Goal: Task Accomplishment & Management: Complete application form

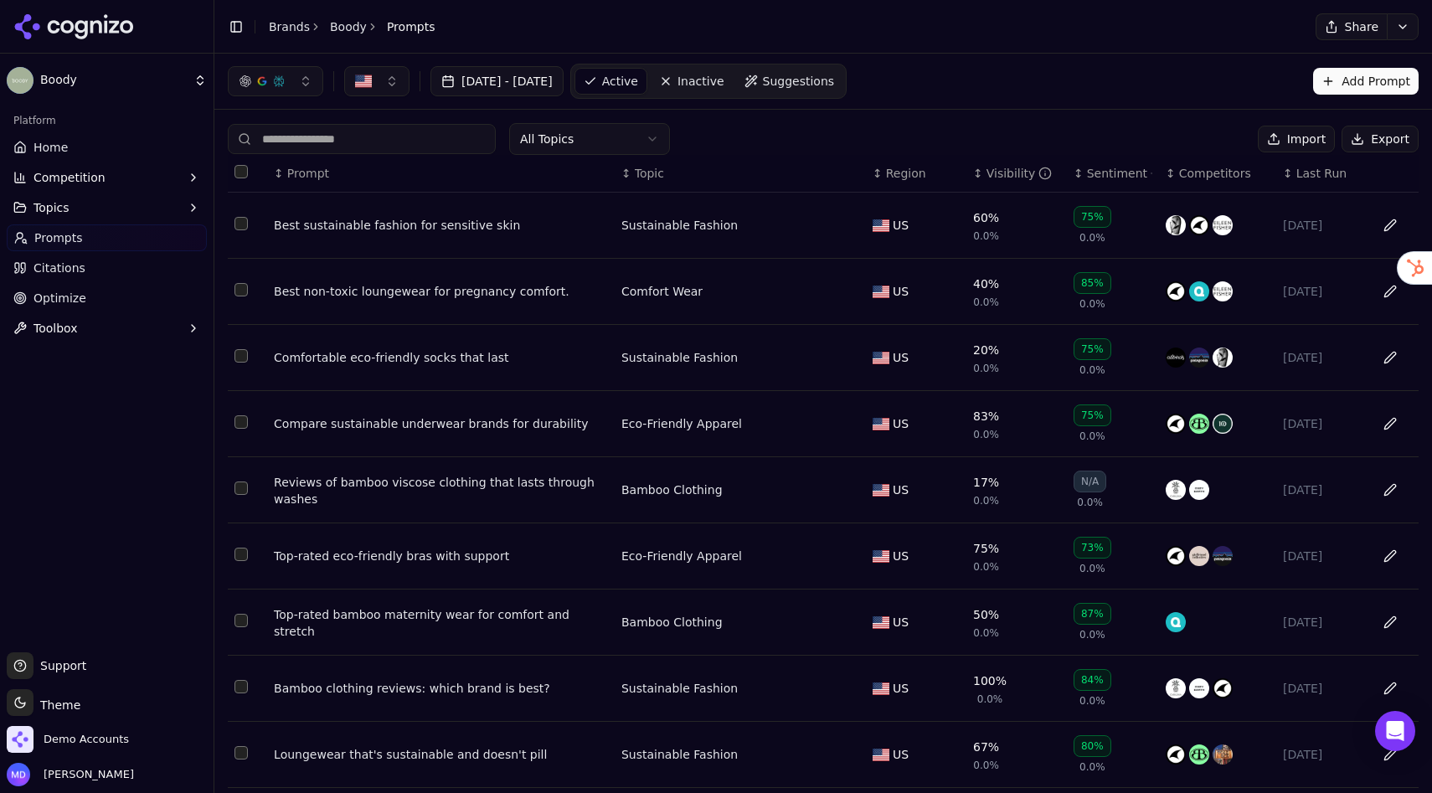
click at [68, 154] on link "Home" at bounding box center [107, 147] width 200 height 27
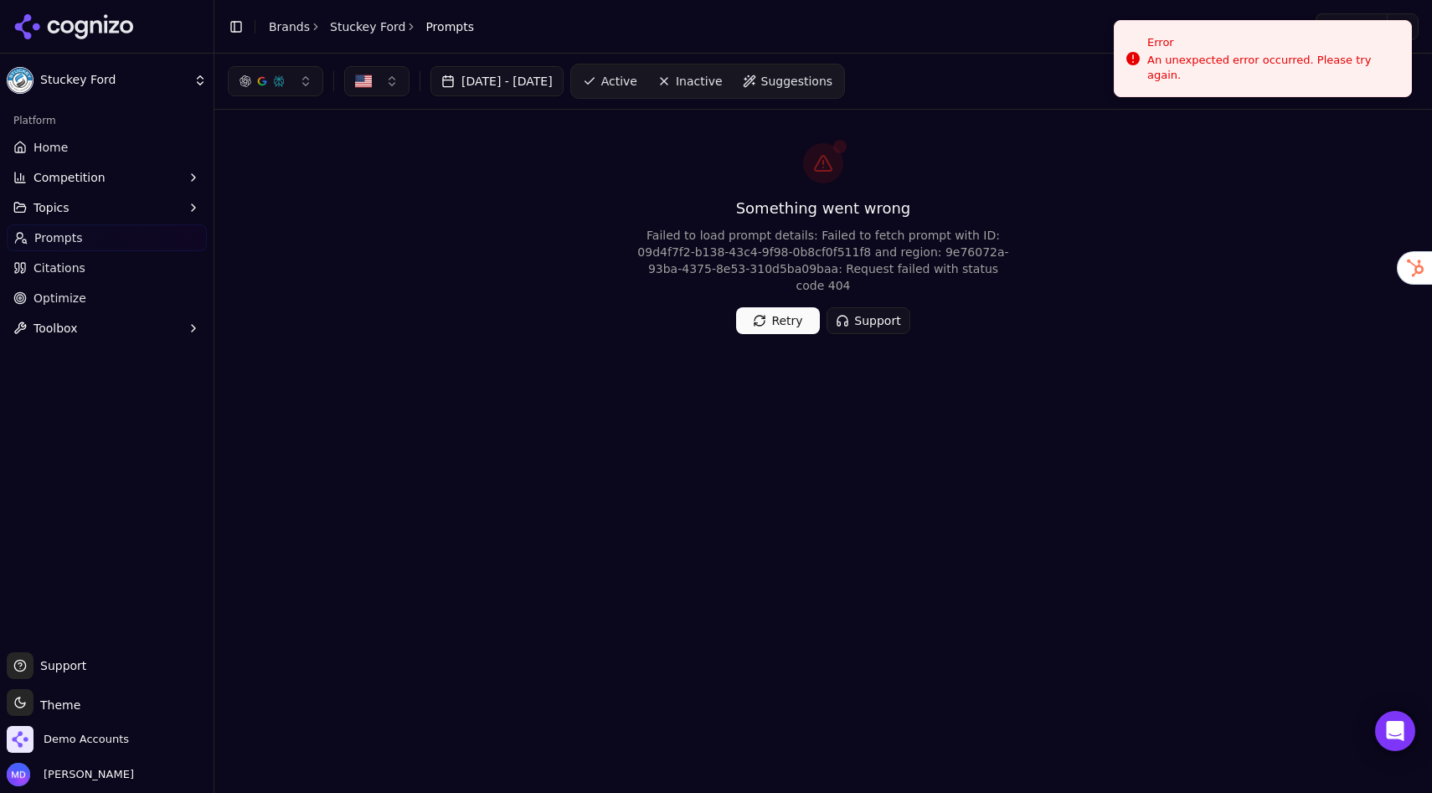
click at [704, 325] on button "Retry" at bounding box center [778, 320] width 84 height 27
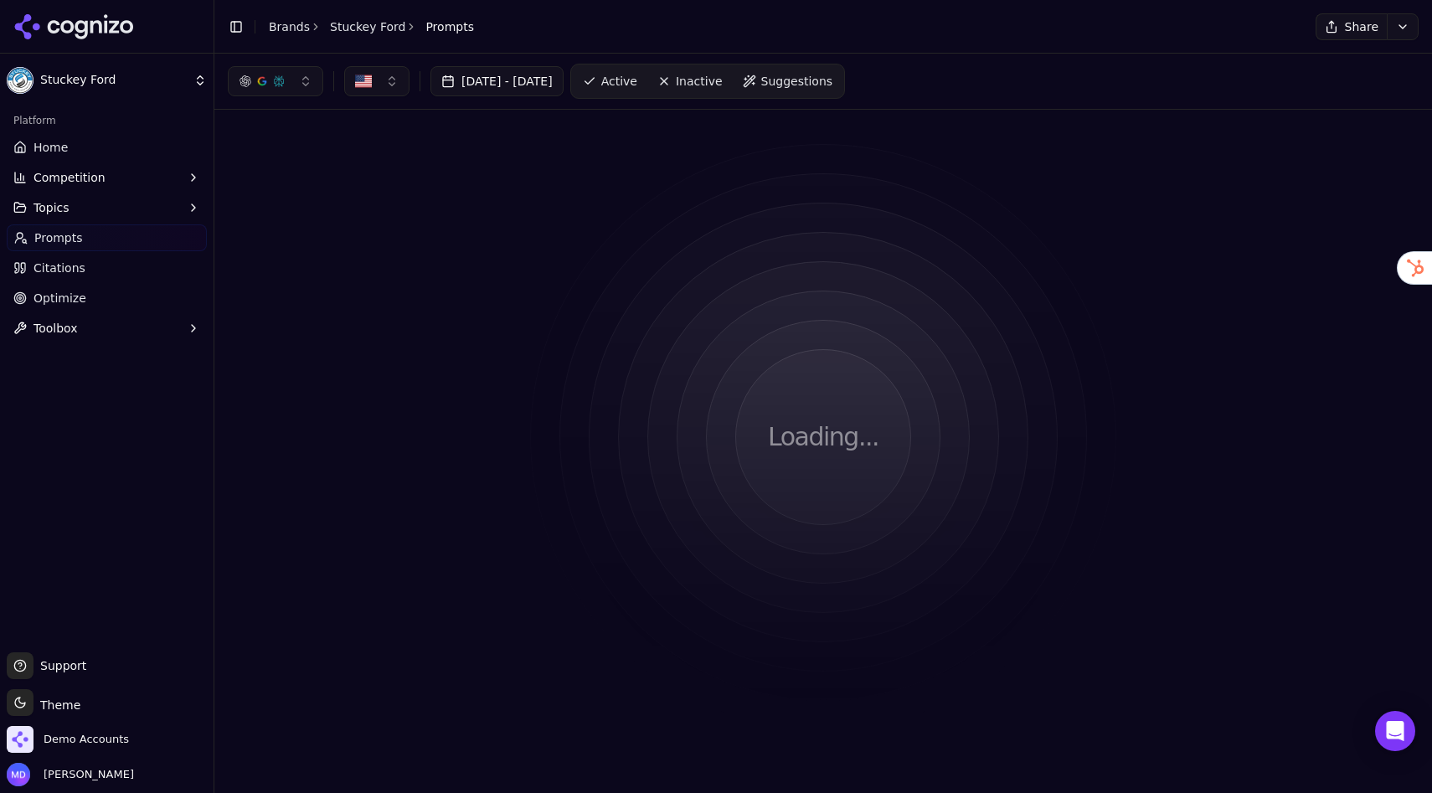
click at [91, 234] on link "Prompts" at bounding box center [107, 237] width 200 height 27
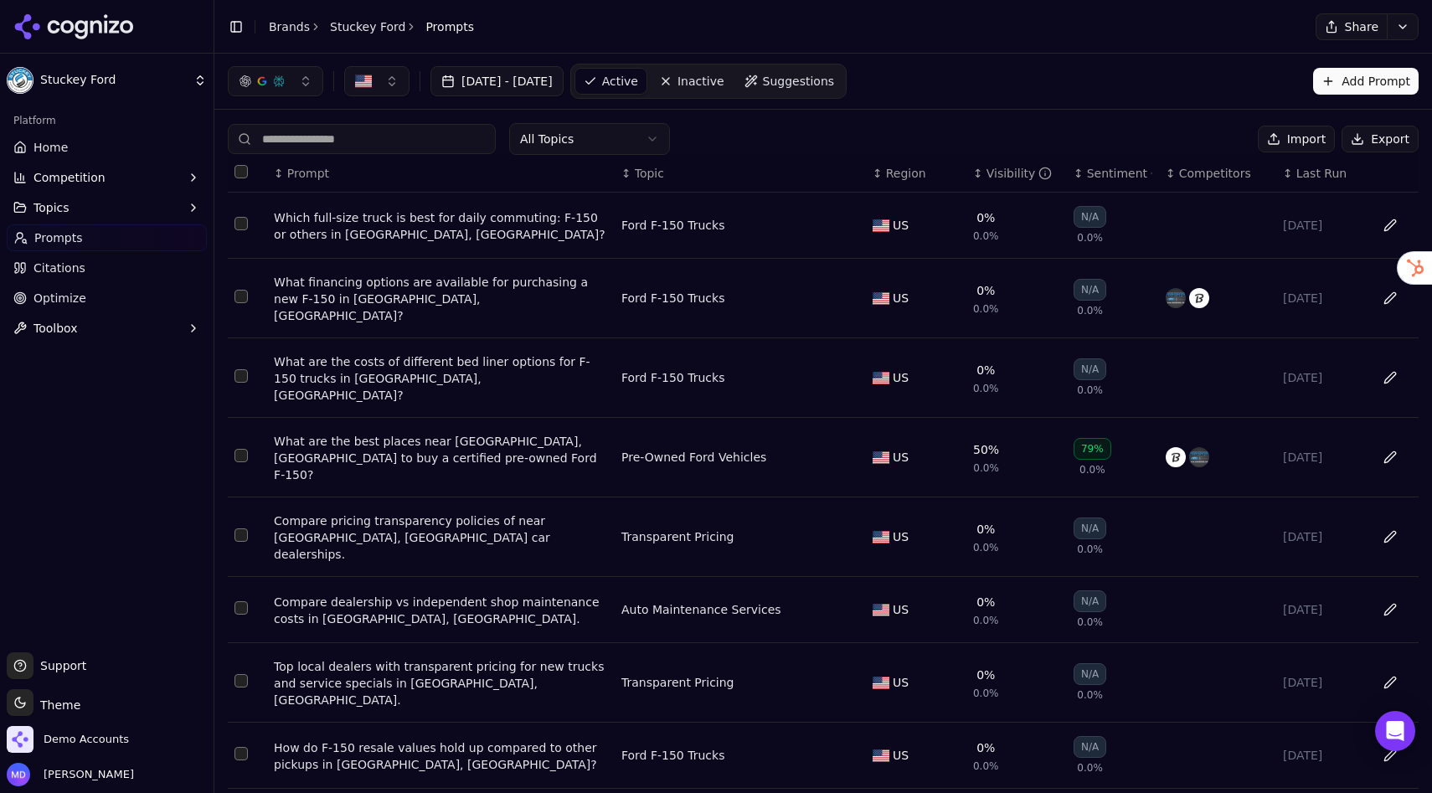
click at [320, 147] on input at bounding box center [362, 139] width 268 height 30
paste input "**********"
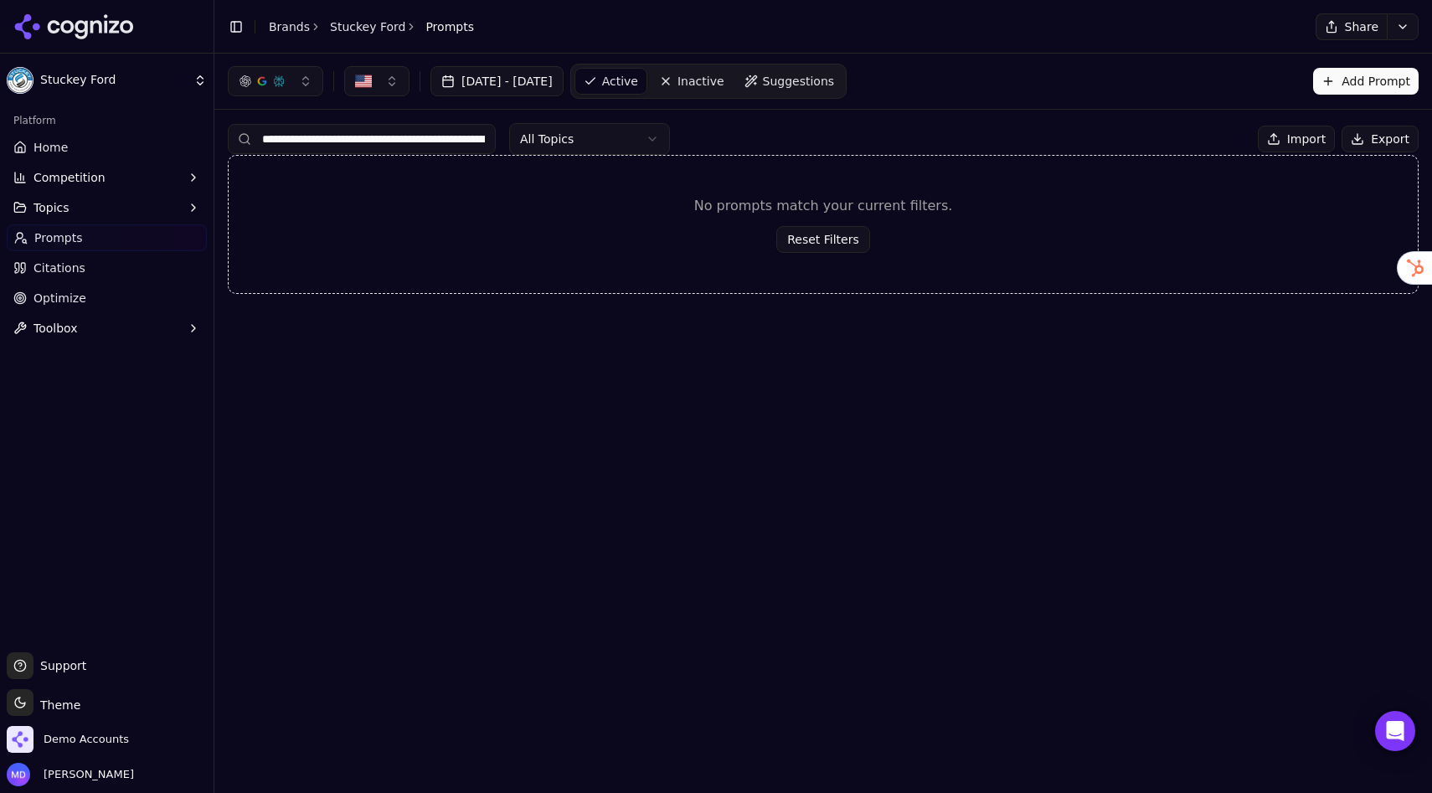
drag, startPoint x: 448, startPoint y: 137, endPoint x: 193, endPoint y: 141, distance: 255.4
click at [193, 141] on div "**********" at bounding box center [716, 396] width 1432 height 793
click at [310, 138] on input "**********" at bounding box center [362, 139] width 268 height 30
click at [353, 140] on input "**********" at bounding box center [362, 139] width 268 height 30
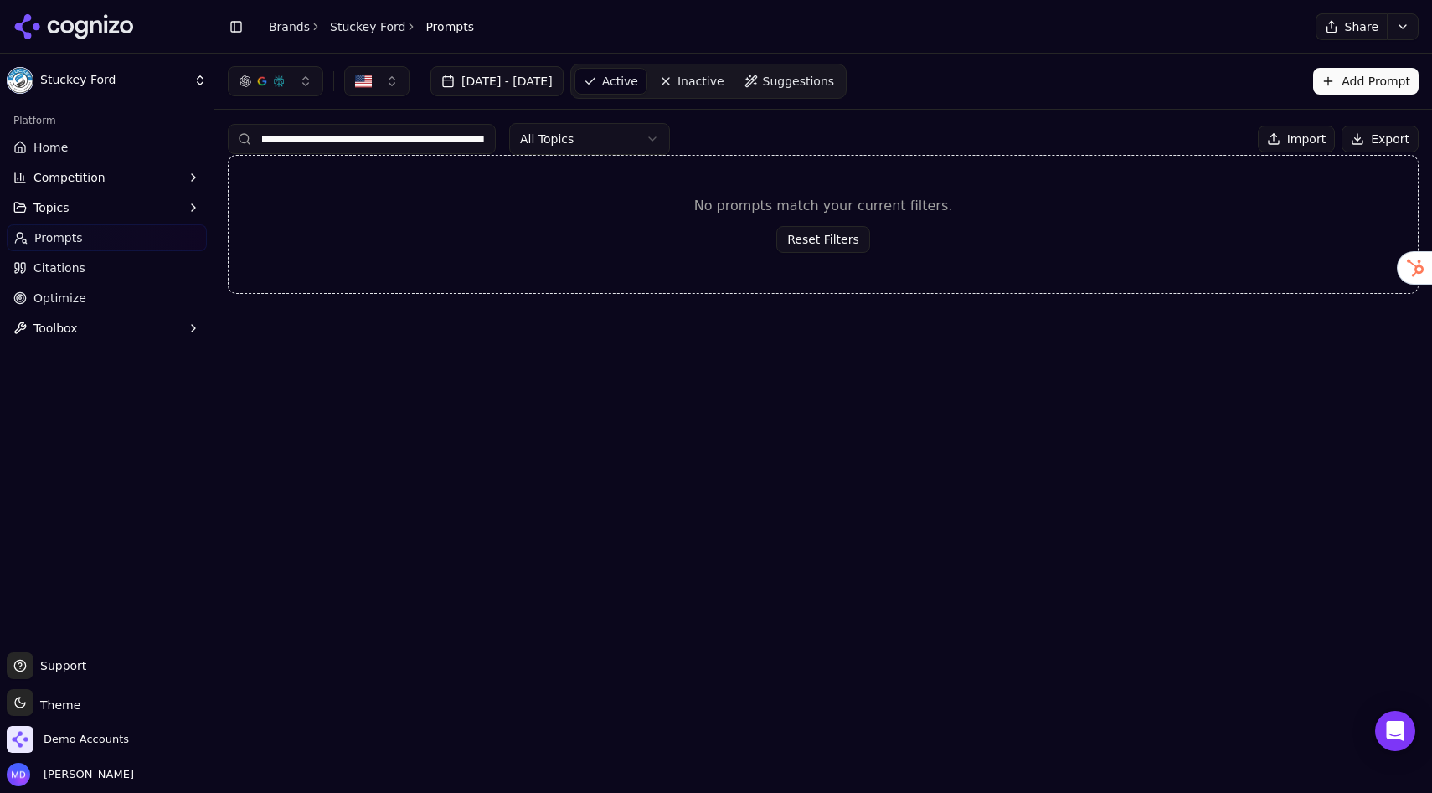
drag, startPoint x: 414, startPoint y: 144, endPoint x: 623, endPoint y: 147, distance: 209.3
click at [623, 147] on div "**********" at bounding box center [449, 139] width 442 height 32
drag, startPoint x: 488, startPoint y: 141, endPoint x: 185, endPoint y: 128, distance: 303.3
click at [185, 128] on div "**********" at bounding box center [716, 396] width 1432 height 793
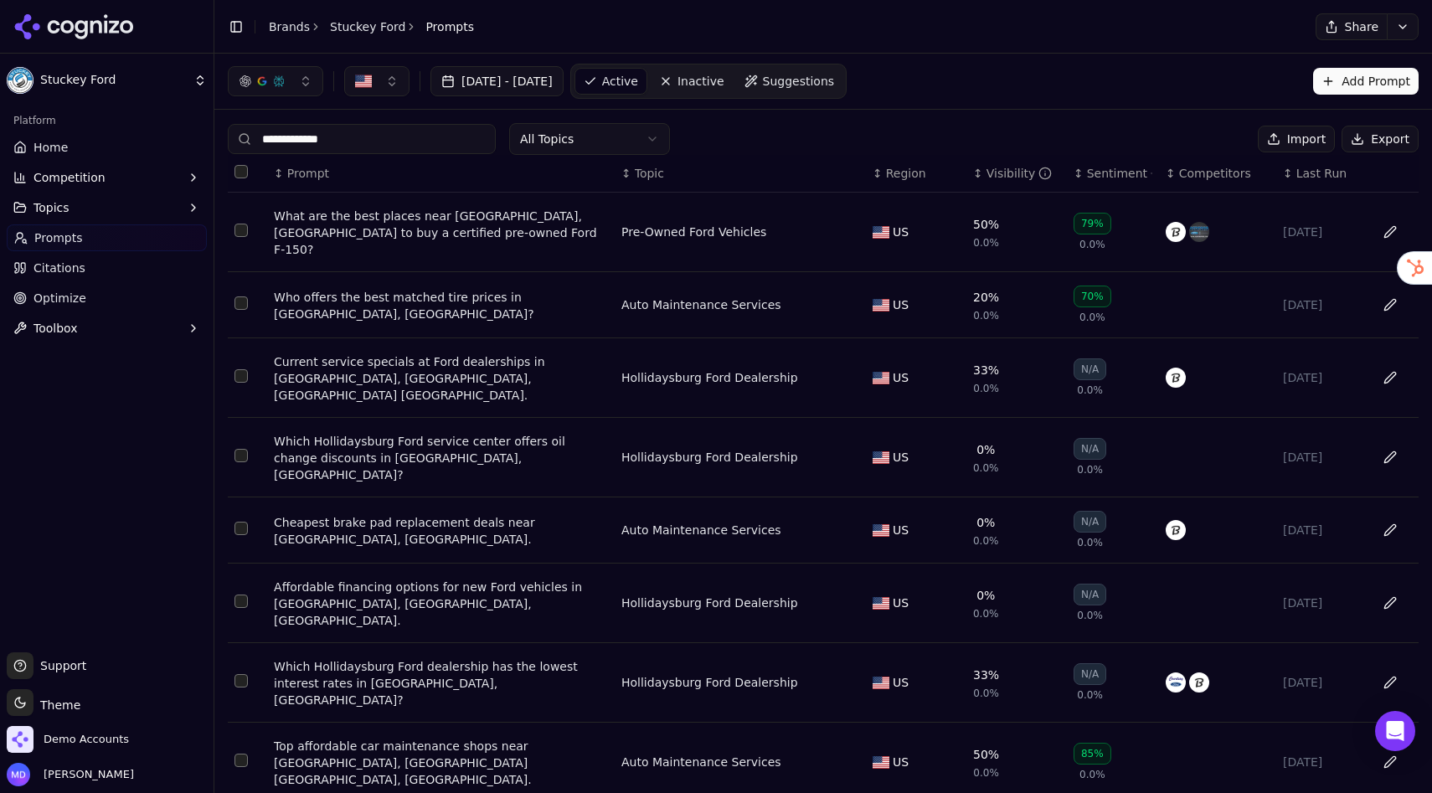
click at [584, 130] on html "**********" at bounding box center [716, 396] width 1432 height 793
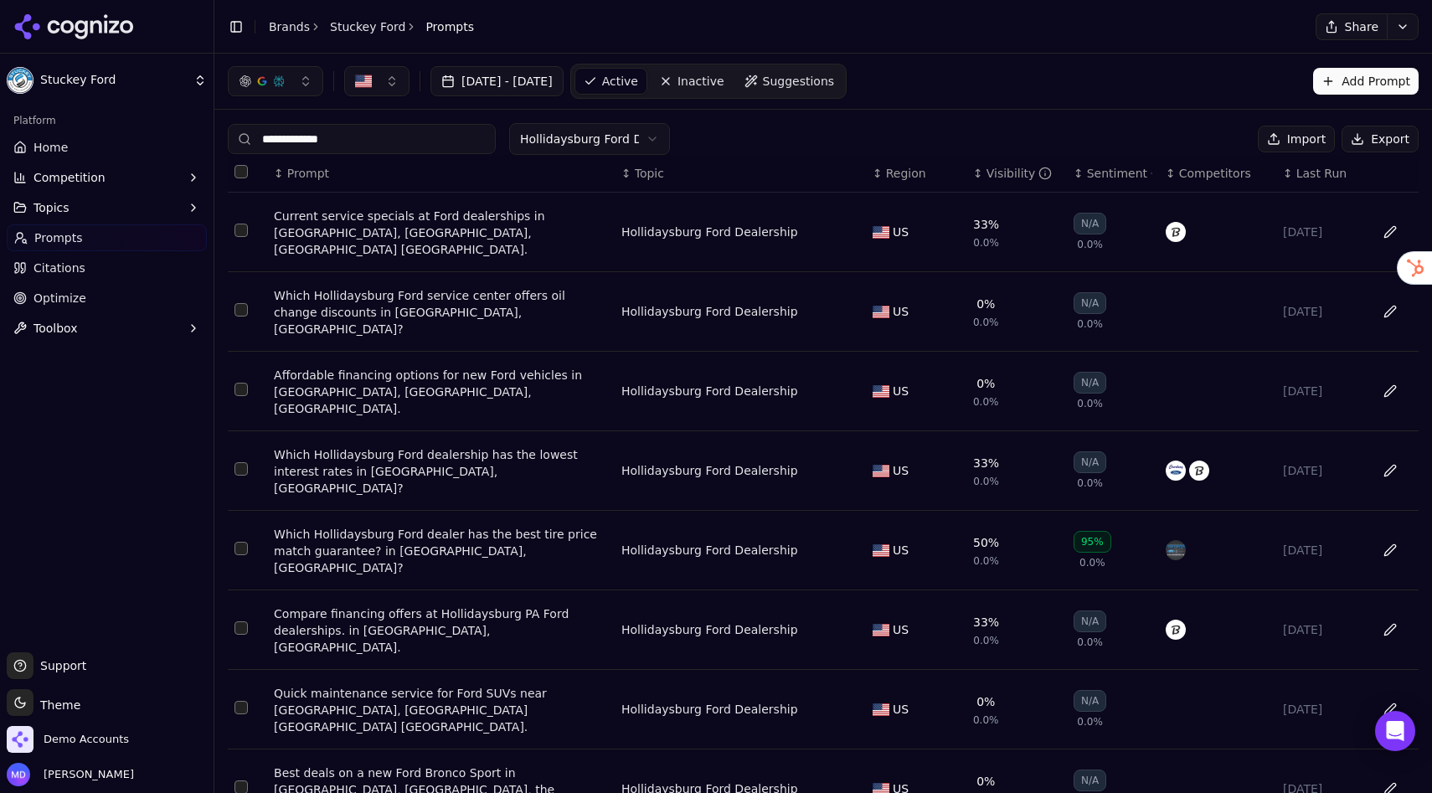
drag, startPoint x: 355, startPoint y: 141, endPoint x: 229, endPoint y: 129, distance: 126.2
click at [229, 129] on input "**********" at bounding box center [362, 139] width 268 height 30
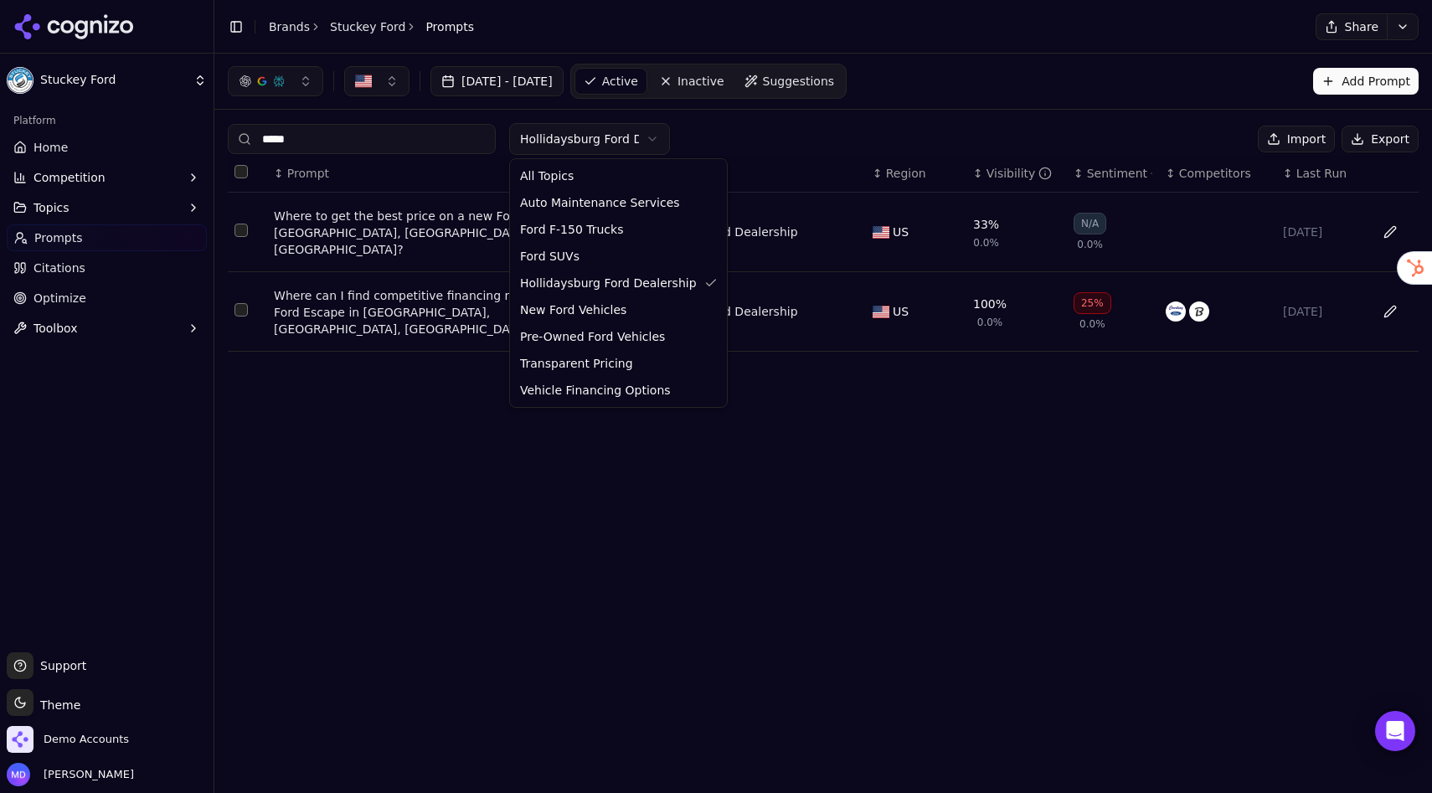
click at [571, 134] on html "Stuckey Ford Platform Home Competition Topics Prompts Citations Optimize Toolbo…" at bounding box center [716, 396] width 1432 height 793
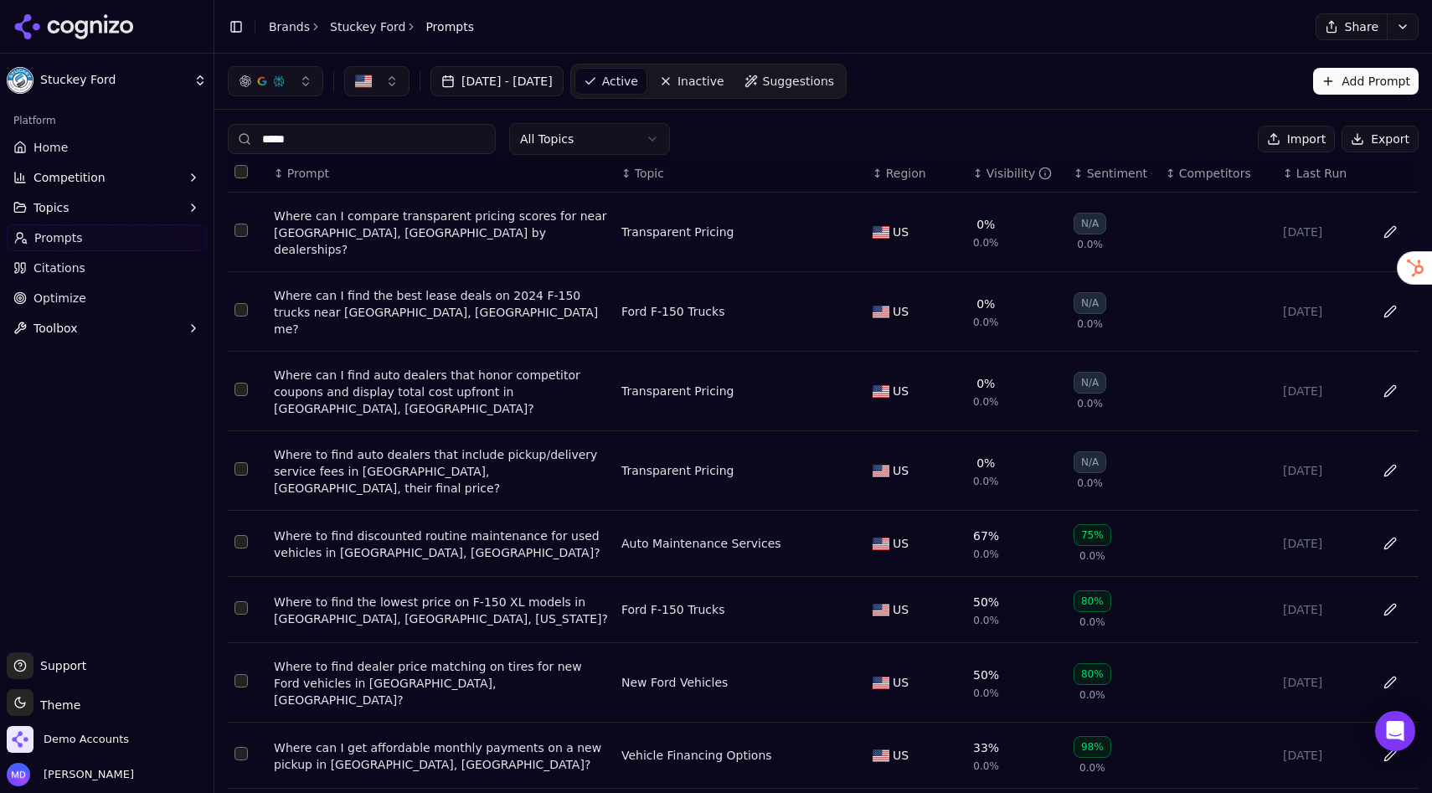
click at [316, 135] on input "*****" at bounding box center [362, 139] width 268 height 30
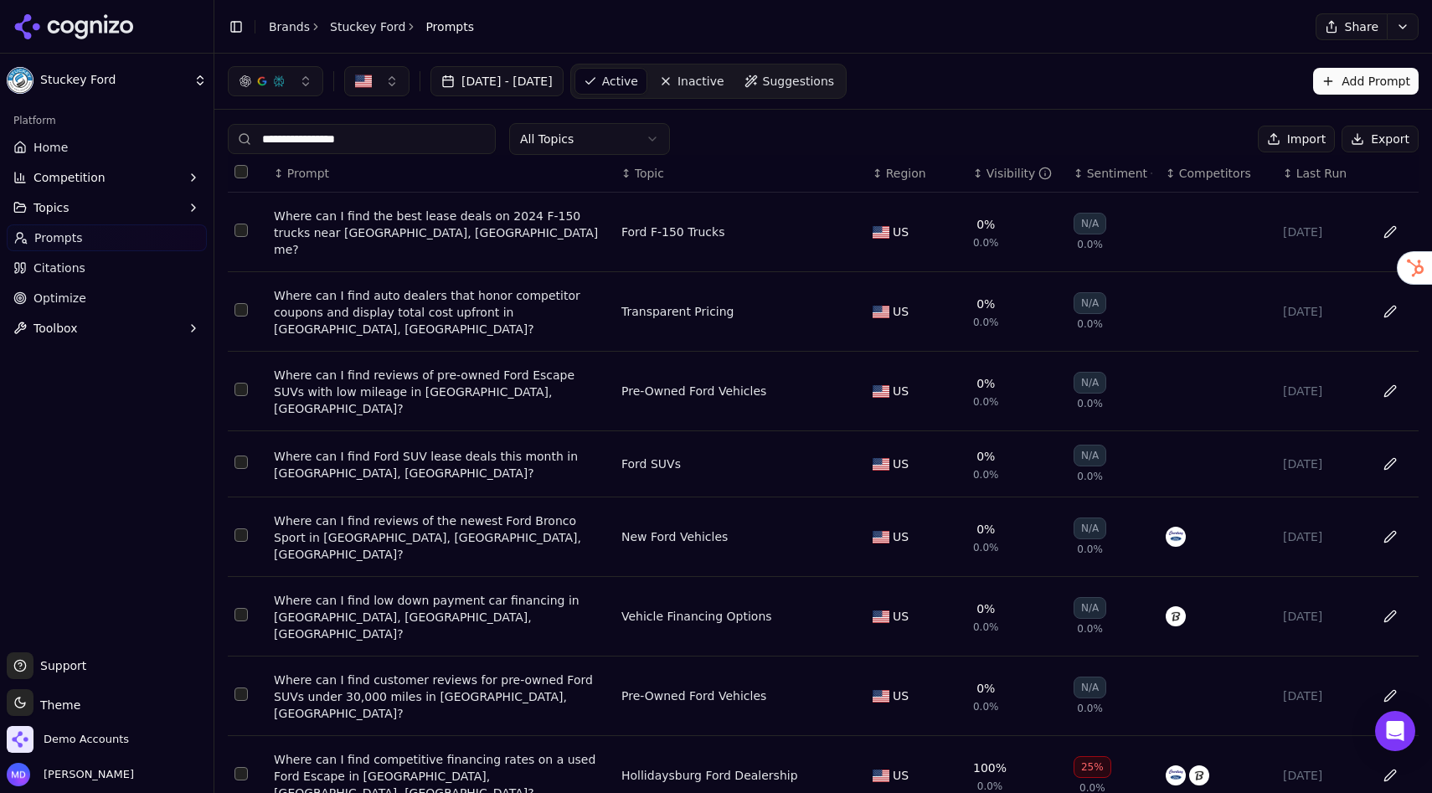
scroll to position [25, 0]
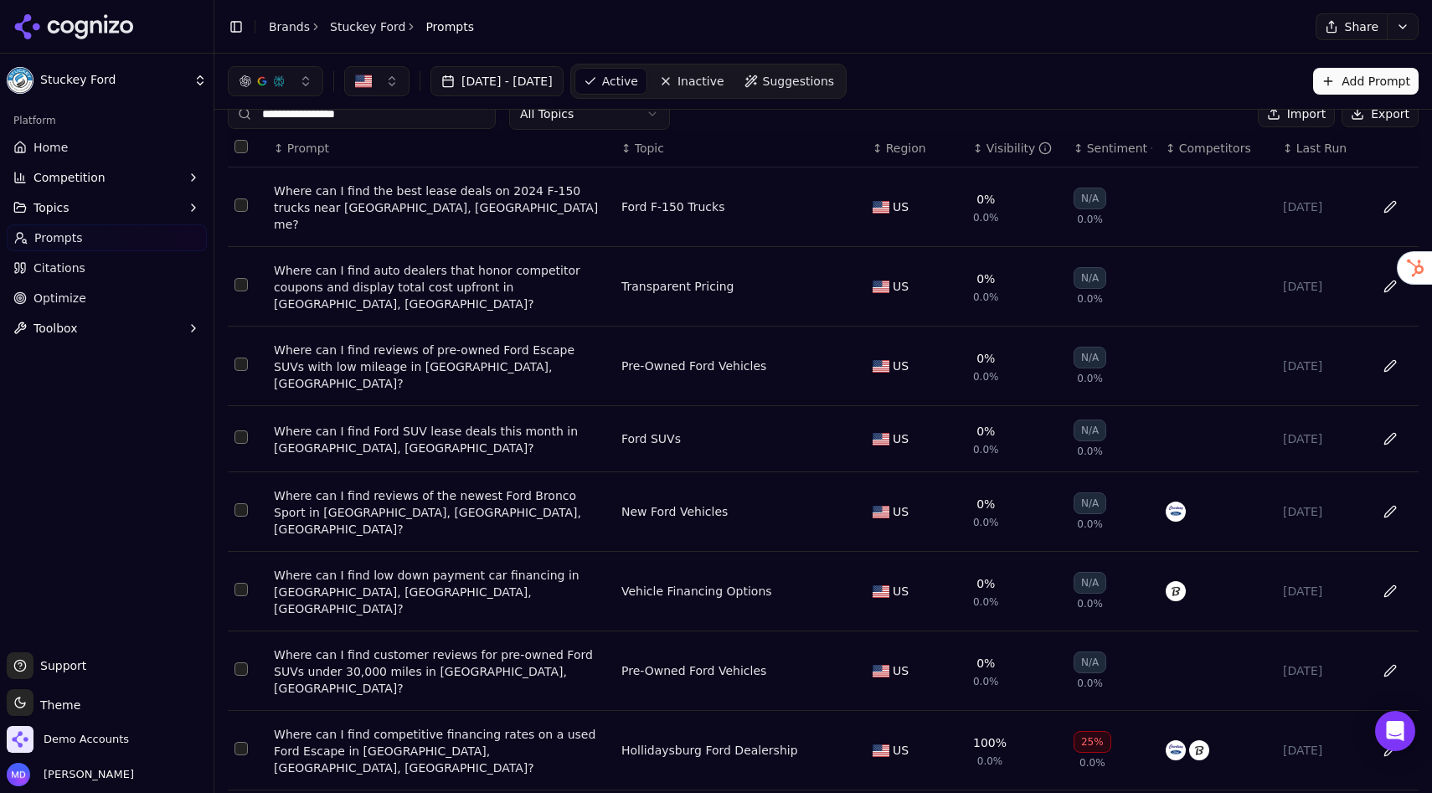
type input "**********"
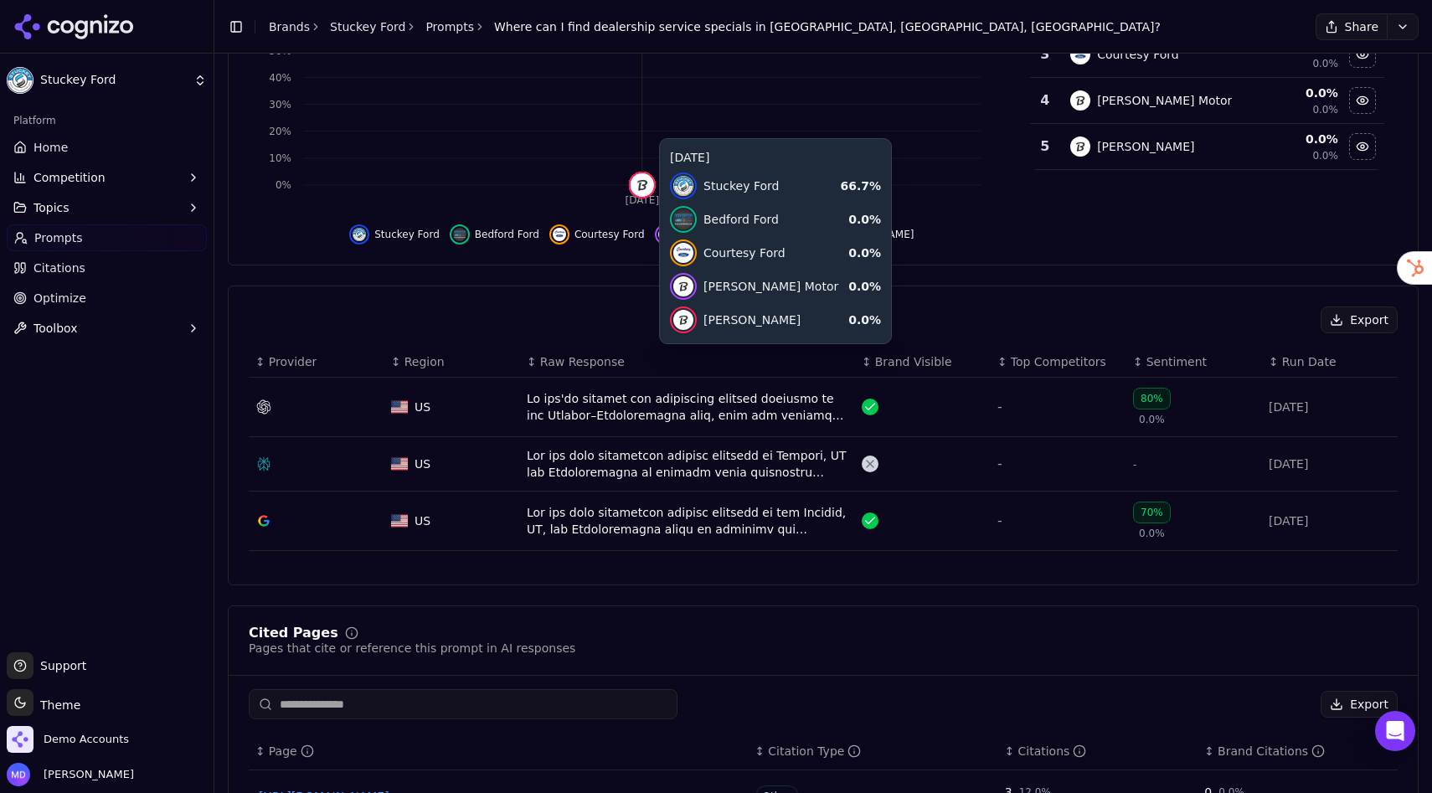
scroll to position [306, 0]
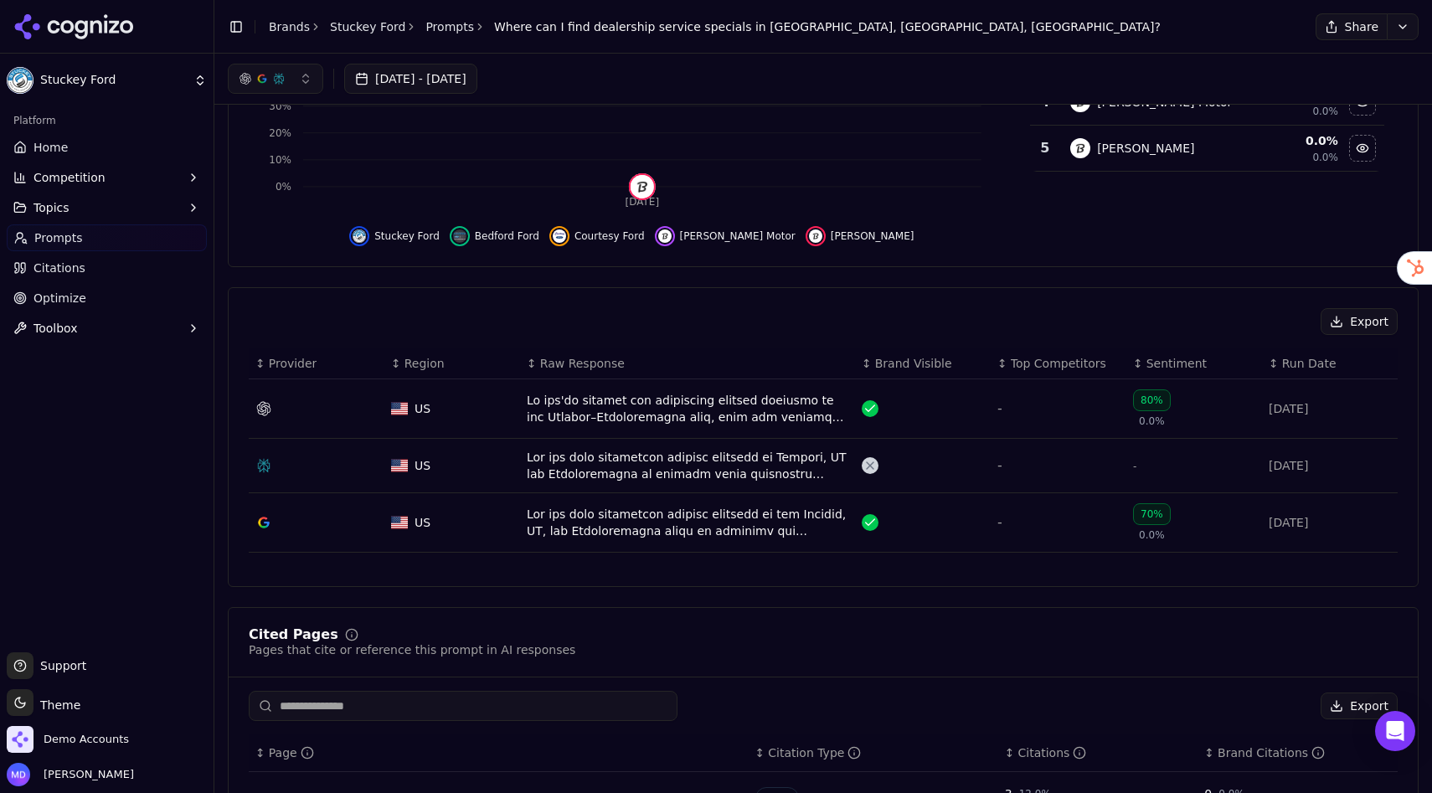
click at [640, 404] on div "Data table" at bounding box center [687, 408] width 321 height 33
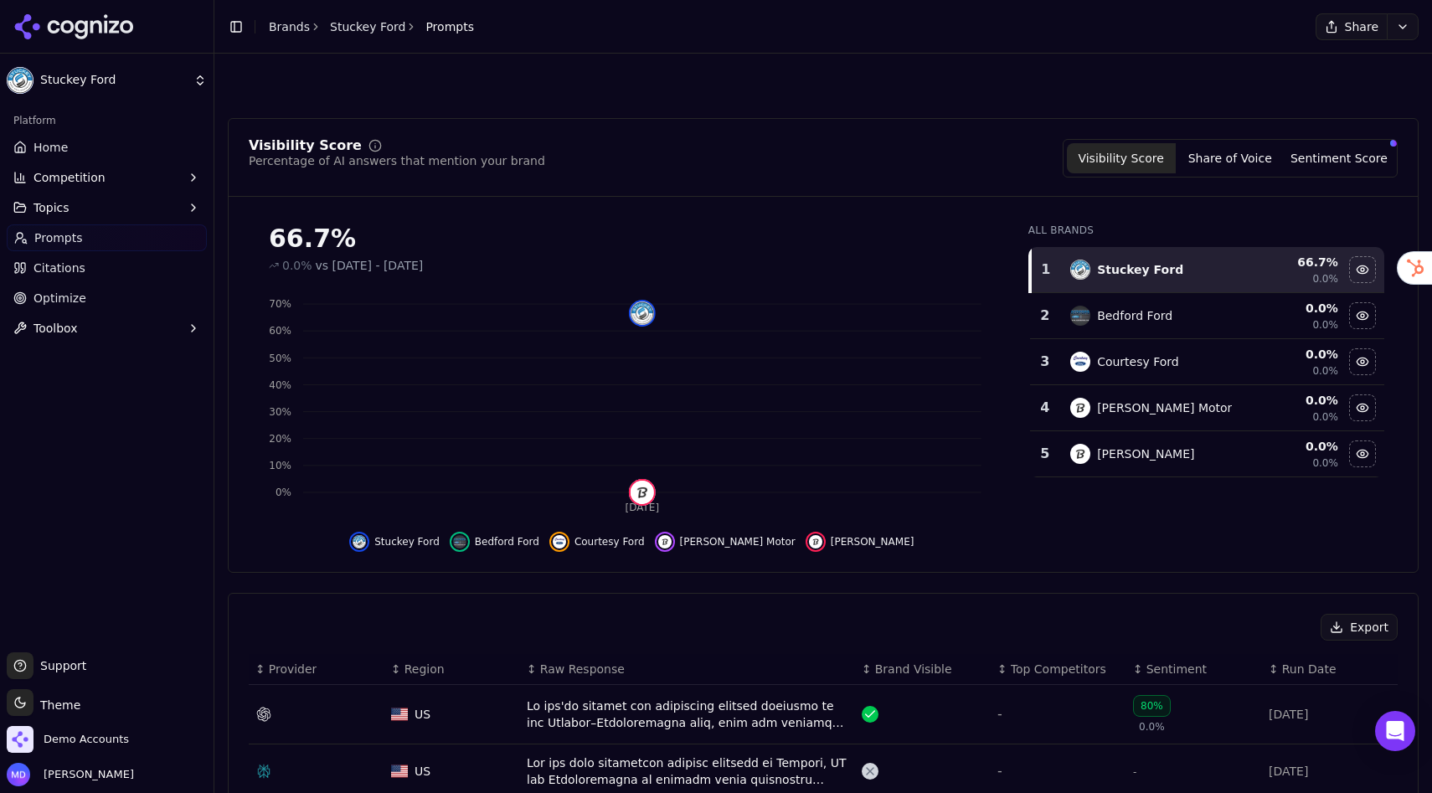
scroll to position [357, 0]
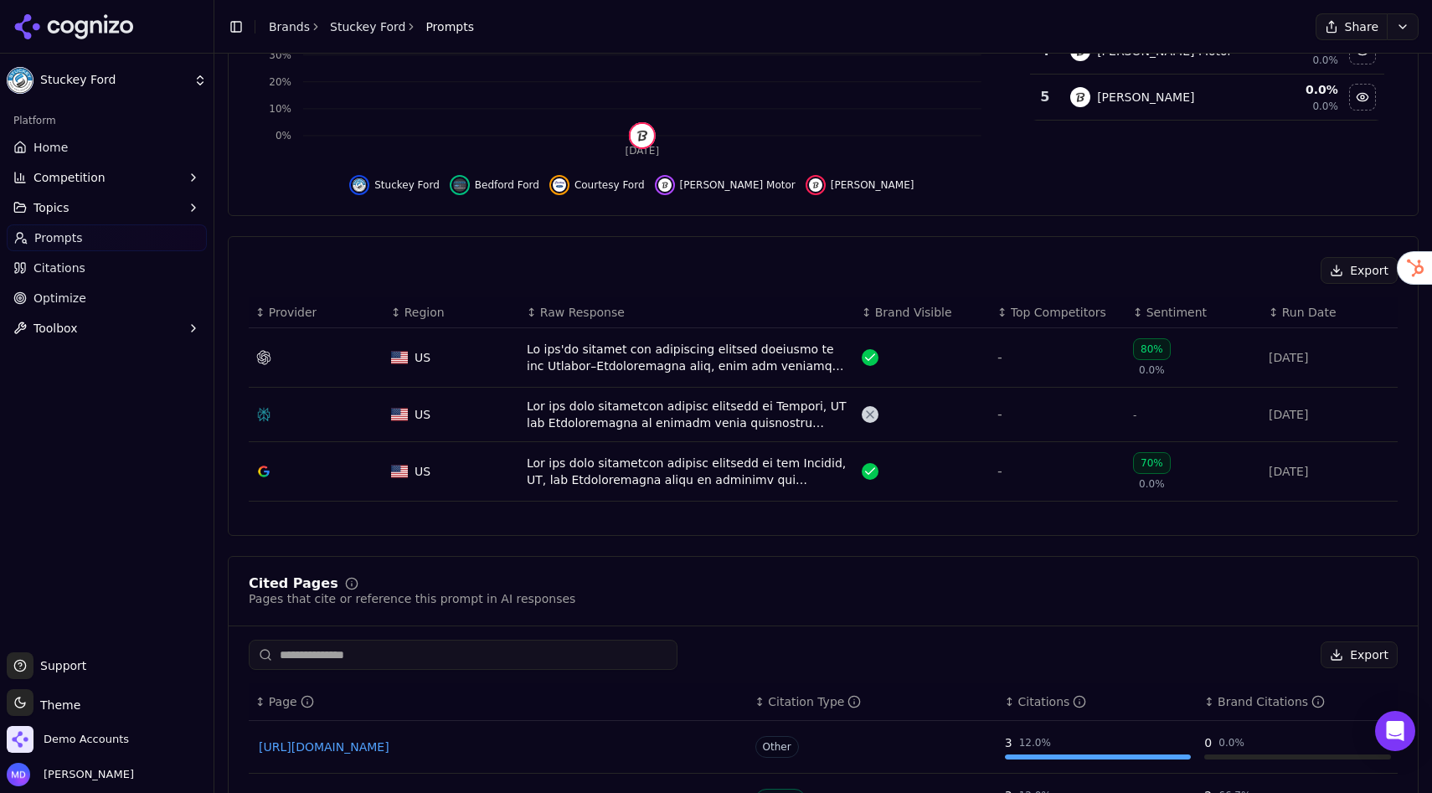
click at [608, 418] on div "Data table" at bounding box center [687, 414] width 321 height 33
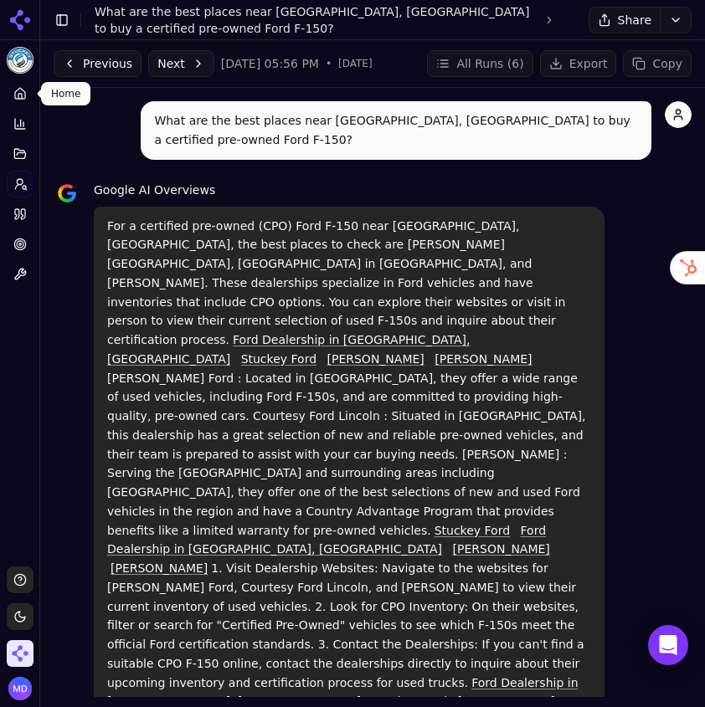
click at [22, 102] on link "Home" at bounding box center [20, 93] width 26 height 27
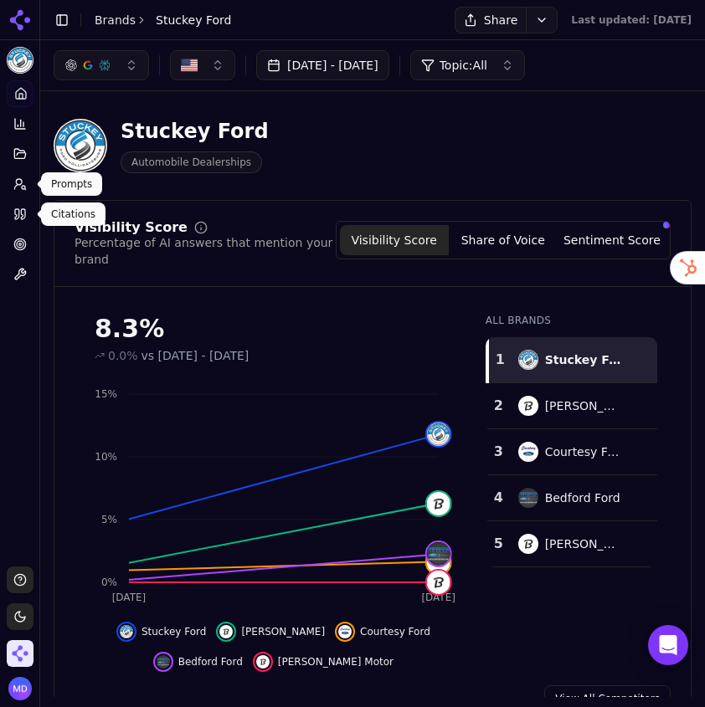
click at [17, 181] on icon at bounding box center [19, 183] width 13 height 13
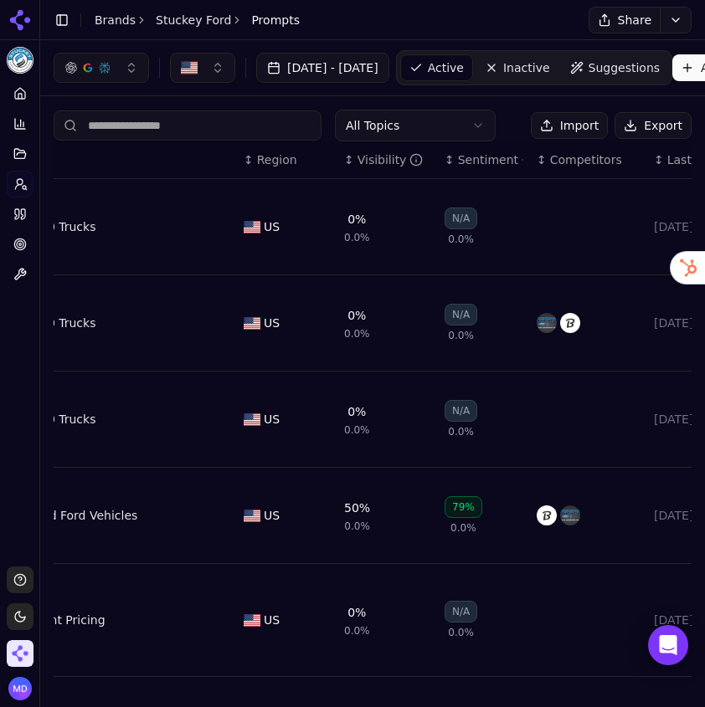
scroll to position [0, 402]
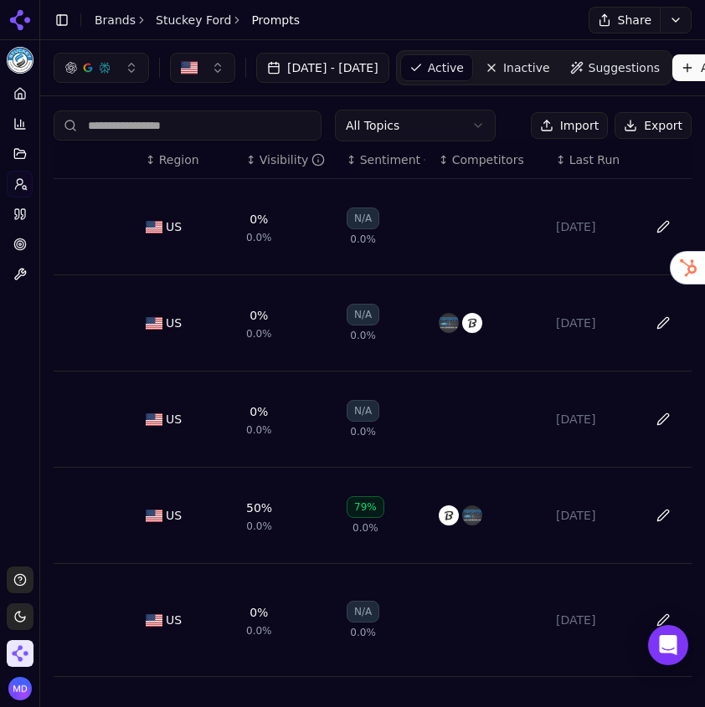
click at [375, 157] on div "Sentiment" at bounding box center [392, 160] width 65 height 17
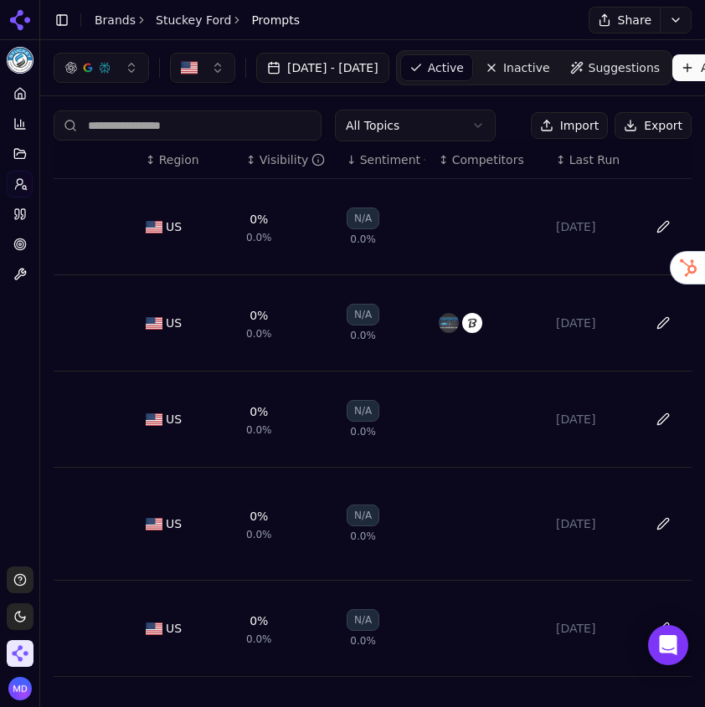
click at [375, 157] on div "Sentiment" at bounding box center [392, 160] width 65 height 17
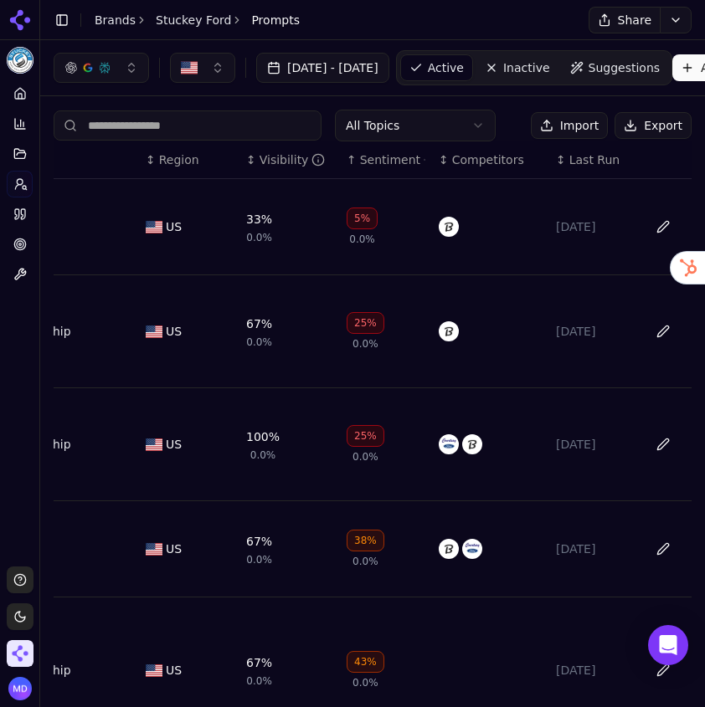
click at [277, 157] on div "Visibility" at bounding box center [293, 160] width 66 height 17
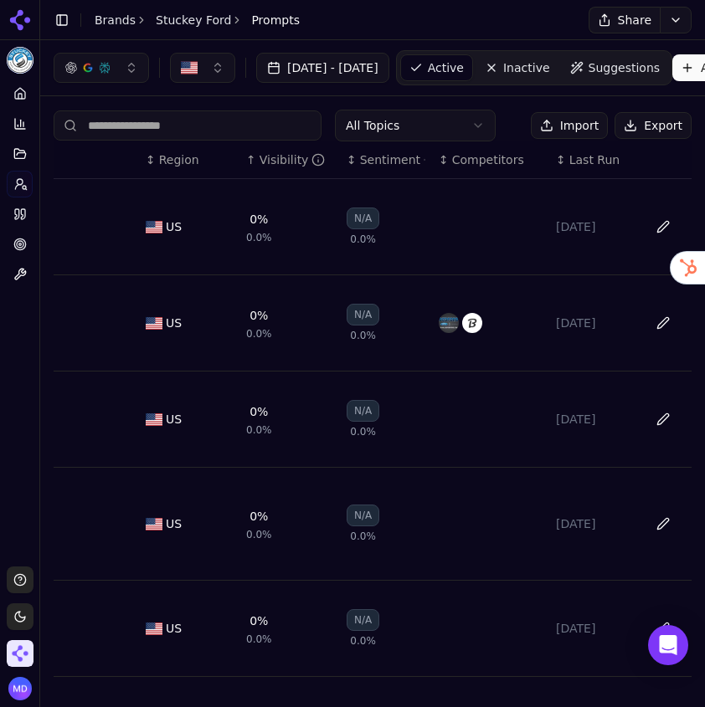
click at [277, 157] on div "Visibility" at bounding box center [293, 160] width 66 height 17
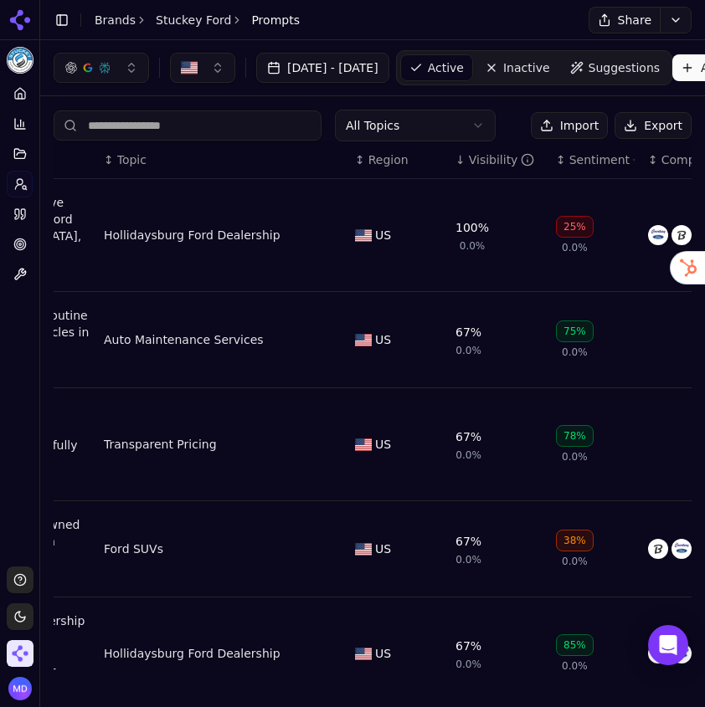
scroll to position [0, 0]
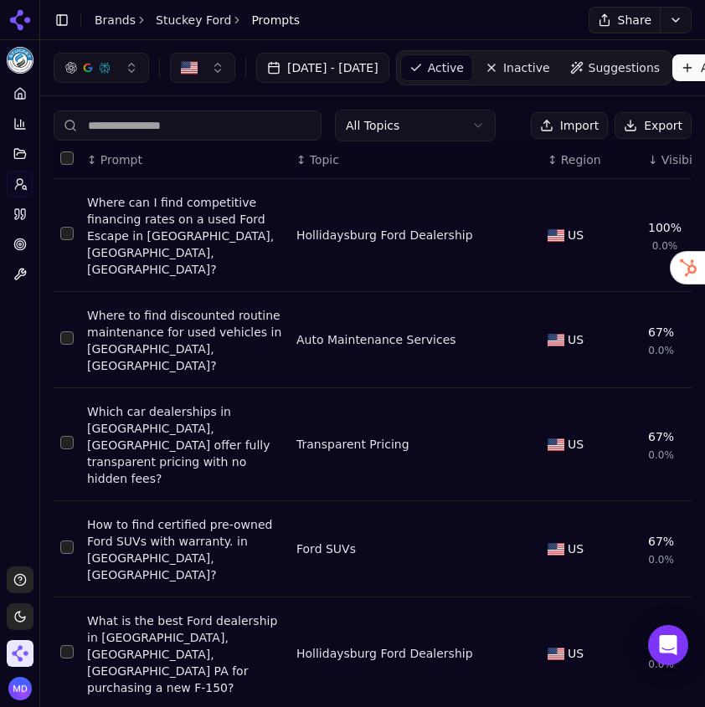
click at [201, 315] on div "Where to find discounted routine maintenance for used vehicles in Blair County,…" at bounding box center [185, 340] width 196 height 67
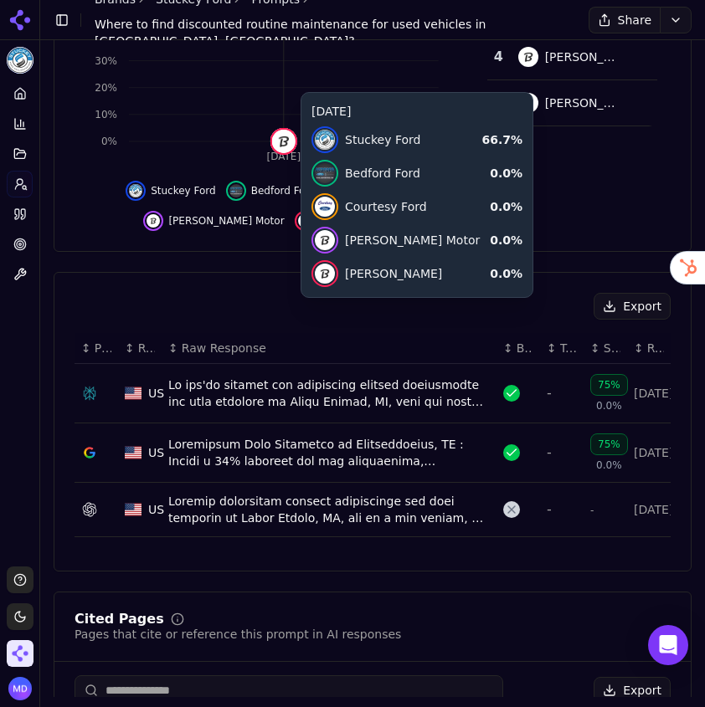
scroll to position [348, 0]
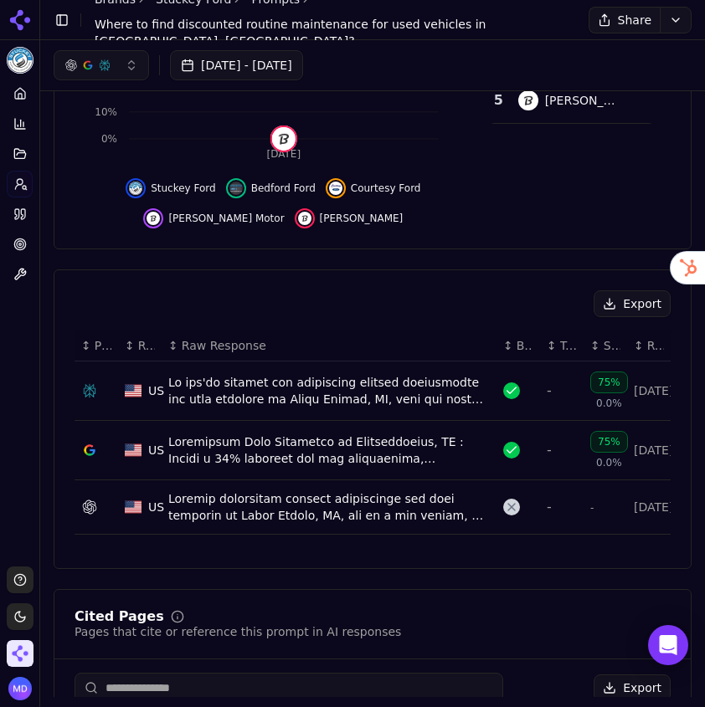
click at [198, 524] on div "Data table" at bounding box center [328, 507] width 321 height 33
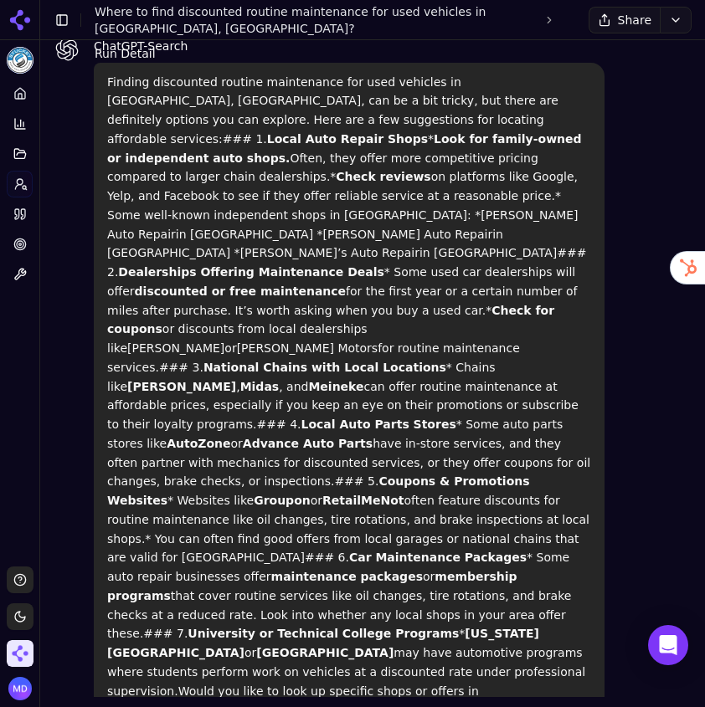
scroll to position [213, 0]
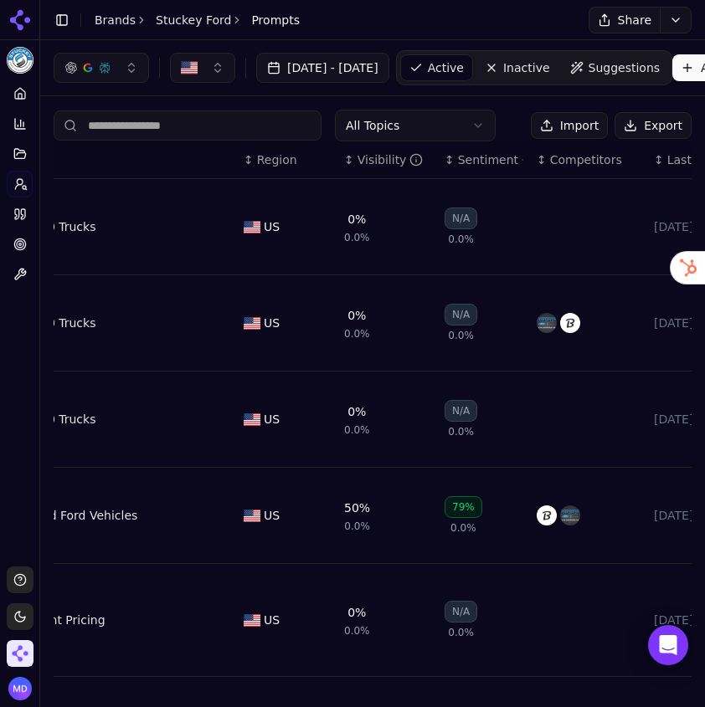
click at [359, 157] on div "Visibility" at bounding box center [390, 160] width 66 height 17
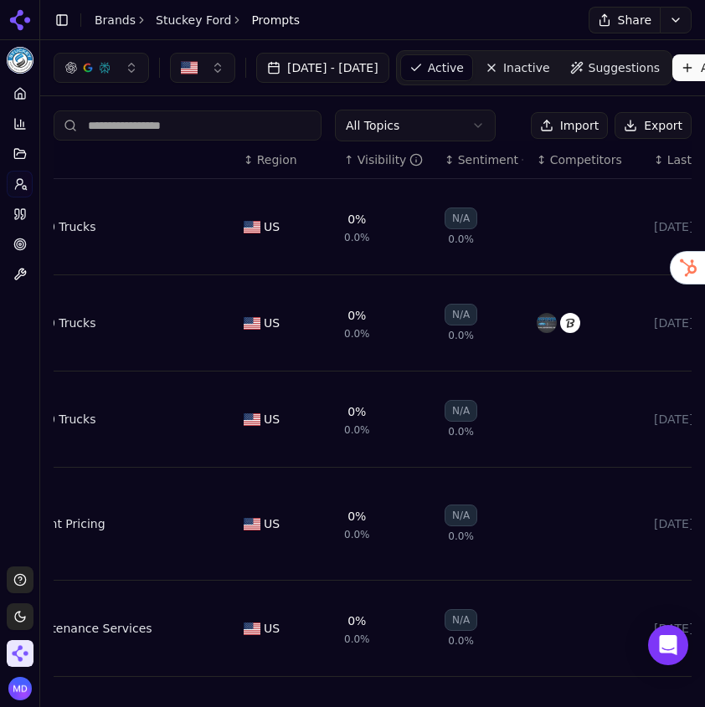
click at [359, 157] on div "Visibility" at bounding box center [390, 160] width 66 height 17
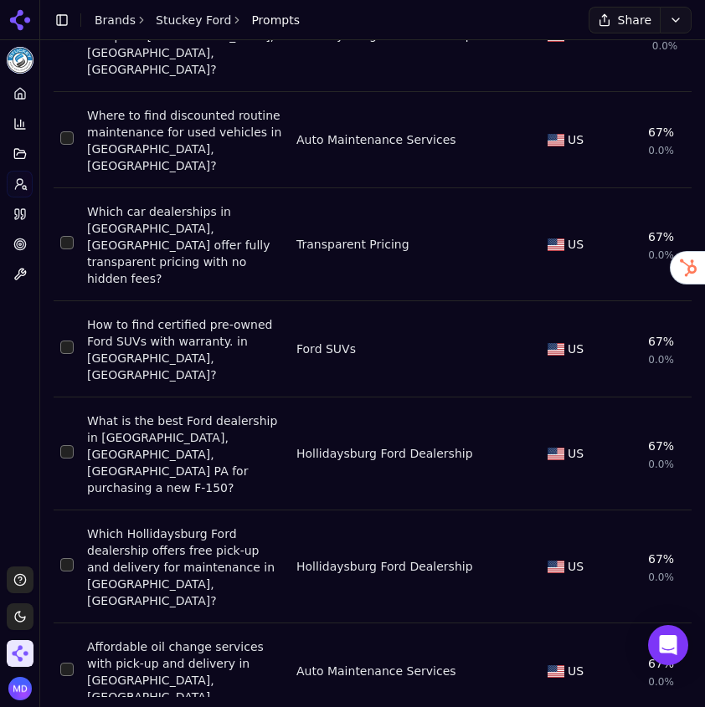
click at [188, 526] on div "Which Hollidaysburg Ford dealership offers free pick-up and delivery for mainte…" at bounding box center [185, 568] width 196 height 84
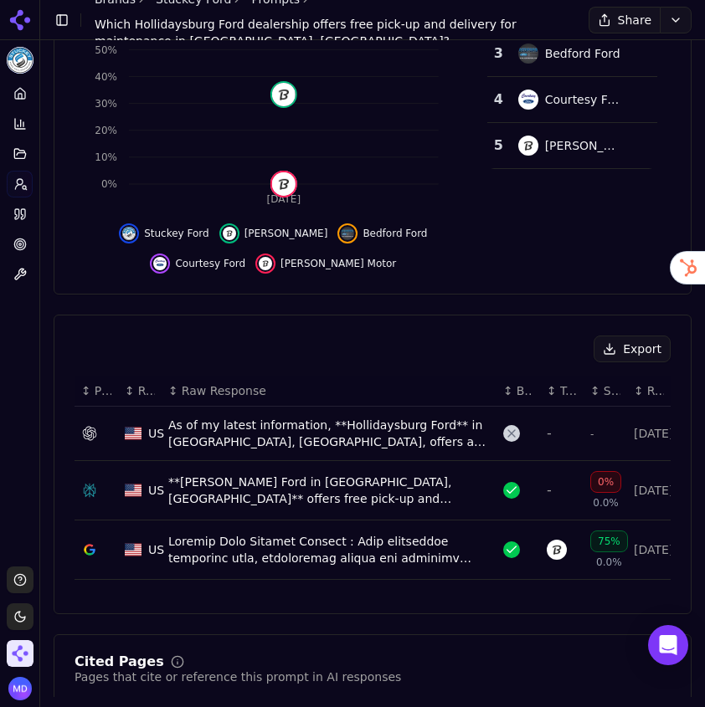
scroll to position [306, 0]
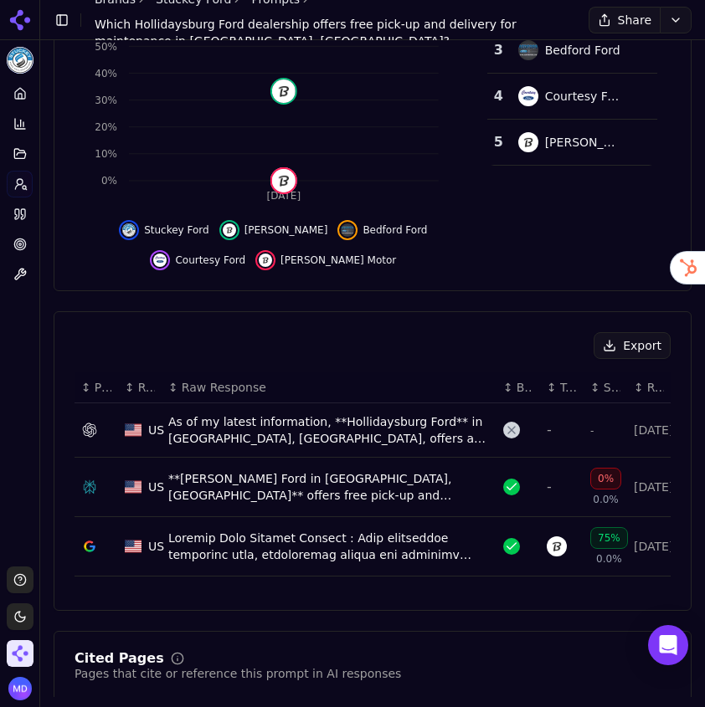
click at [218, 504] on div "**Stuckey Ford in Hollidaysburg, PA** offers free pick-up and delivery for main…" at bounding box center [328, 487] width 321 height 33
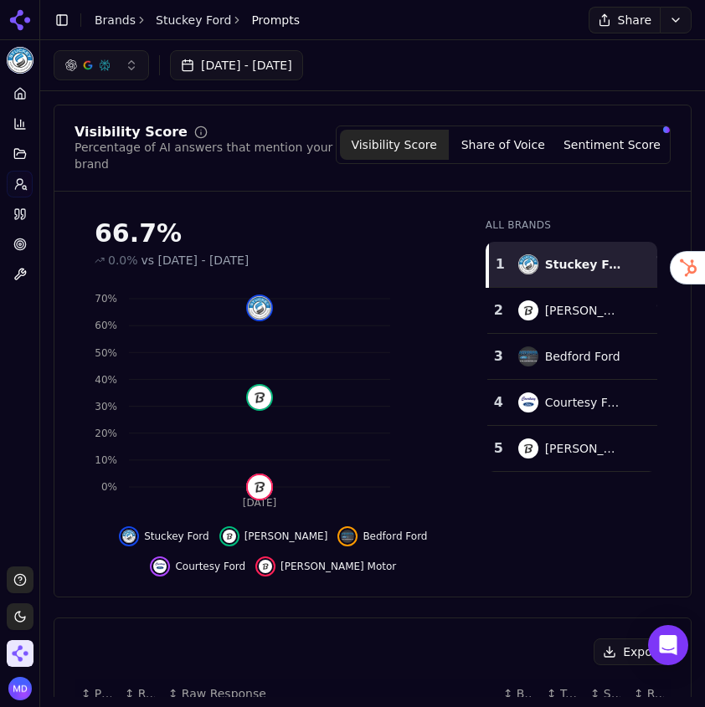
scroll to position [302, 0]
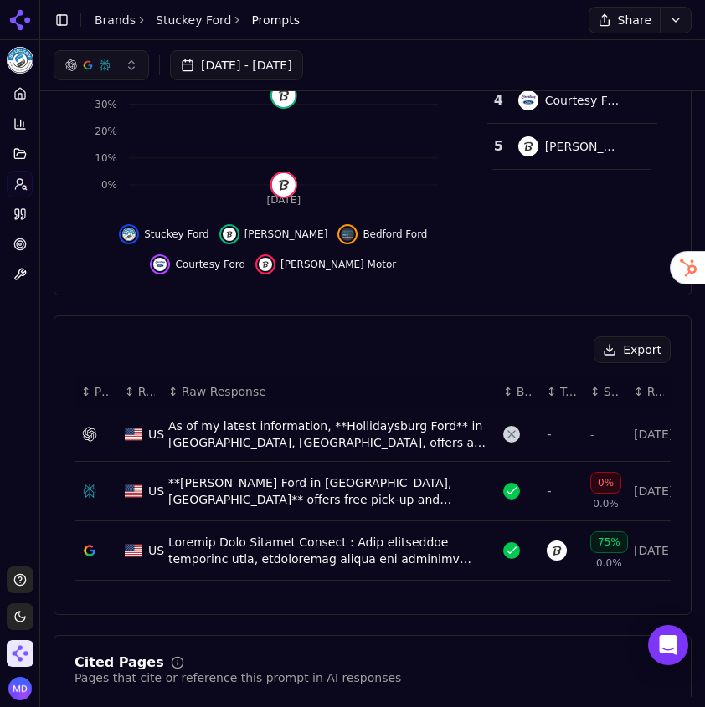
click at [235, 429] on div "As of my latest information, **Hollidaysburg Ford** in Hollidaysburg, PA, offer…" at bounding box center [328, 434] width 321 height 33
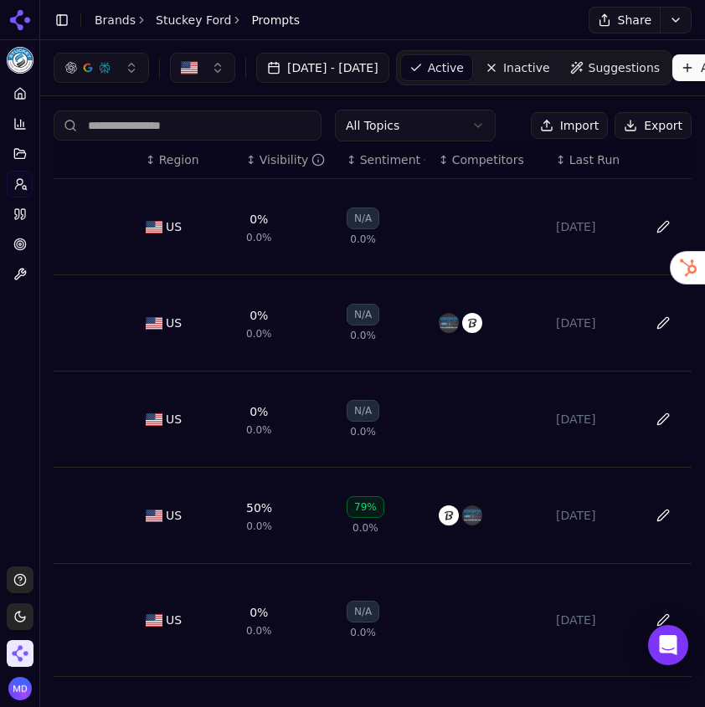
click at [289, 161] on div "Visibility" at bounding box center [293, 160] width 66 height 17
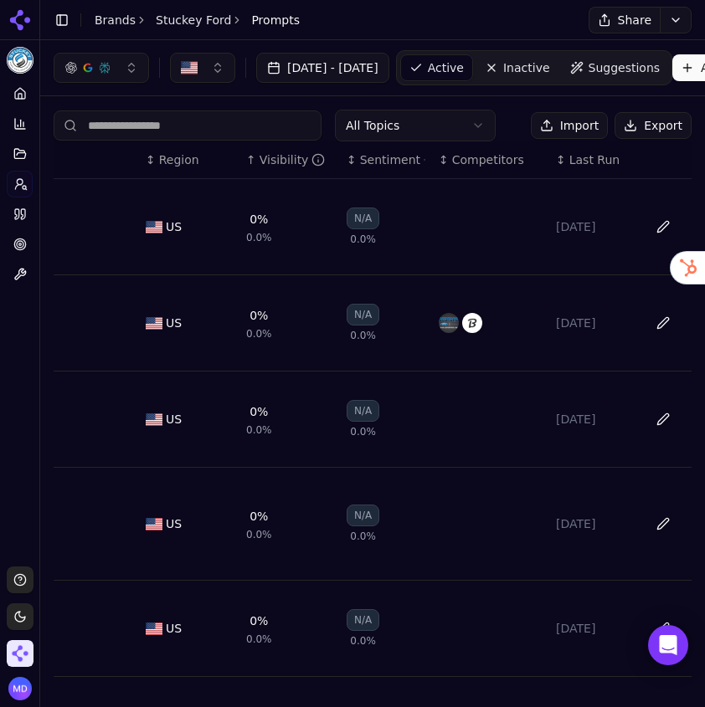
click at [289, 161] on div "Visibility" at bounding box center [293, 160] width 66 height 17
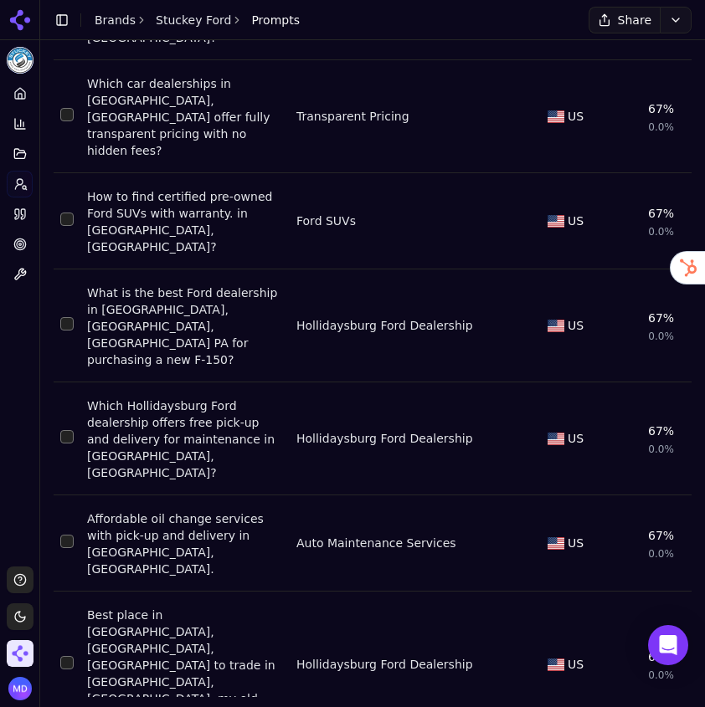
click at [240, 607] on div "Best place in Cambria County, PA, Hollidaysburg to trade in Cambria County, PA,…" at bounding box center [185, 665] width 196 height 117
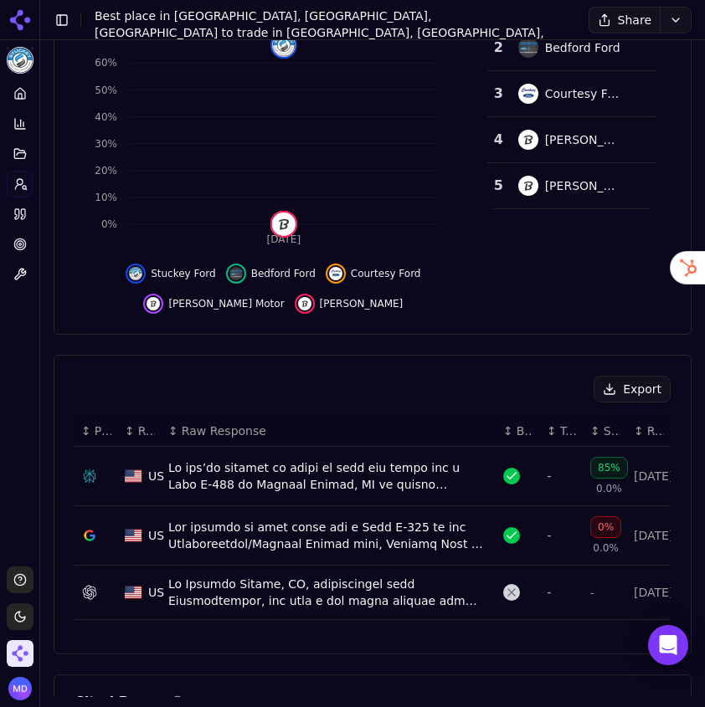
scroll to position [265, 0]
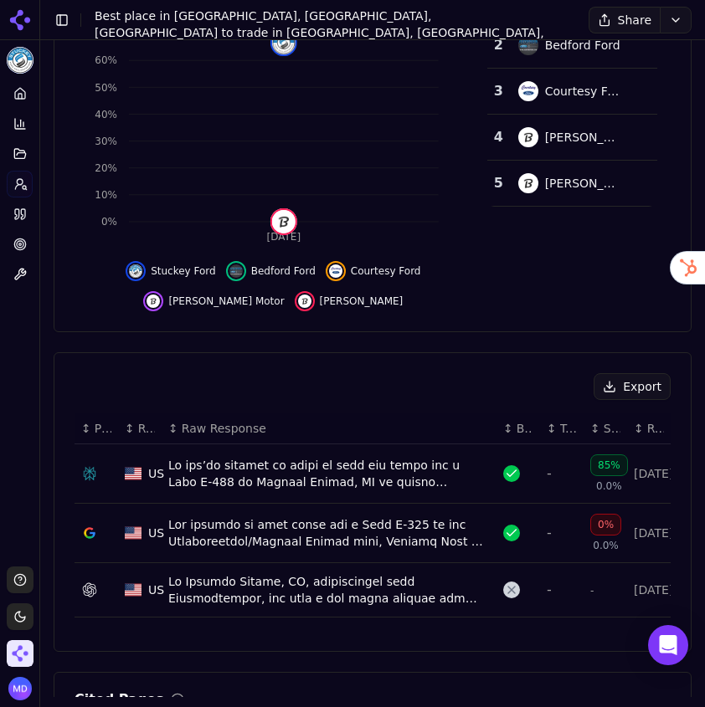
click at [249, 607] on div "Data table" at bounding box center [328, 589] width 321 height 33
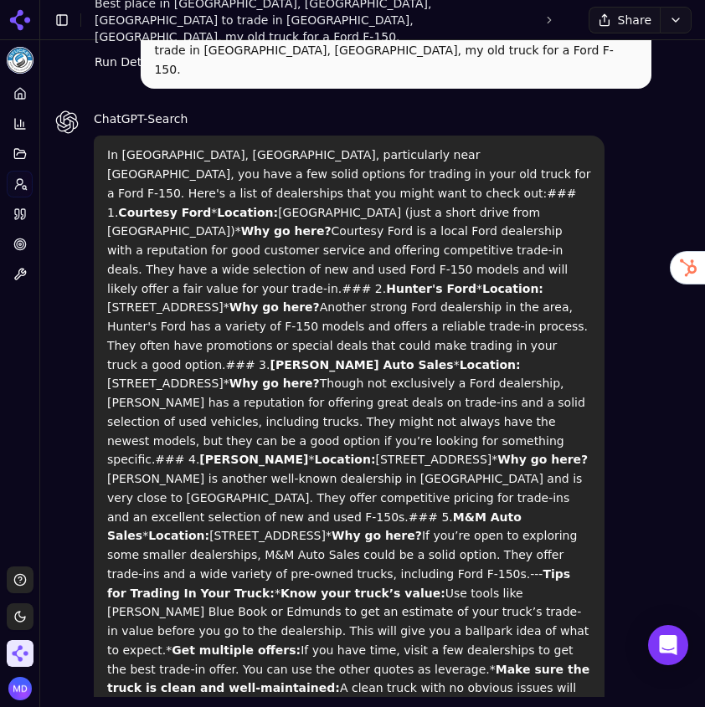
scroll to position [213, 0]
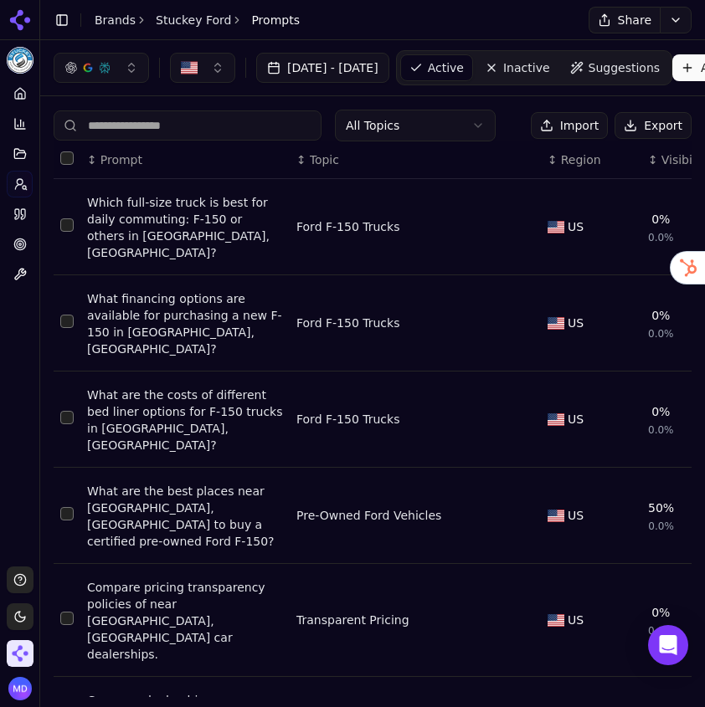
click at [574, 125] on button "Import" at bounding box center [569, 125] width 77 height 27
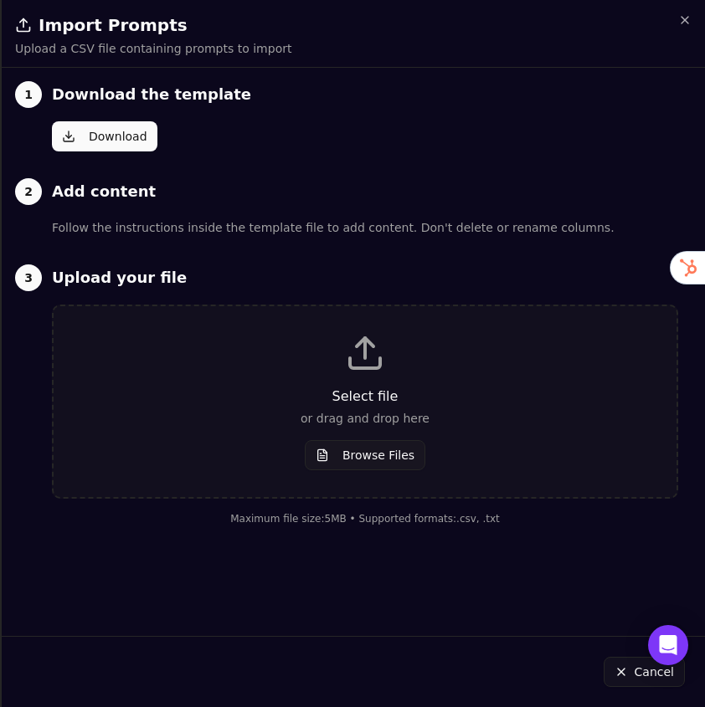
click at [667, 28] on h2 "Import Prompts" at bounding box center [353, 24] width 676 height 23
click at [675, 28] on h2 "Import Prompts" at bounding box center [353, 24] width 676 height 23
click at [680, 28] on h2 "Import Prompts" at bounding box center [353, 24] width 676 height 23
click at [685, 20] on icon "button" at bounding box center [684, 20] width 7 height 7
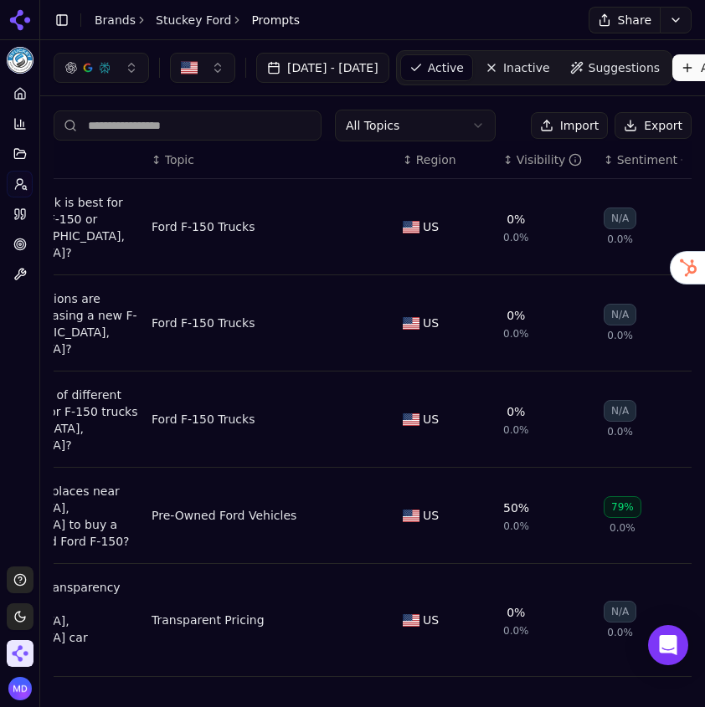
scroll to position [0, 157]
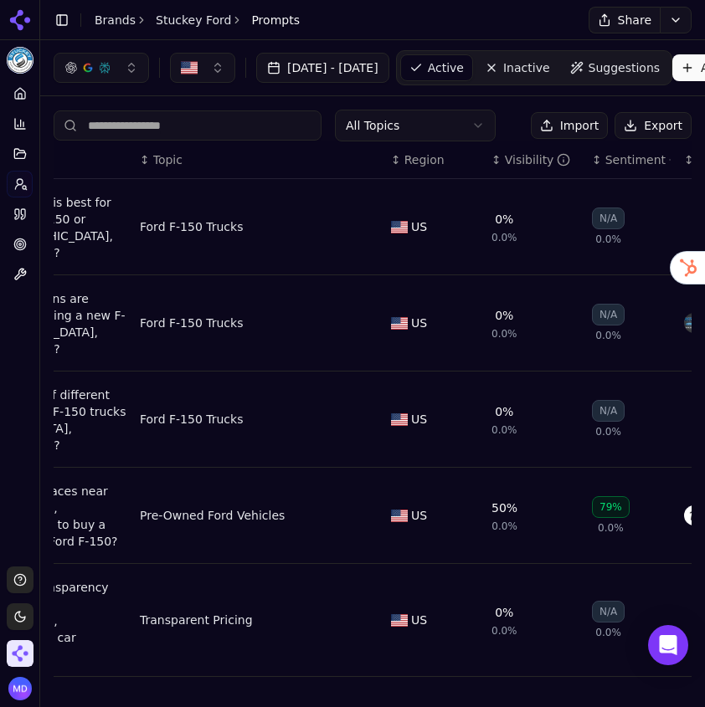
click at [532, 167] on div "Visibility" at bounding box center [538, 160] width 66 height 17
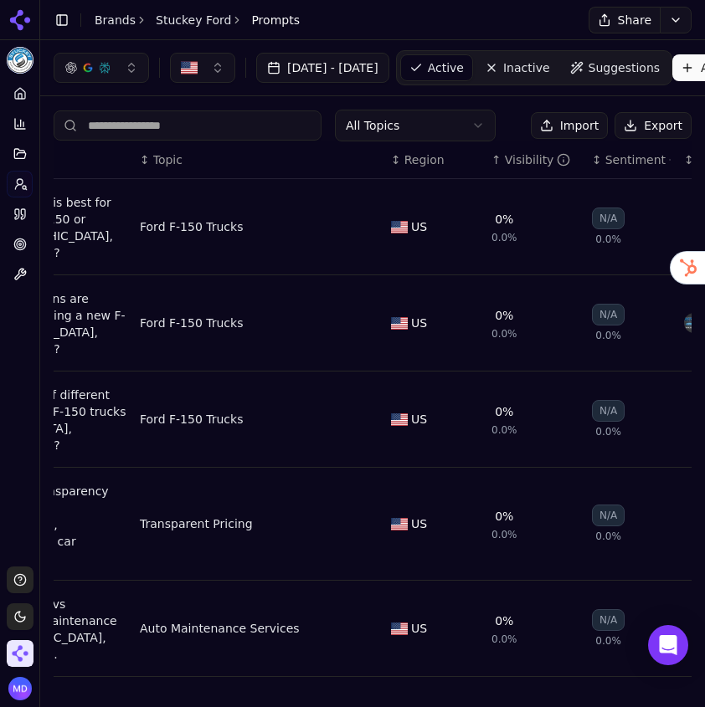
click at [532, 167] on div "Visibility" at bounding box center [538, 160] width 66 height 17
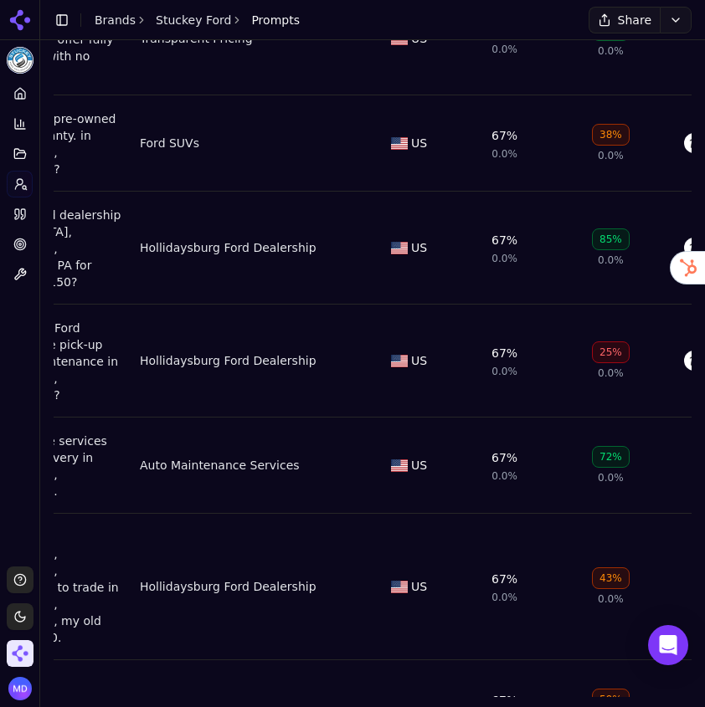
scroll to position [0, 0]
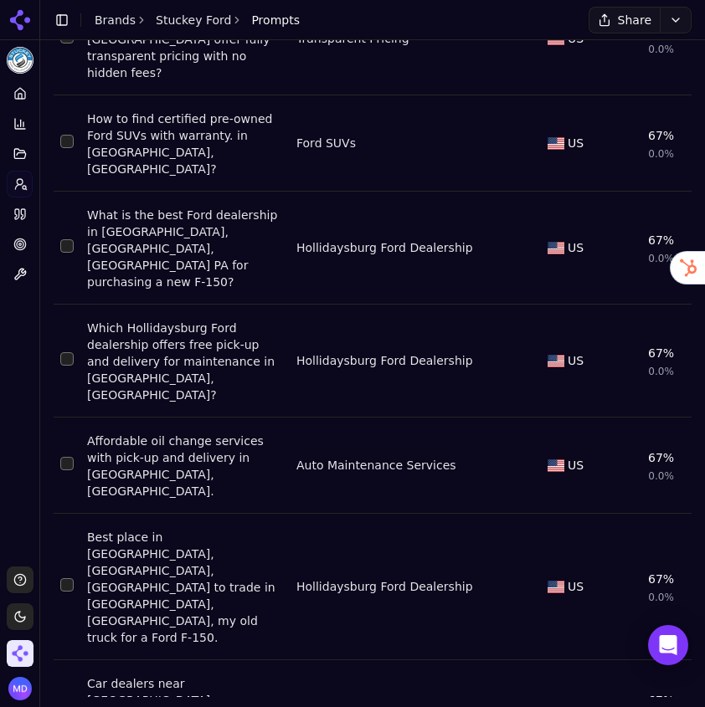
click at [147, 676] on div "Car dealers near Hollidaysburg, PA with all-in pricing and fee disclosures." at bounding box center [185, 709] width 196 height 67
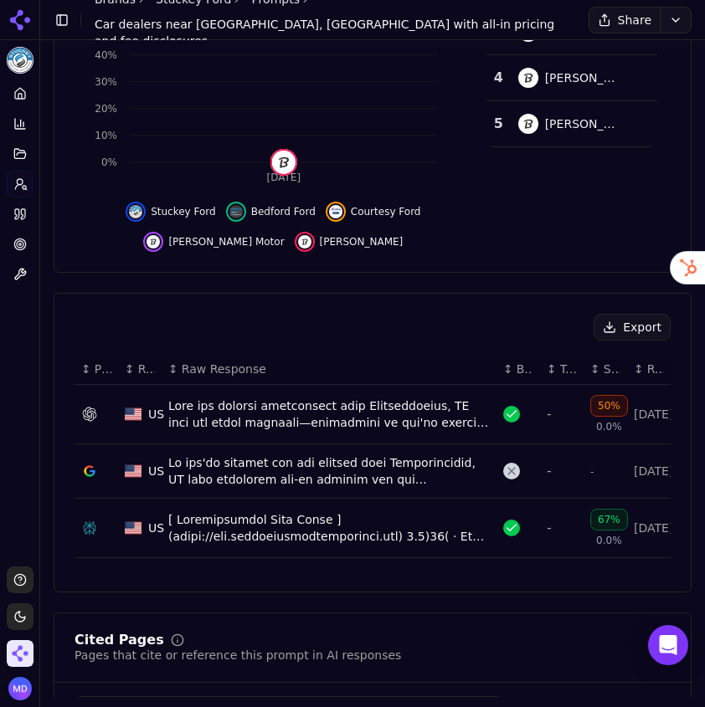
scroll to position [330, 0]
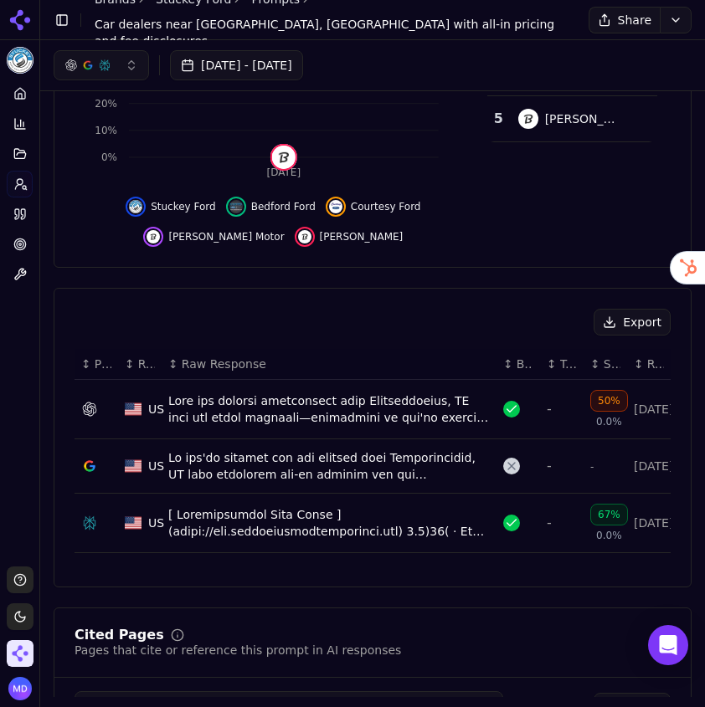
click at [229, 482] on div "Data table" at bounding box center [328, 466] width 321 height 33
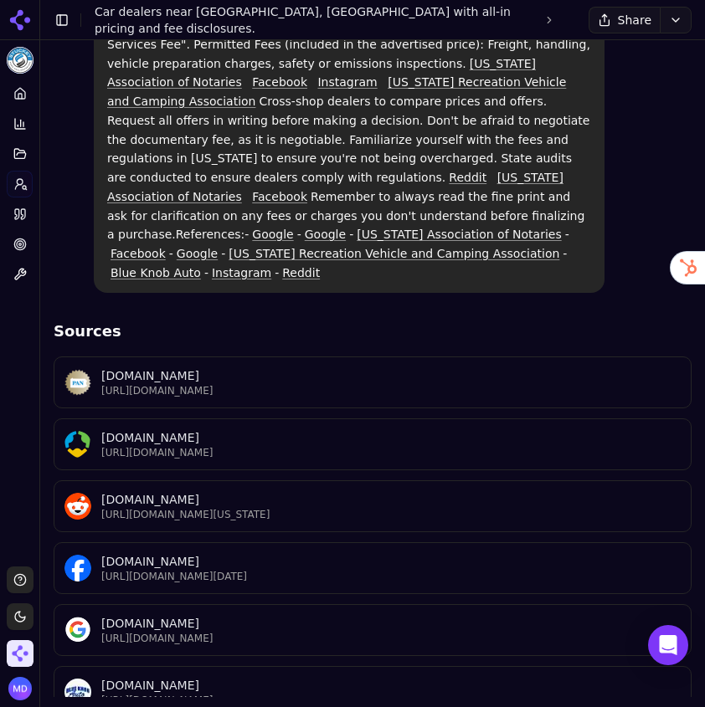
scroll to position [620, 0]
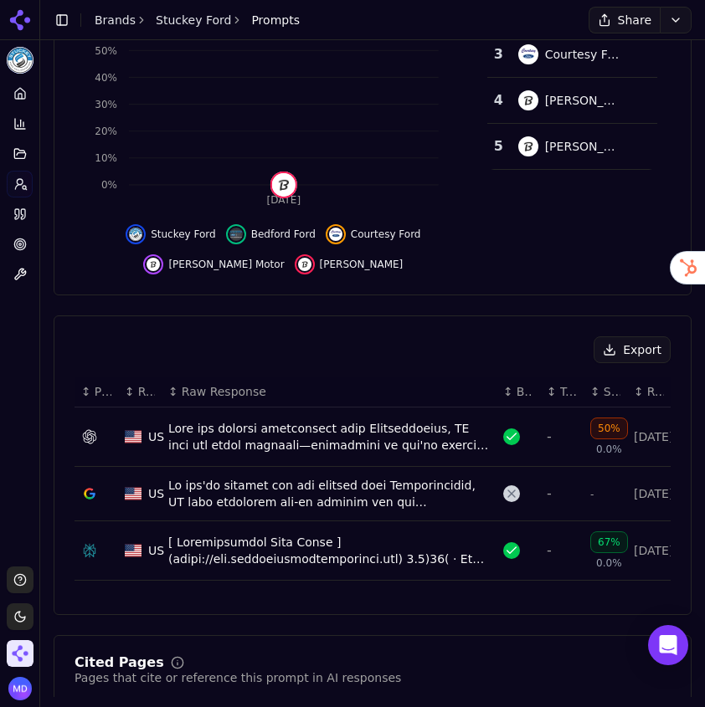
scroll to position [303, 0]
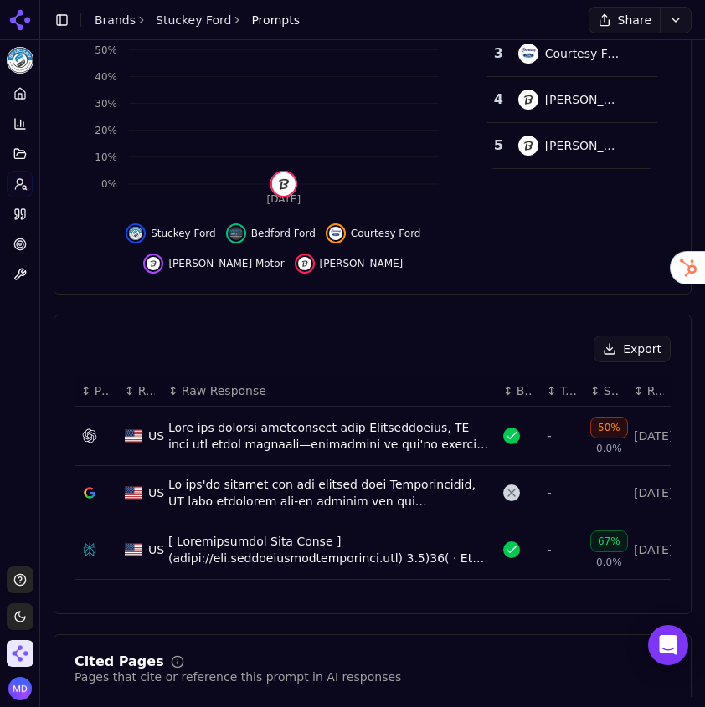
click at [262, 435] on div "Data table" at bounding box center [328, 435] width 321 height 33
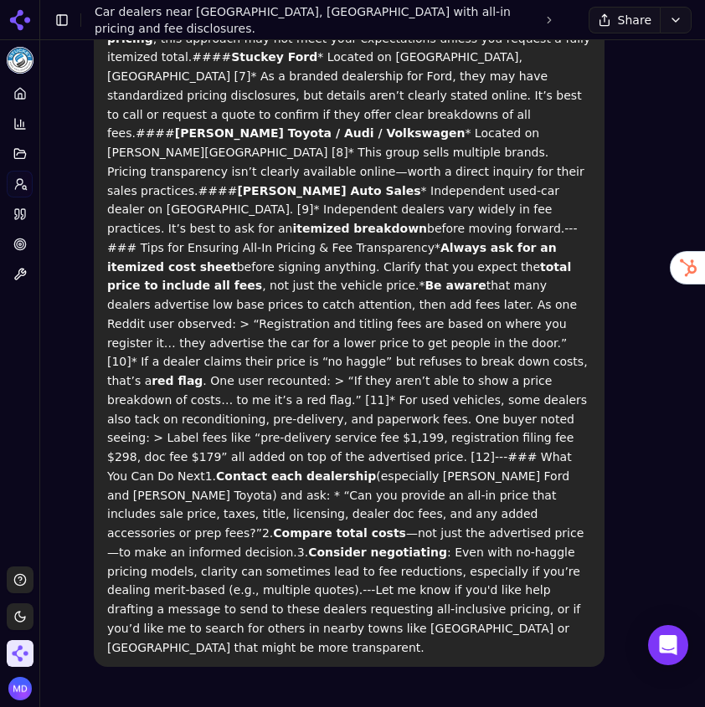
scroll to position [793, 0]
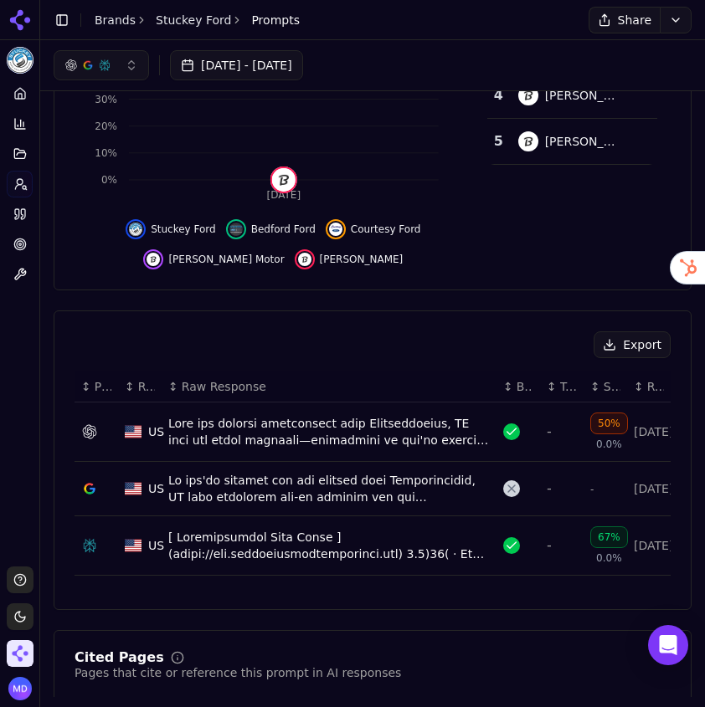
scroll to position [299, 0]
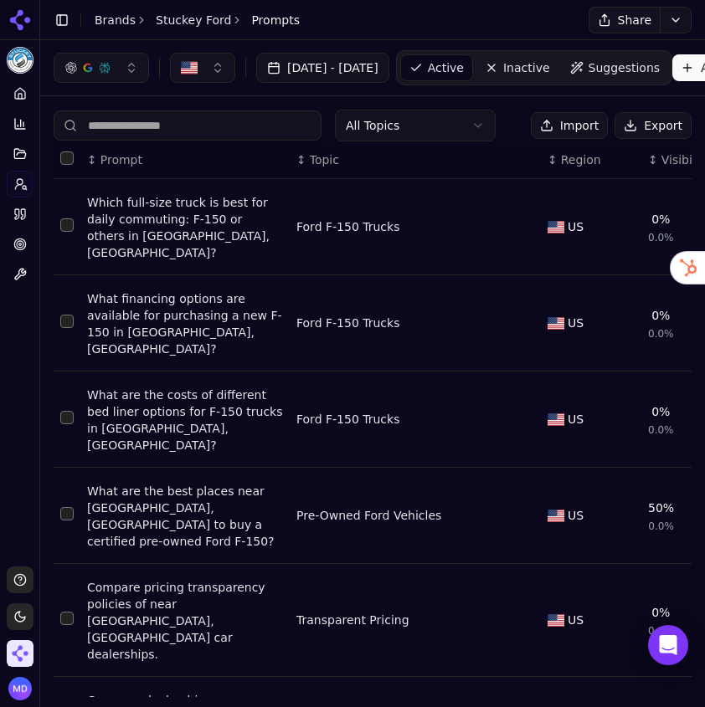
click at [656, 161] on div "↕ Visibility" at bounding box center [691, 160] width 87 height 17
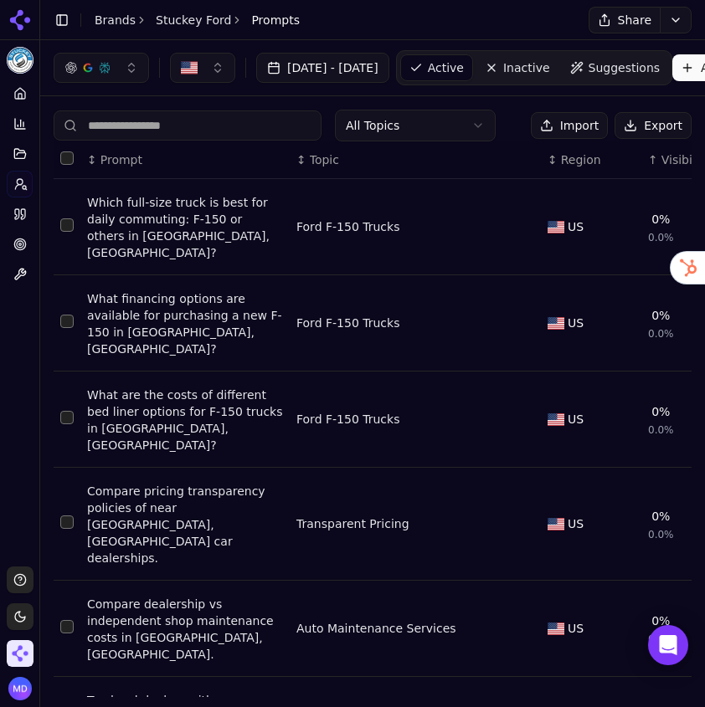
click at [656, 161] on div "↑ Visibility" at bounding box center [691, 160] width 87 height 17
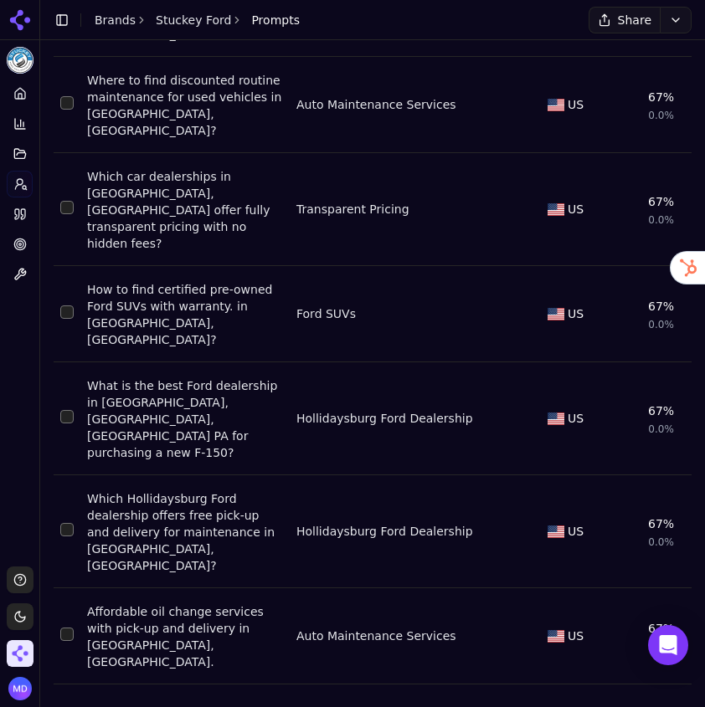
scroll to position [406, 0]
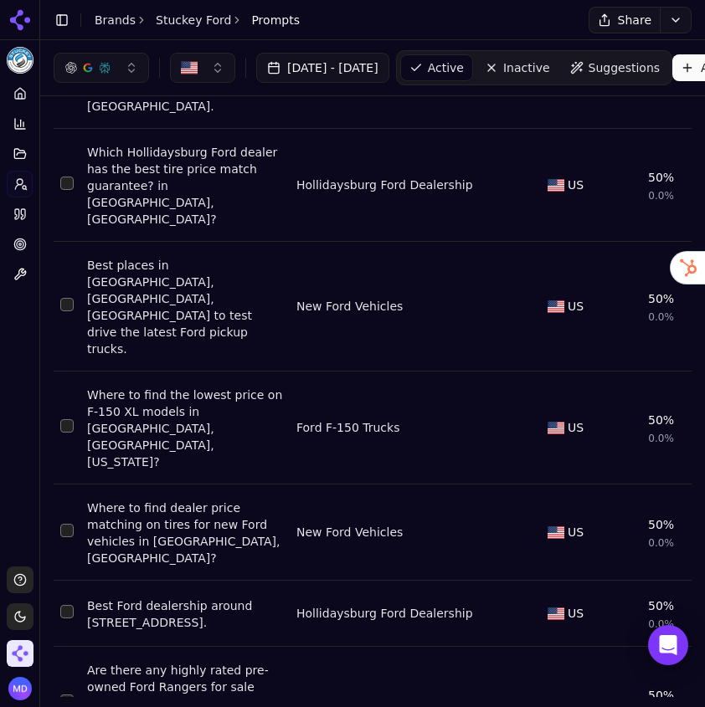
click at [215, 662] on div "Are there any highly rated pre-owned Ford Rangers for sale within Hollidaysburg…" at bounding box center [185, 704] width 196 height 84
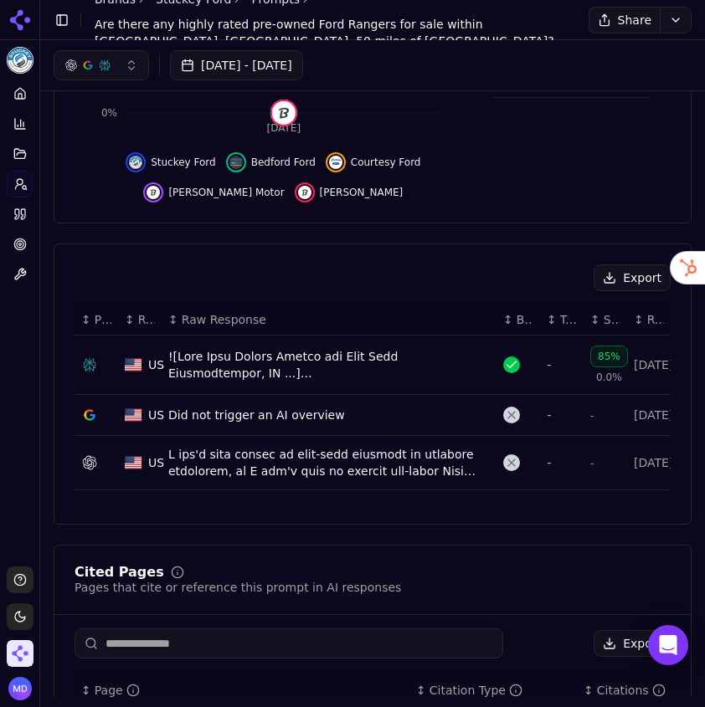
scroll to position [373, 0]
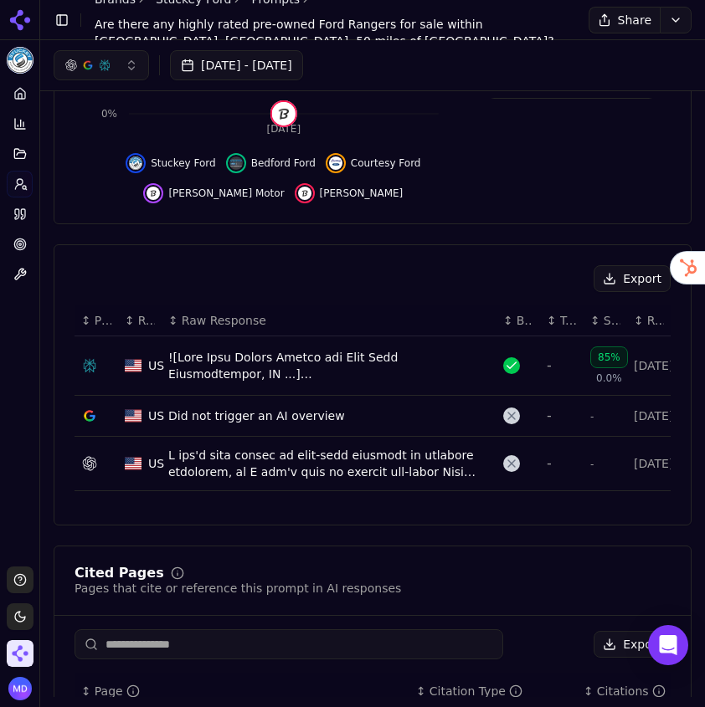
click at [212, 481] on div "Data table" at bounding box center [328, 463] width 321 height 33
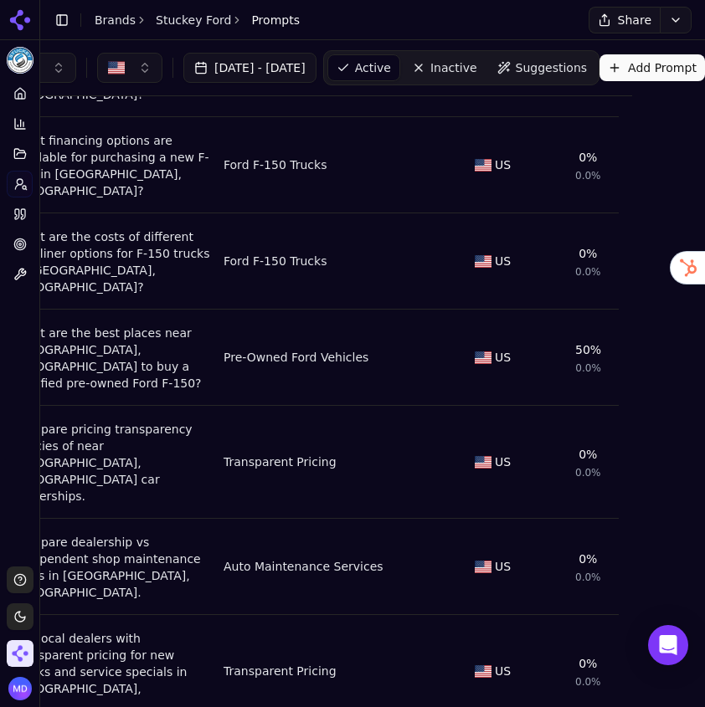
scroll to position [0, 123]
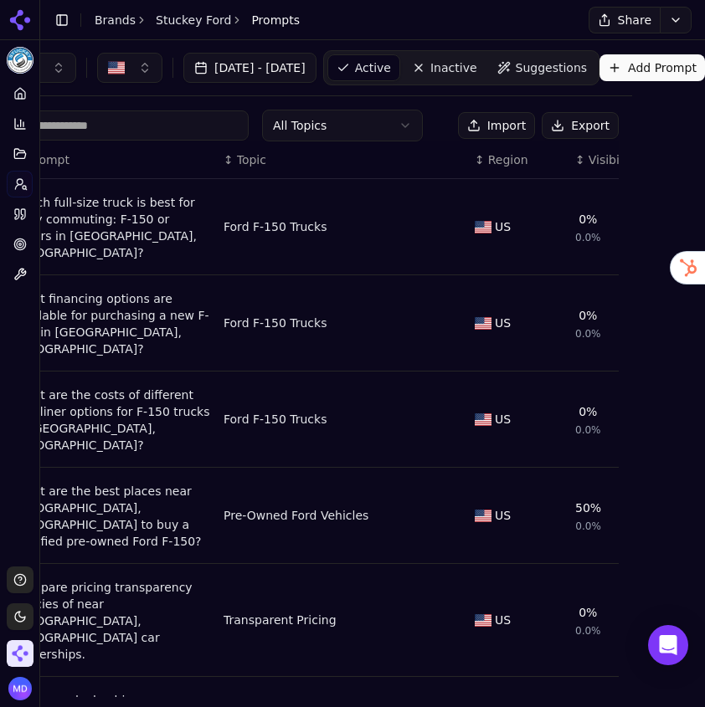
click at [589, 160] on div "Visibility" at bounding box center [622, 160] width 66 height 17
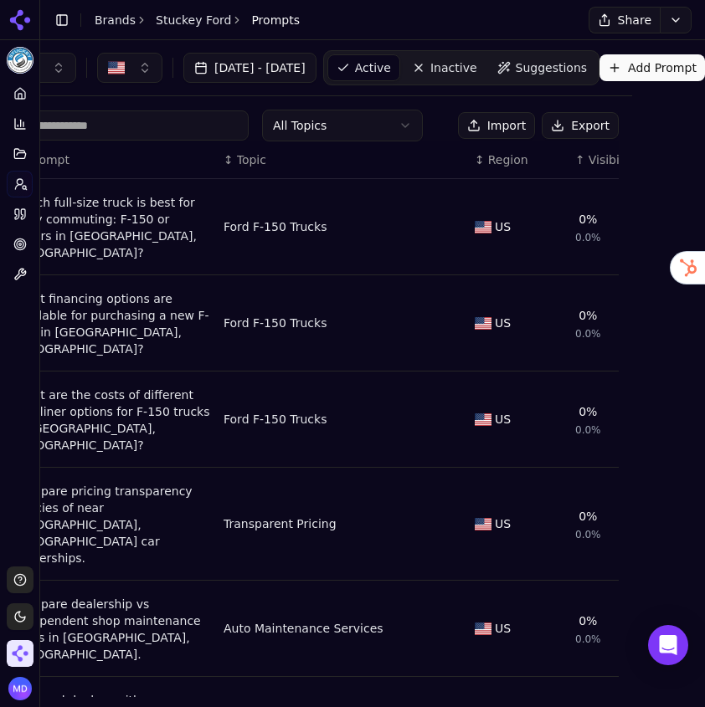
click at [575, 160] on div "↑ Visibility" at bounding box center [618, 160] width 87 height 17
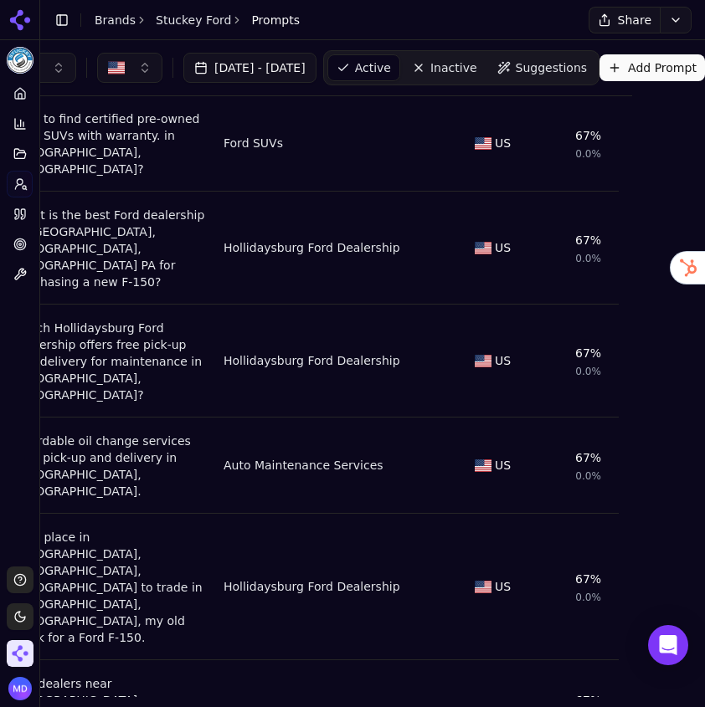
scroll to position [406, 0]
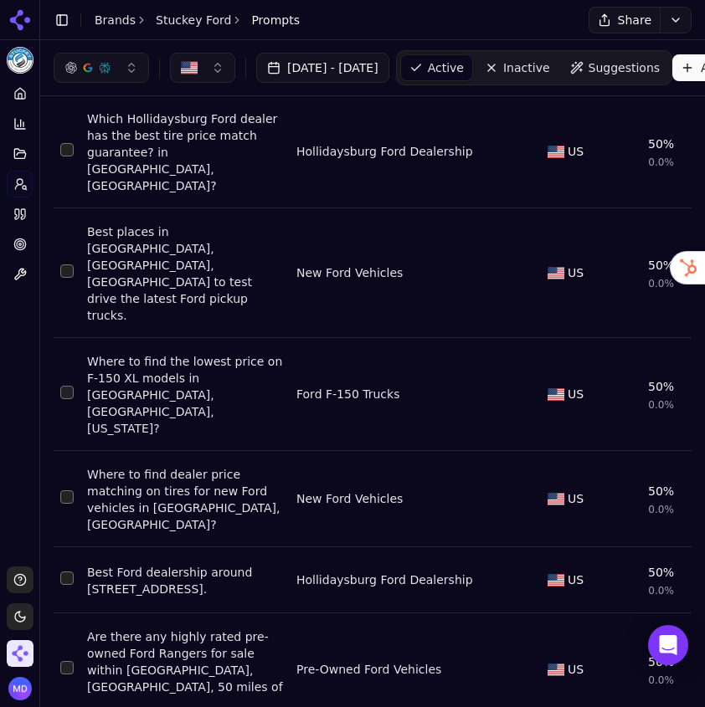
scroll to position [373, 0]
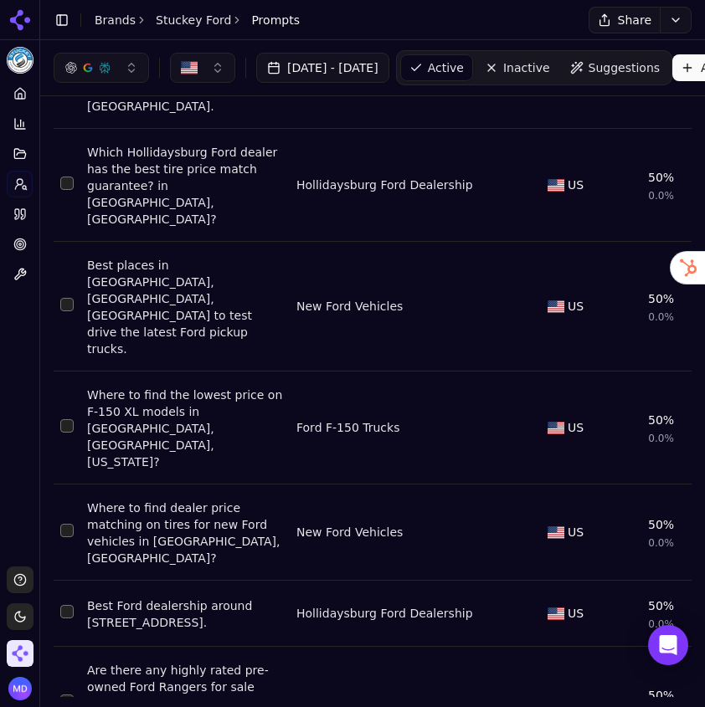
click at [129, 387] on div "Where to find the lowest price on F-150 XL models in Hollidaysburg, PA, Pennsyl…" at bounding box center [185, 429] width 196 height 84
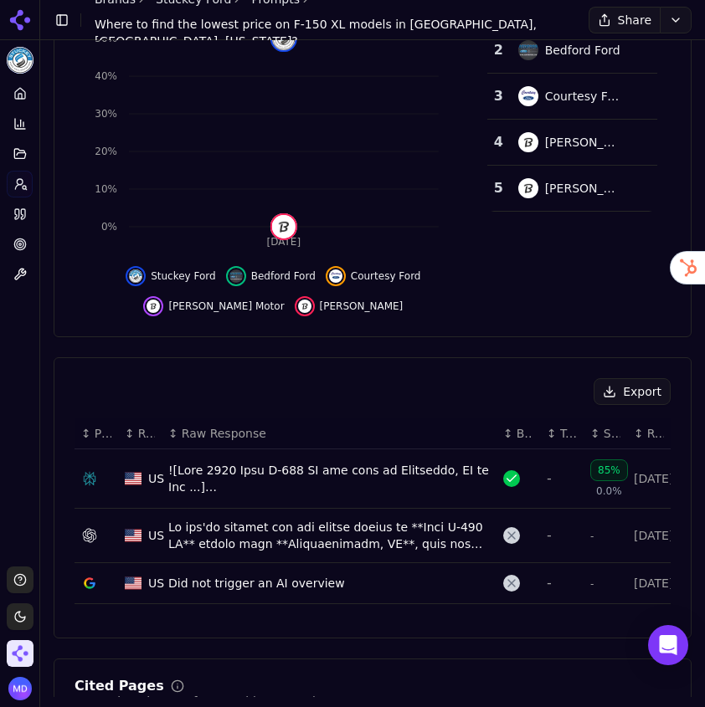
scroll to position [264, 0]
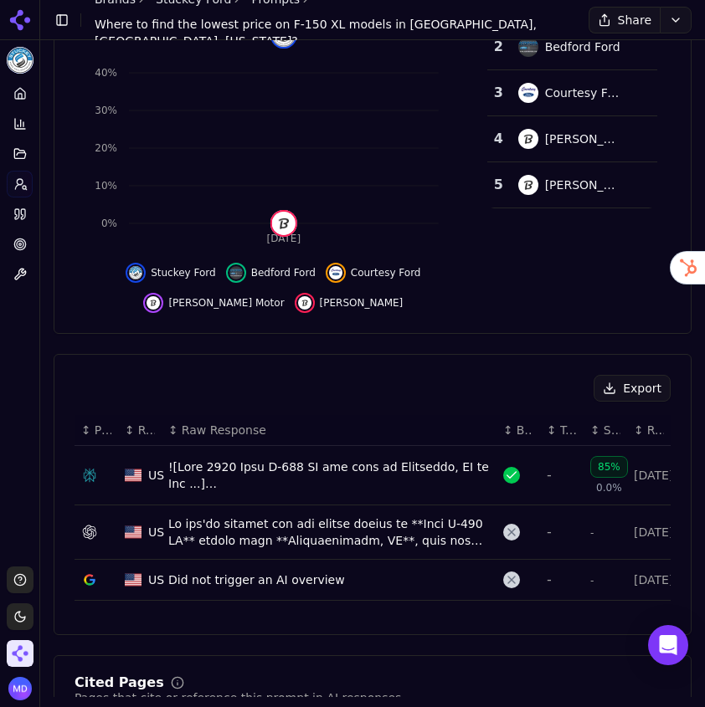
click at [240, 539] on div "Data table" at bounding box center [328, 532] width 321 height 33
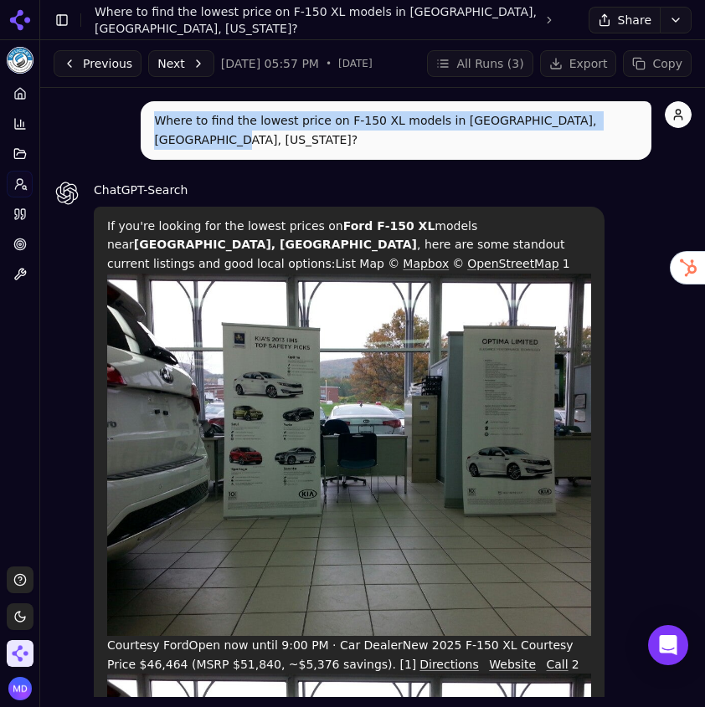
drag, startPoint x: 157, startPoint y: 120, endPoint x: 629, endPoint y: 123, distance: 472.2
click at [629, 123] on p "Where to find the lowest price on F-150 XL models in Hollidaysburg, PA, Pennsyl…" at bounding box center [396, 130] width 484 height 39
copy p "Where to find the lowest price on F-150 XL models in Hollidaysburg, PA, Pennsyl…"
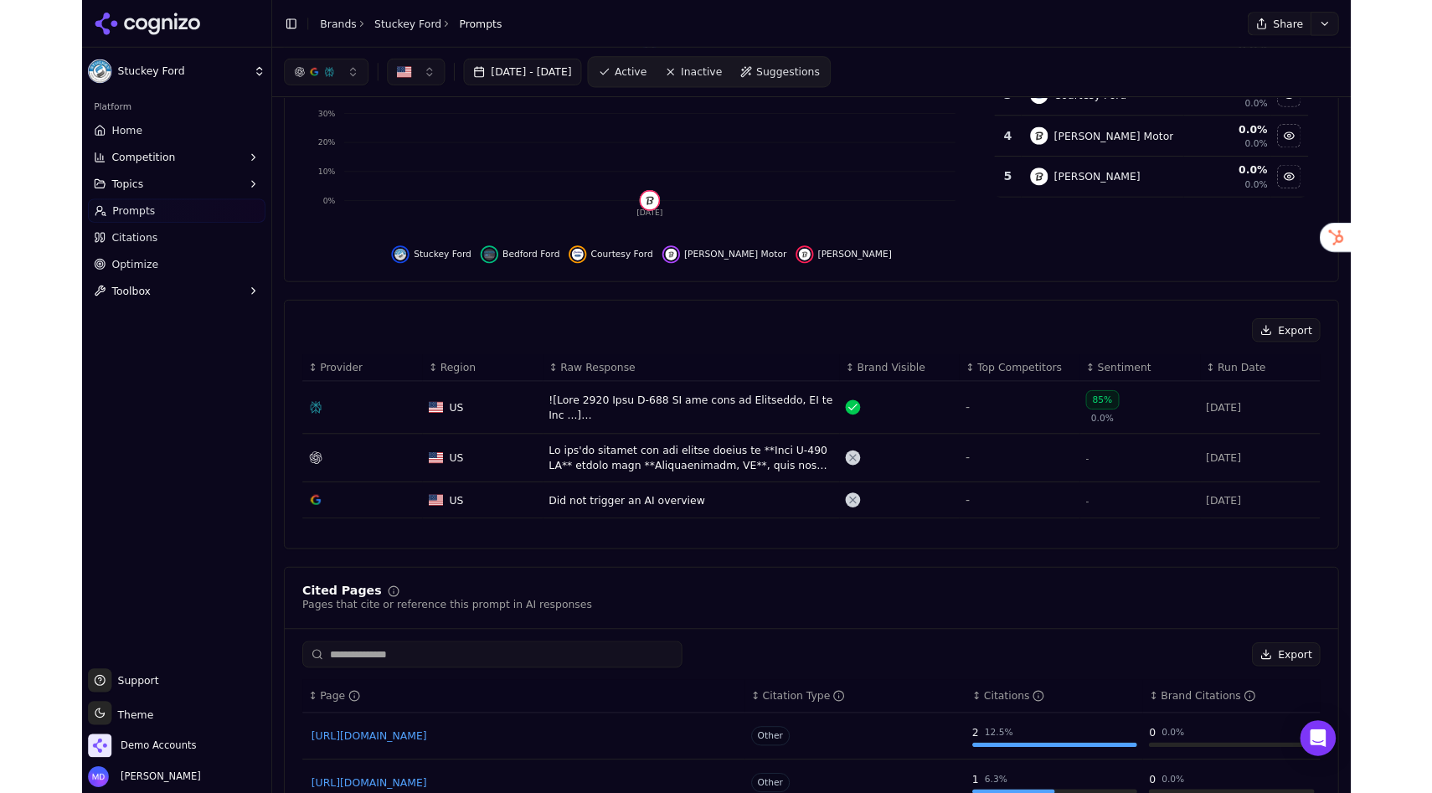
scroll to position [265, 0]
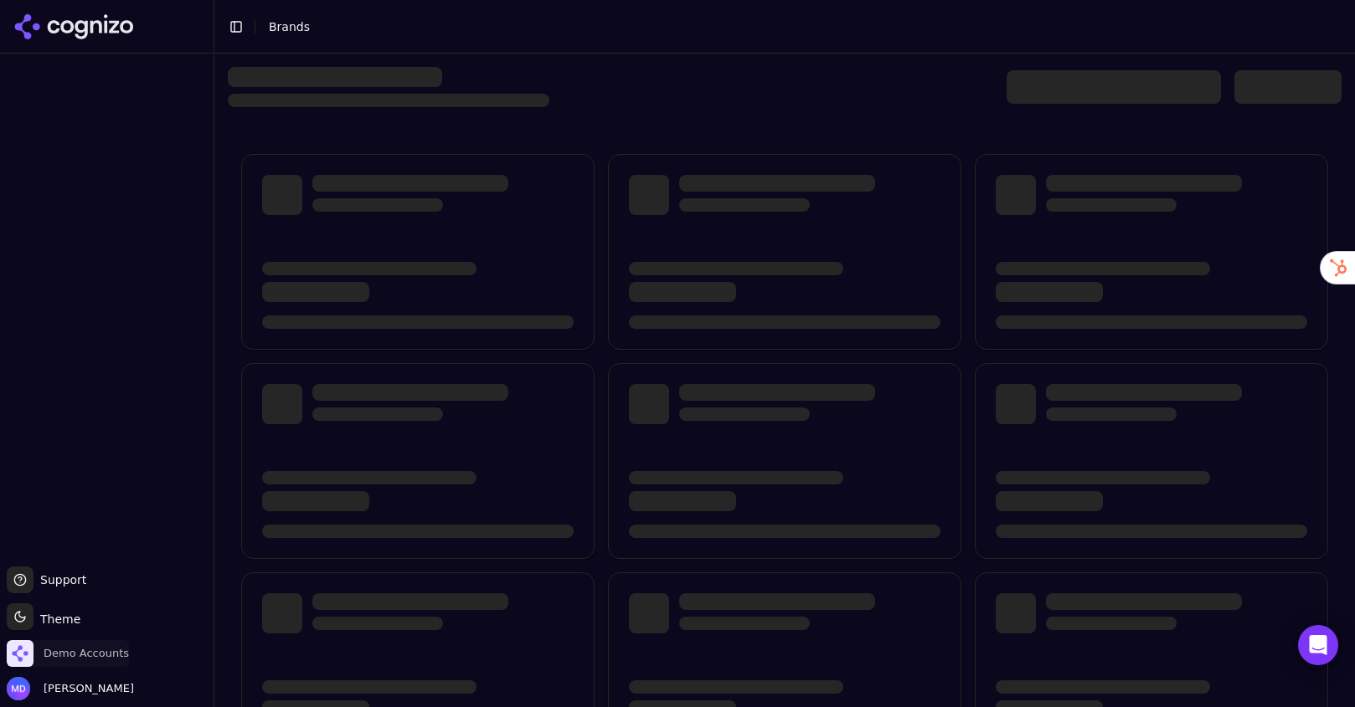
click at [74, 657] on span "Demo Accounts" at bounding box center [86, 653] width 85 height 15
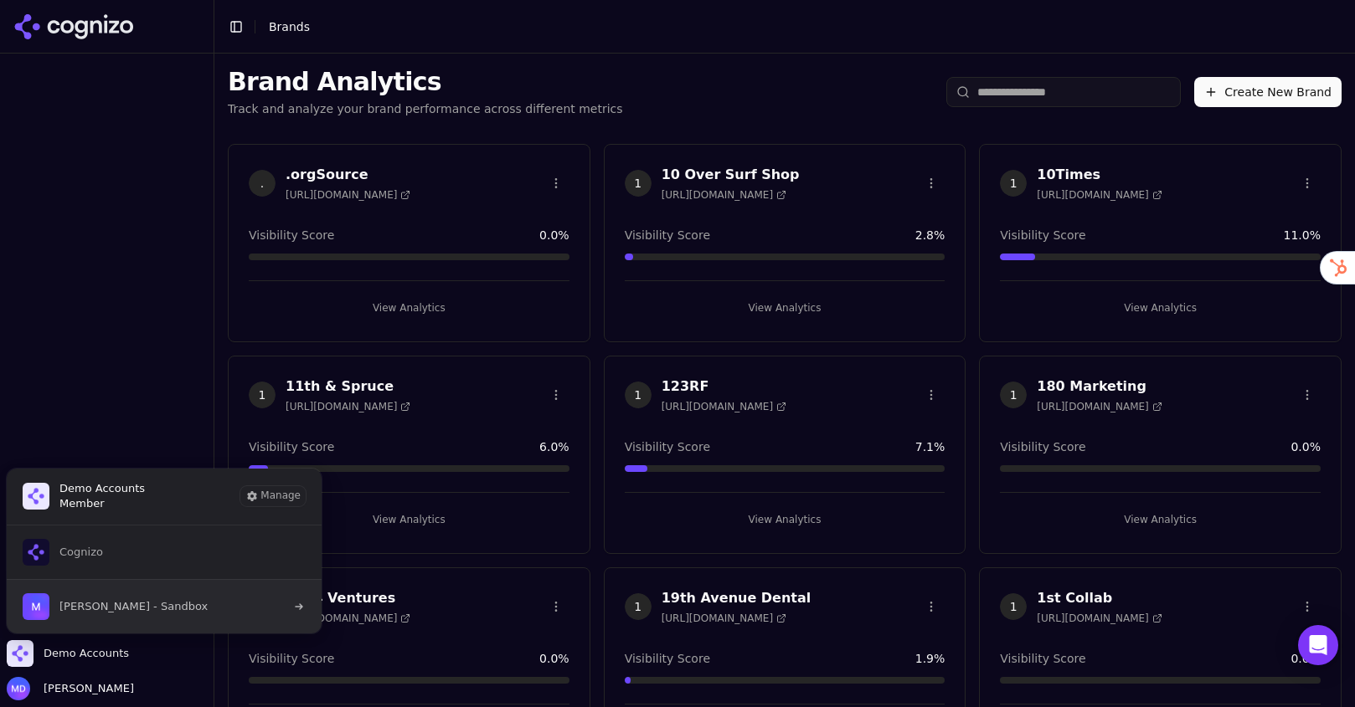
click at [121, 614] on span "Melissa Dowd - Sandbox" at bounding box center [133, 606] width 148 height 15
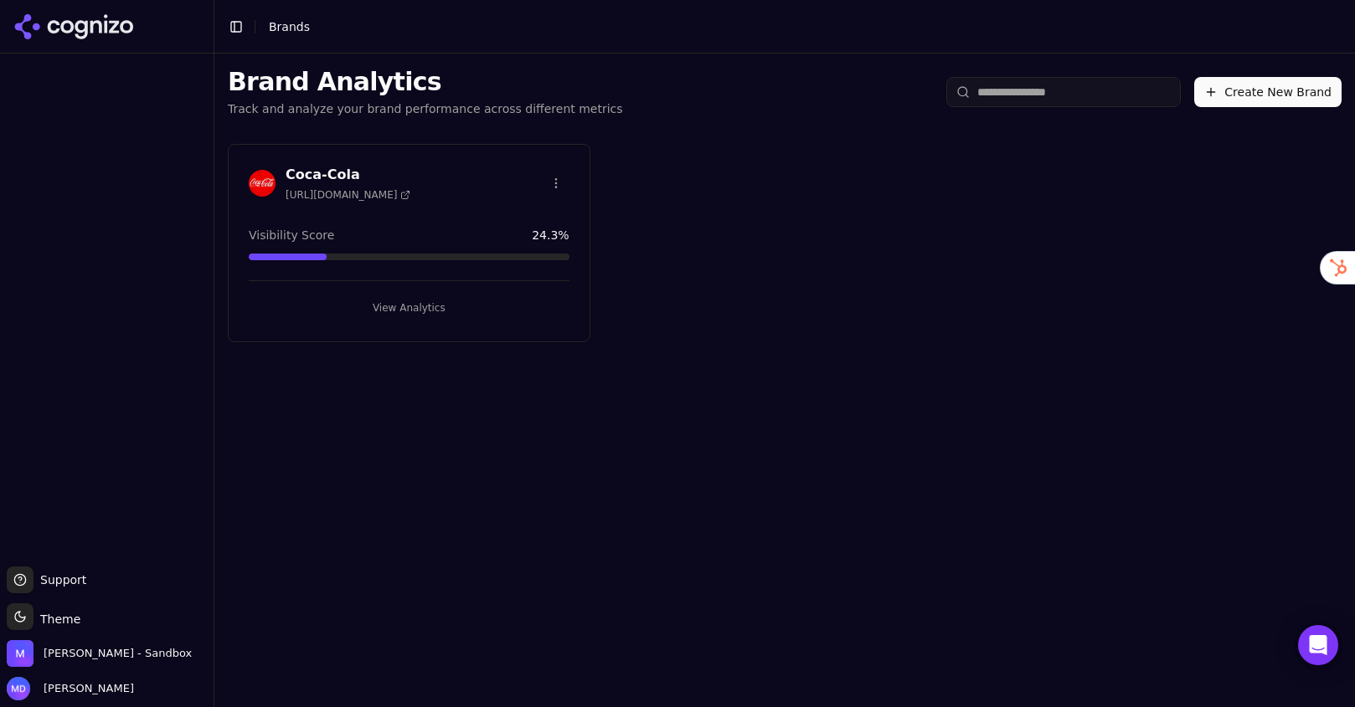
click at [388, 296] on button "View Analytics" at bounding box center [409, 308] width 321 height 27
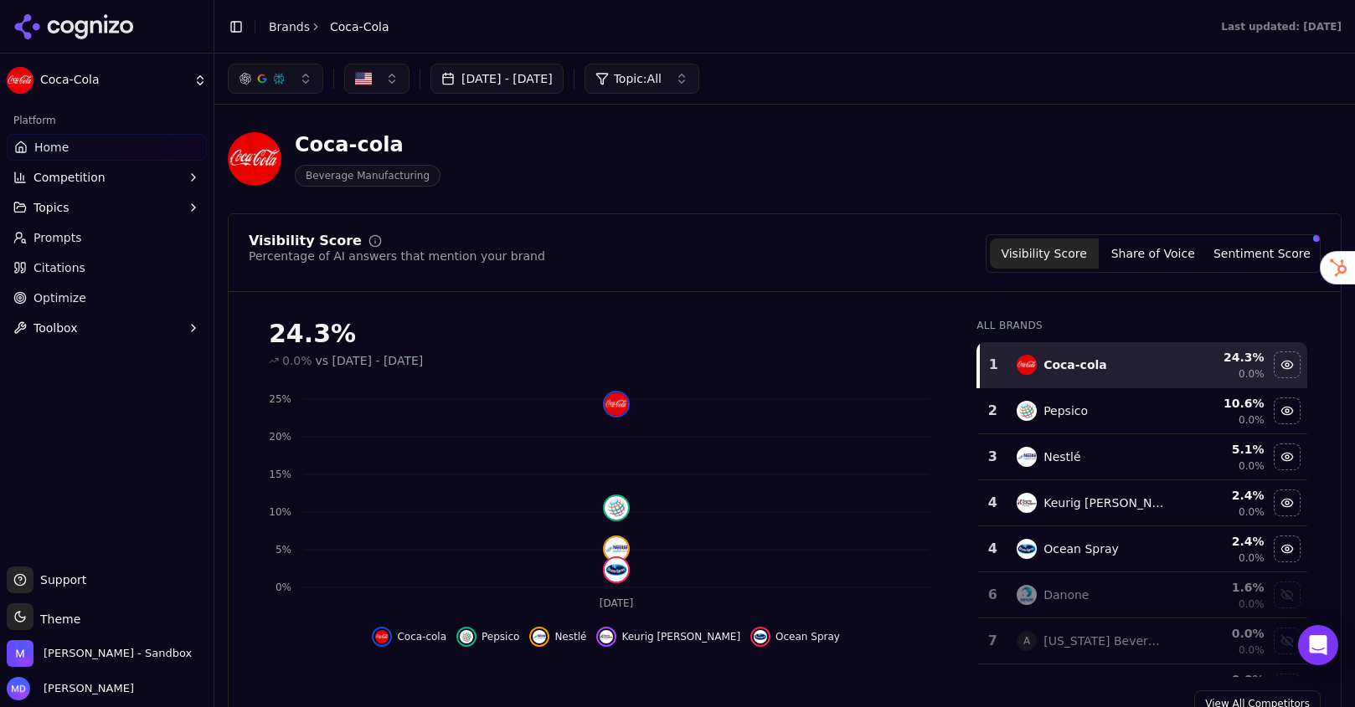
click at [94, 301] on link "Optimize" at bounding box center [107, 298] width 200 height 27
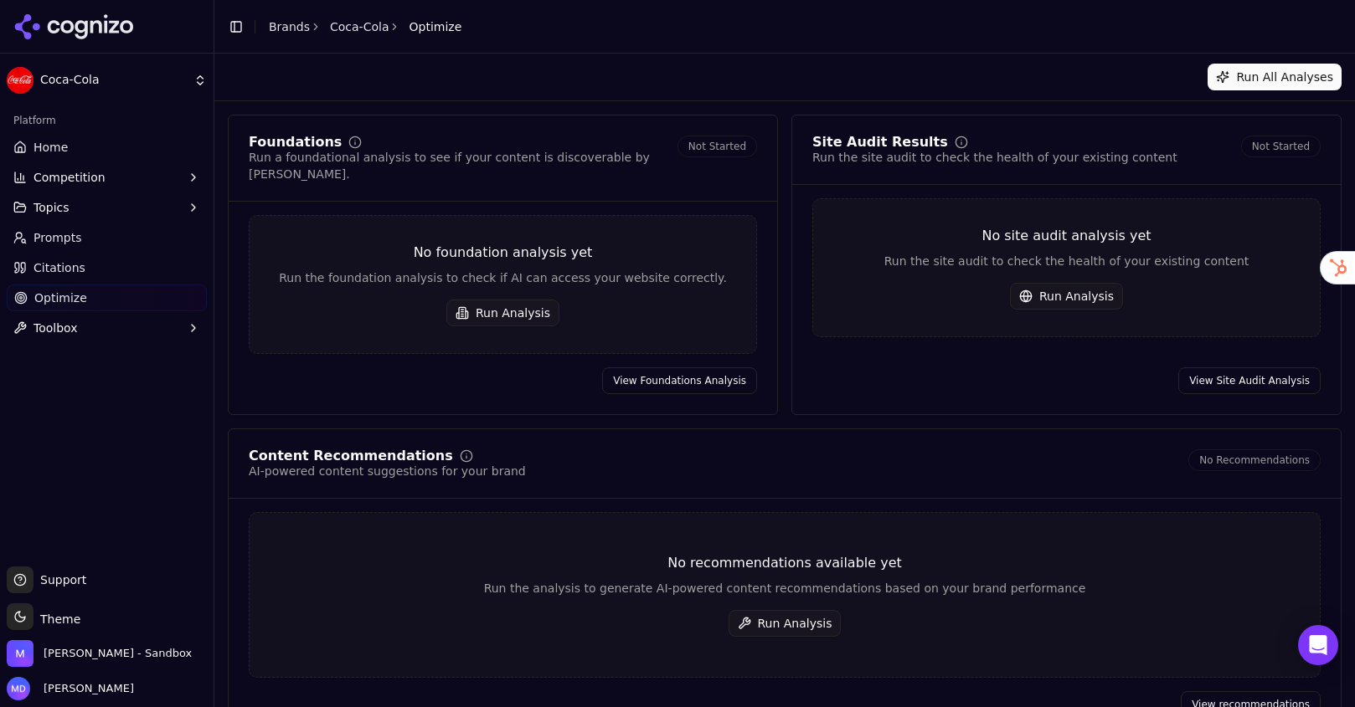
click at [1227, 75] on button "Run All Analyses" at bounding box center [1274, 77] width 134 height 27
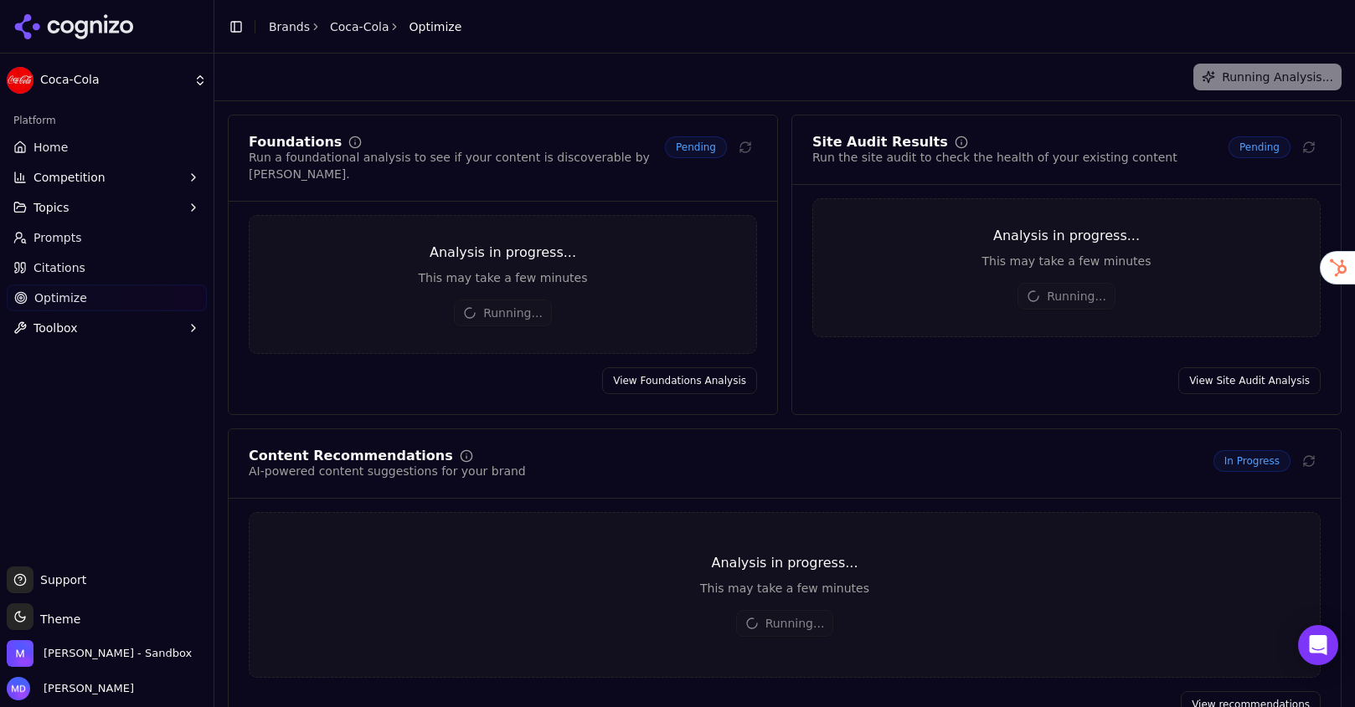
click at [54, 245] on span "Prompts" at bounding box center [57, 237] width 49 height 17
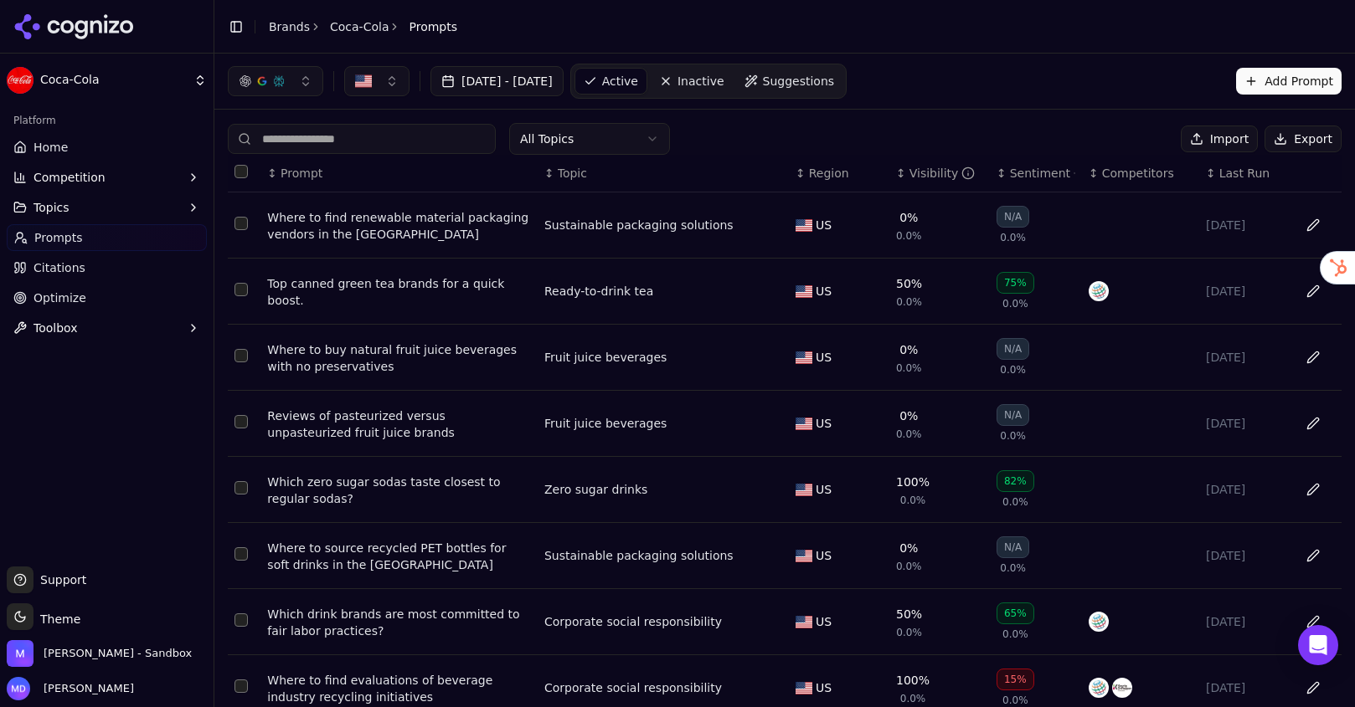
click at [50, 209] on span "Topics" at bounding box center [51, 207] width 36 height 17
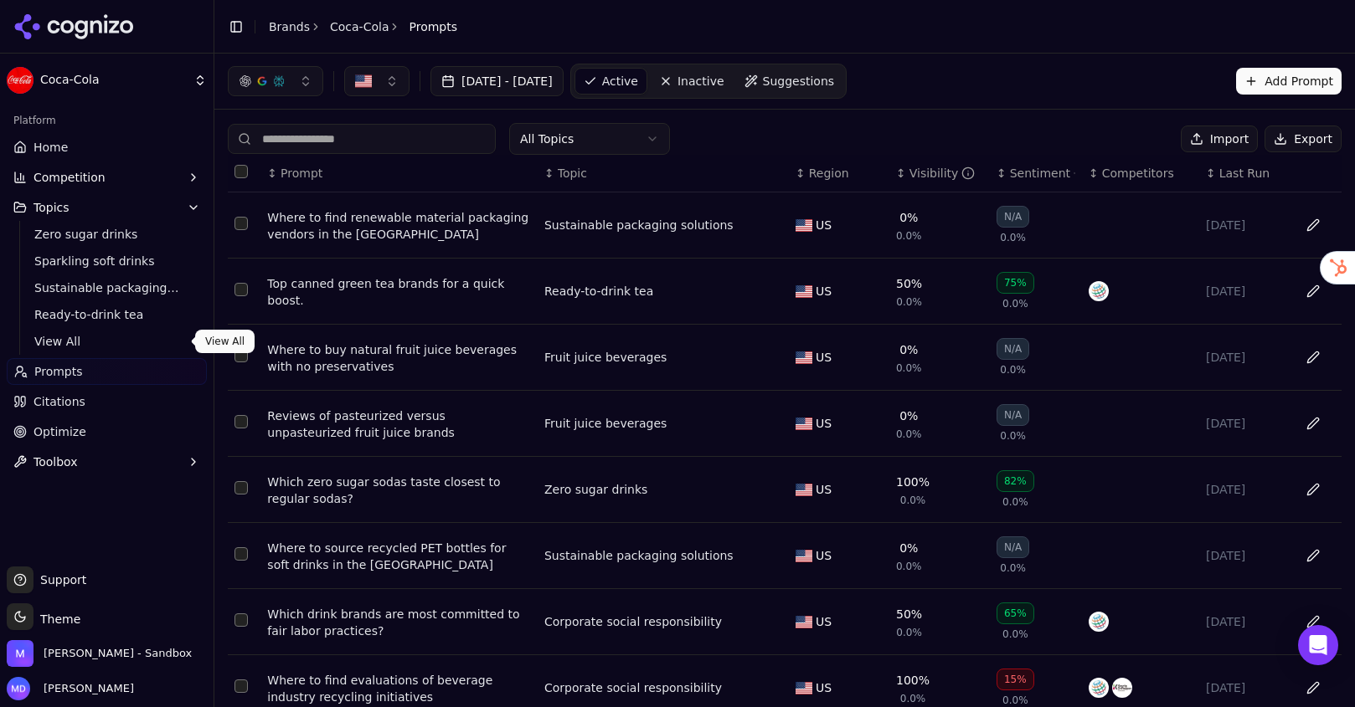
click at [75, 336] on span "View All" at bounding box center [107, 341] width 146 height 17
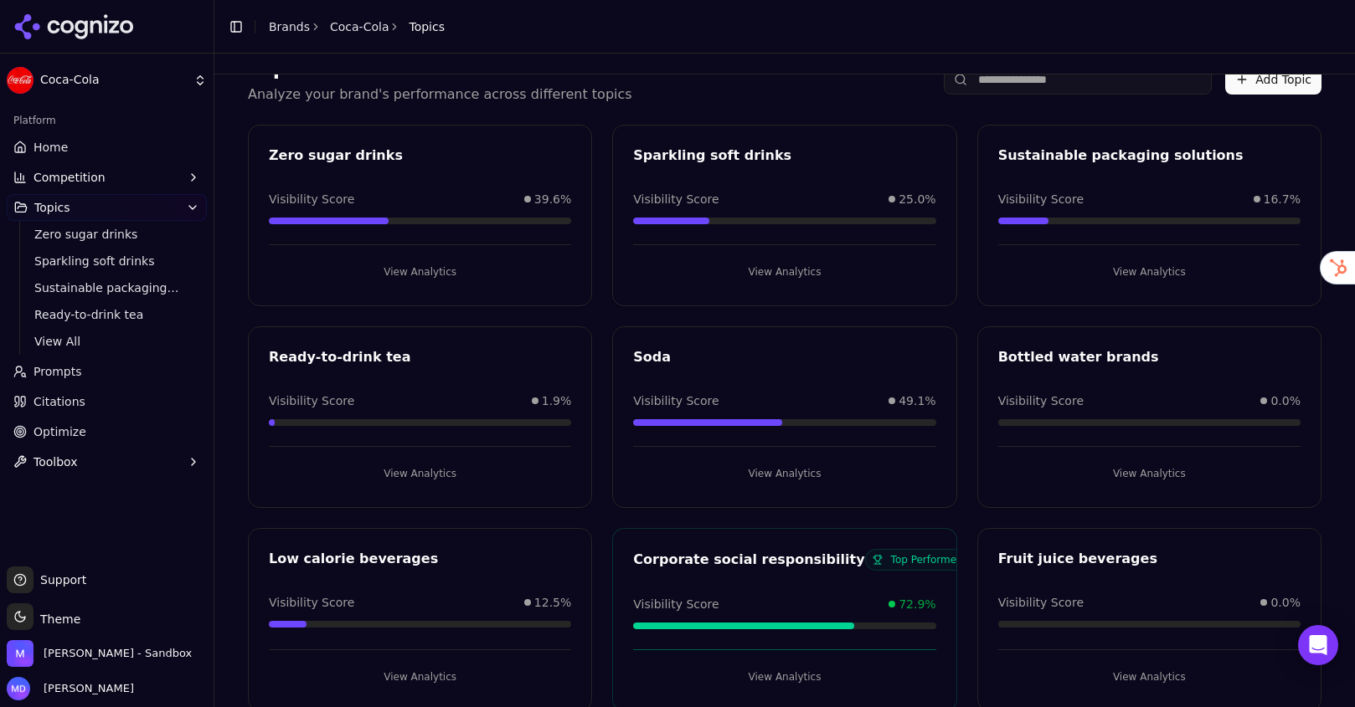
scroll to position [68, 0]
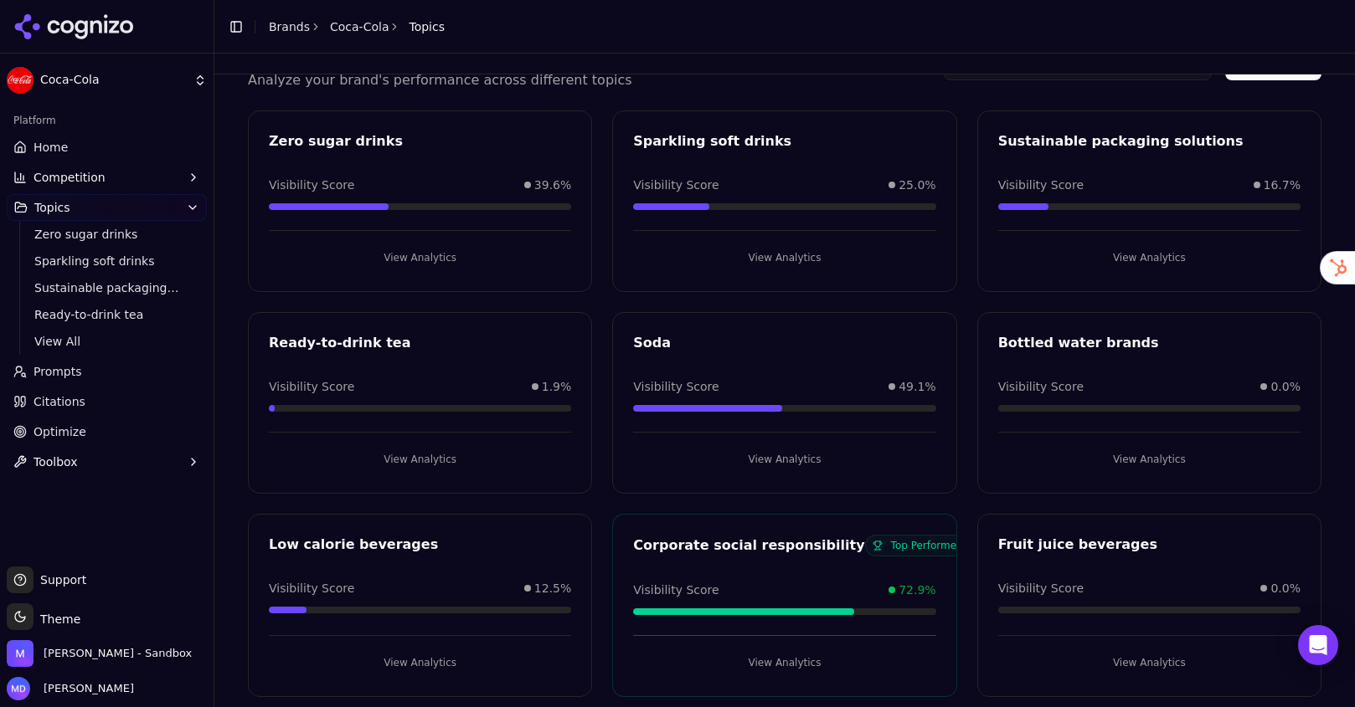
click at [134, 154] on link "Home" at bounding box center [107, 147] width 200 height 27
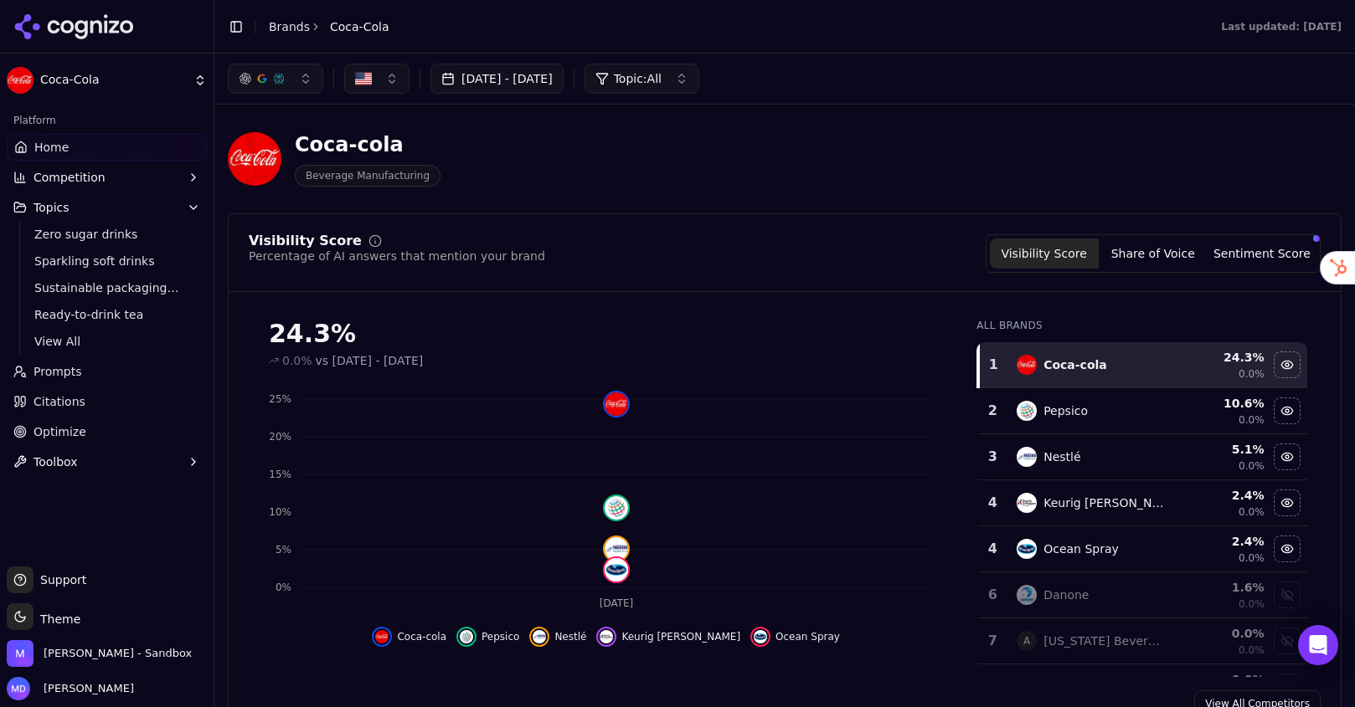
click at [302, 27] on link "Brands" at bounding box center [289, 26] width 41 height 13
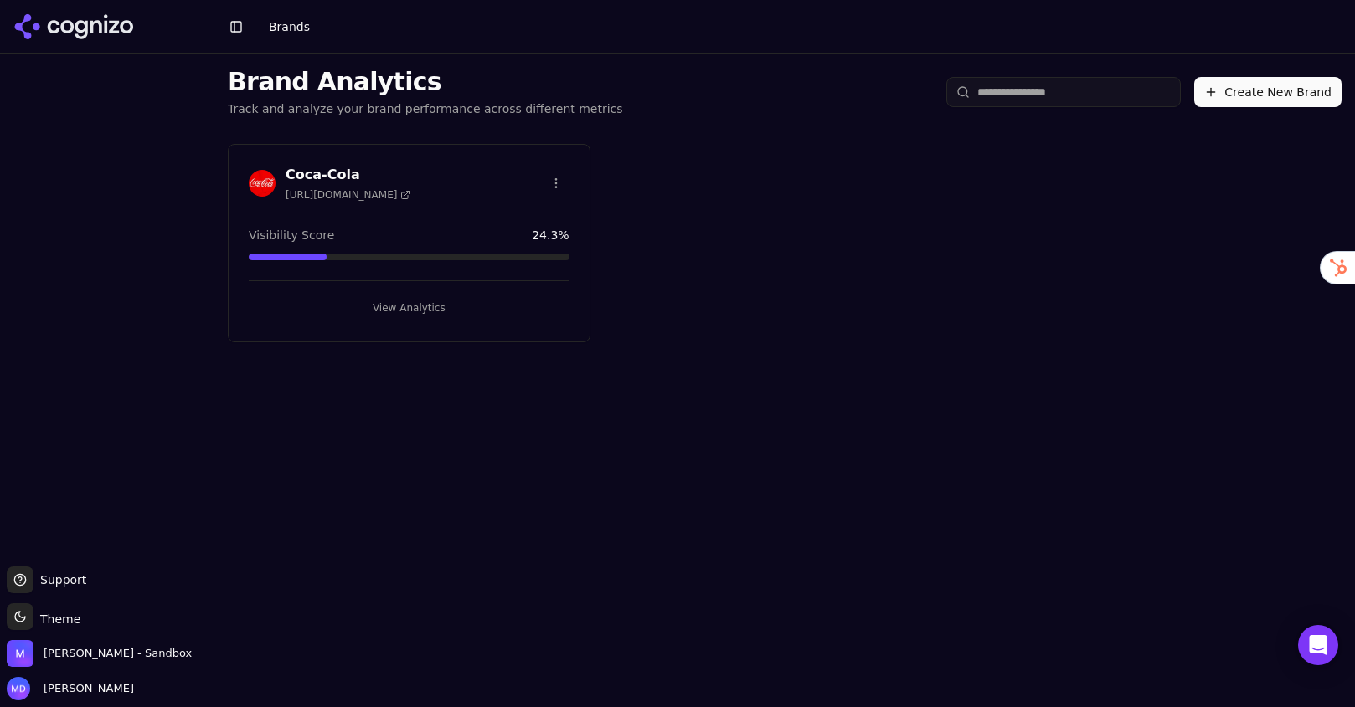
click at [1223, 100] on button "Create New Brand" at bounding box center [1267, 92] width 147 height 30
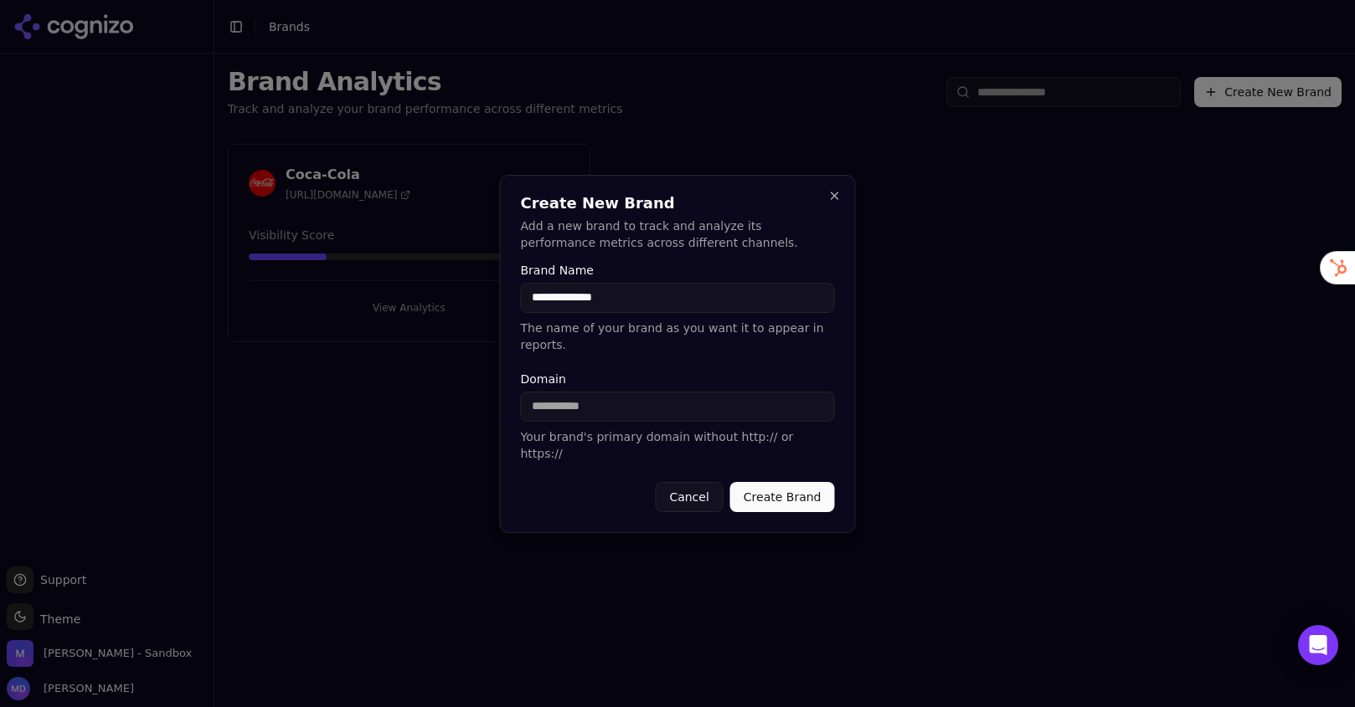
type input "**********"
click at [578, 421] on input "Domain" at bounding box center [678, 407] width 314 height 30
paste input "**********"
click at [601, 414] on input "**********" at bounding box center [678, 407] width 314 height 30
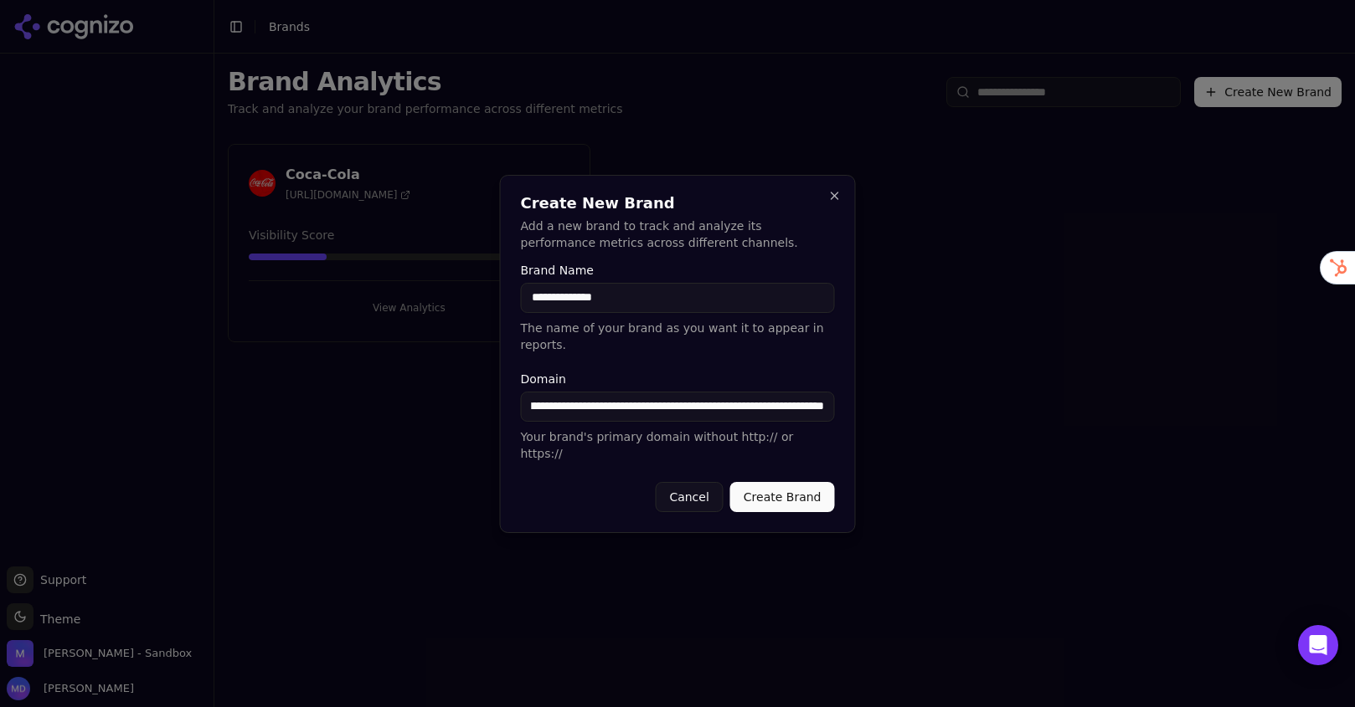
click at [601, 414] on input "**********" at bounding box center [678, 407] width 314 height 30
drag, startPoint x: 601, startPoint y: 414, endPoint x: 438, endPoint y: 409, distance: 163.3
click at [438, 409] on body "**********" at bounding box center [677, 353] width 1355 height 707
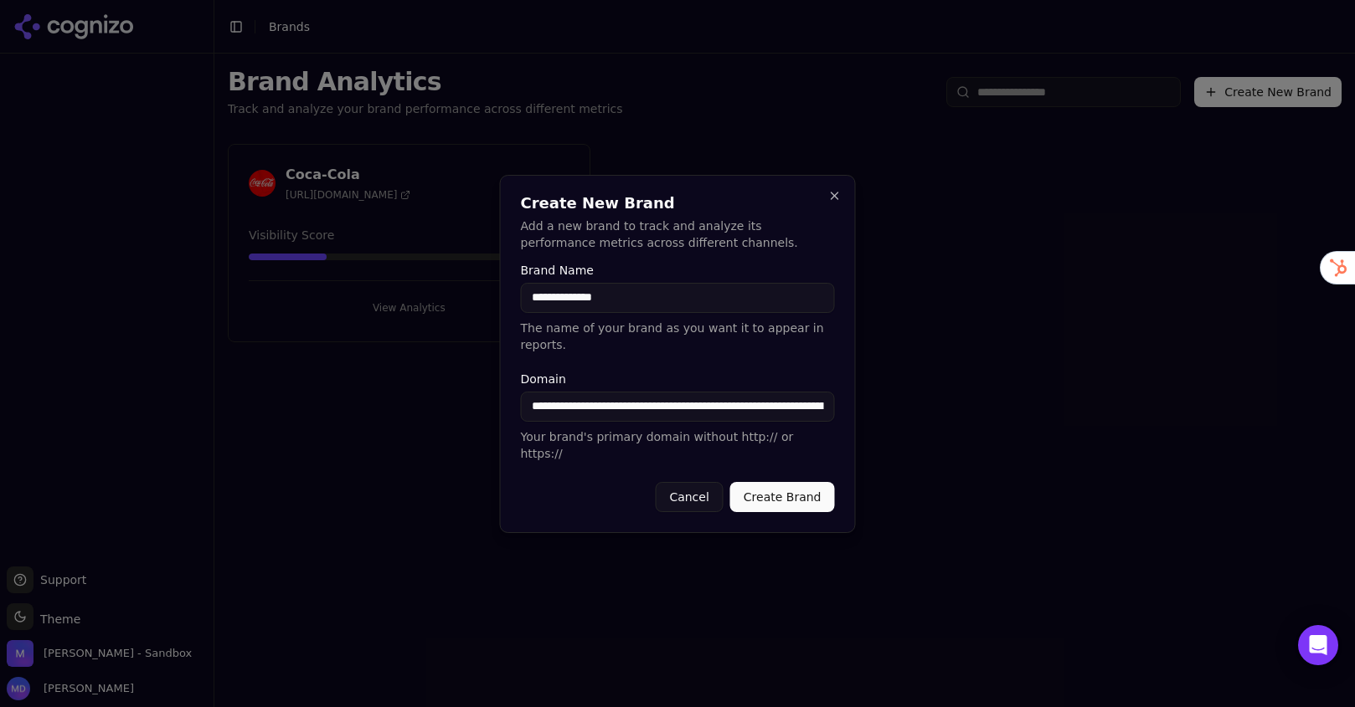
click at [589, 416] on input "**********" at bounding box center [678, 407] width 314 height 30
drag, startPoint x: 571, startPoint y: 416, endPoint x: 470, endPoint y: 412, distance: 101.4
click at [470, 412] on body "**********" at bounding box center [677, 353] width 1355 height 707
drag, startPoint x: 659, startPoint y: 414, endPoint x: 825, endPoint y: 414, distance: 166.6
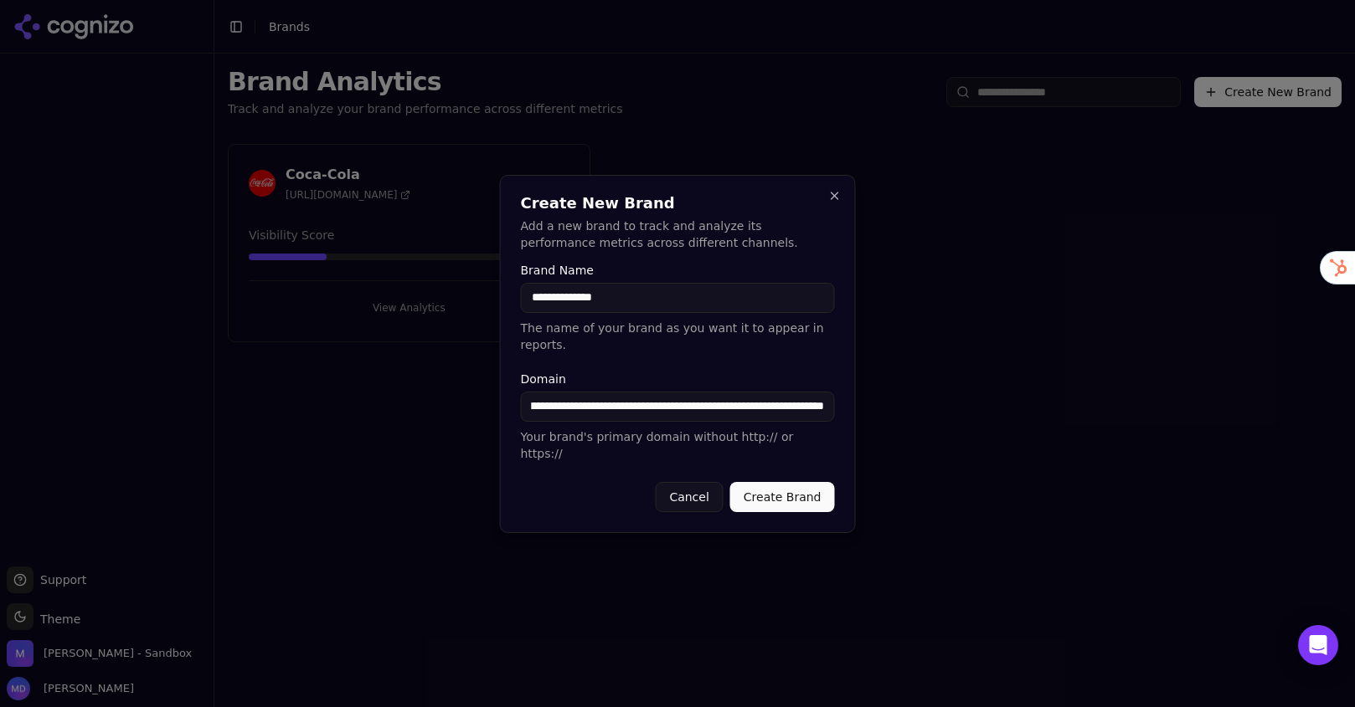
click at [825, 414] on input "**********" at bounding box center [678, 407] width 314 height 30
type input "**********"
click at [804, 482] on button "Create Brand" at bounding box center [782, 497] width 105 height 30
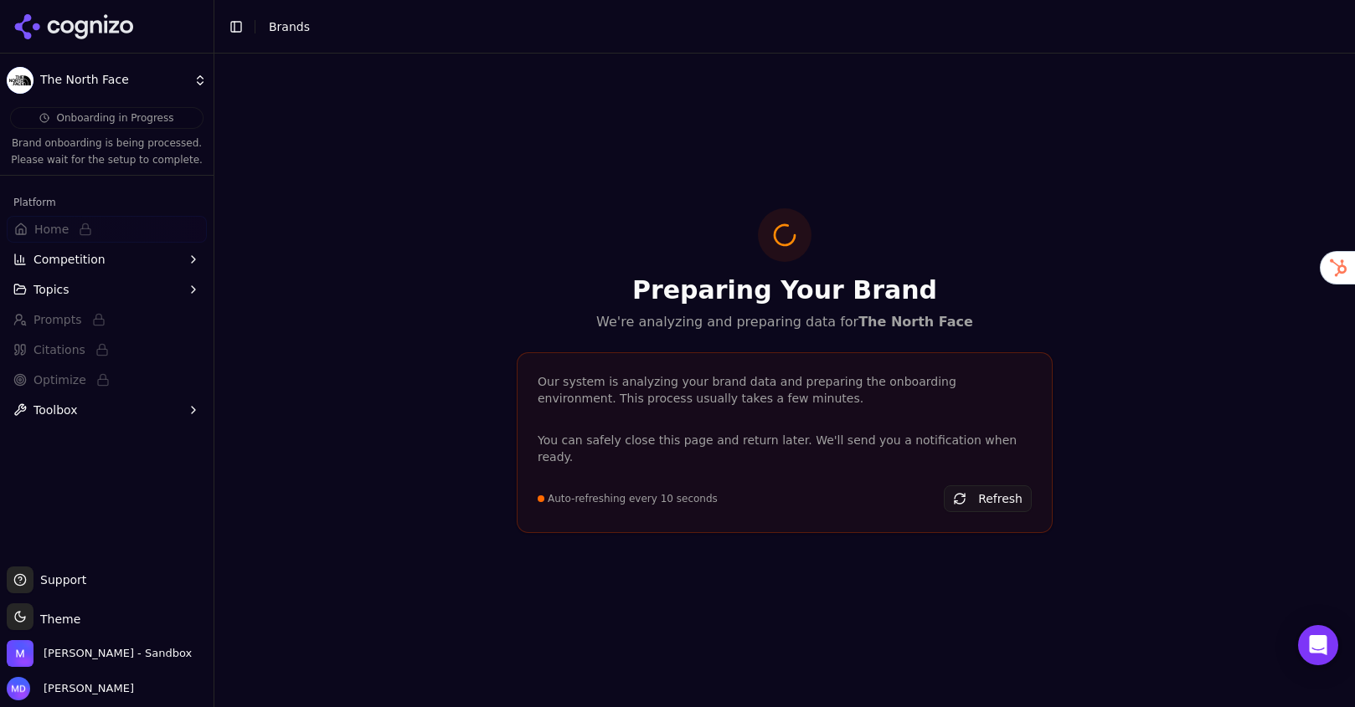
click at [993, 488] on button "Refresh" at bounding box center [988, 499] width 88 height 27
click at [969, 490] on button "Refresh" at bounding box center [988, 499] width 88 height 27
click at [102, 291] on button "Topics" at bounding box center [107, 289] width 200 height 27
click at [100, 273] on ul "Home Competition Topics Prompts Citations Optimize Toolbox" at bounding box center [107, 320] width 200 height 208
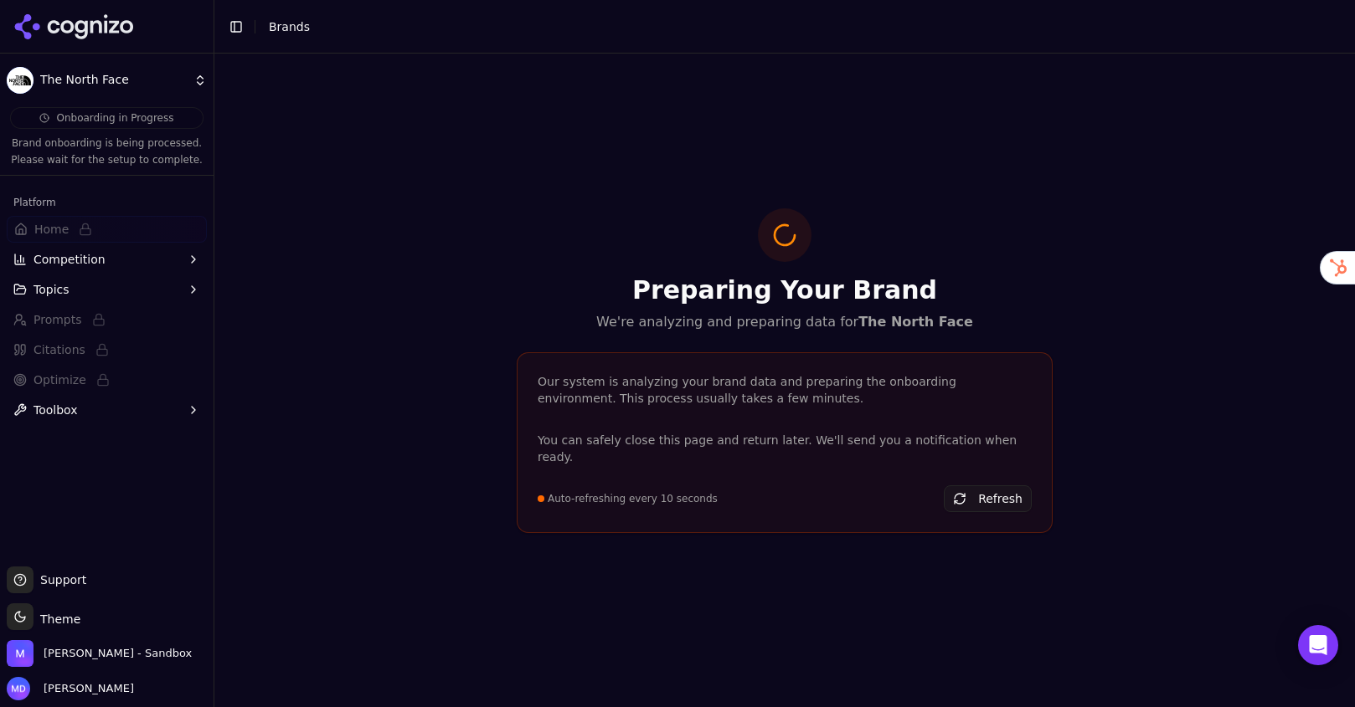
click at [99, 265] on span "Competition" at bounding box center [69, 259] width 72 height 17
click at [111, 287] on button "Topics" at bounding box center [107, 289] width 200 height 27
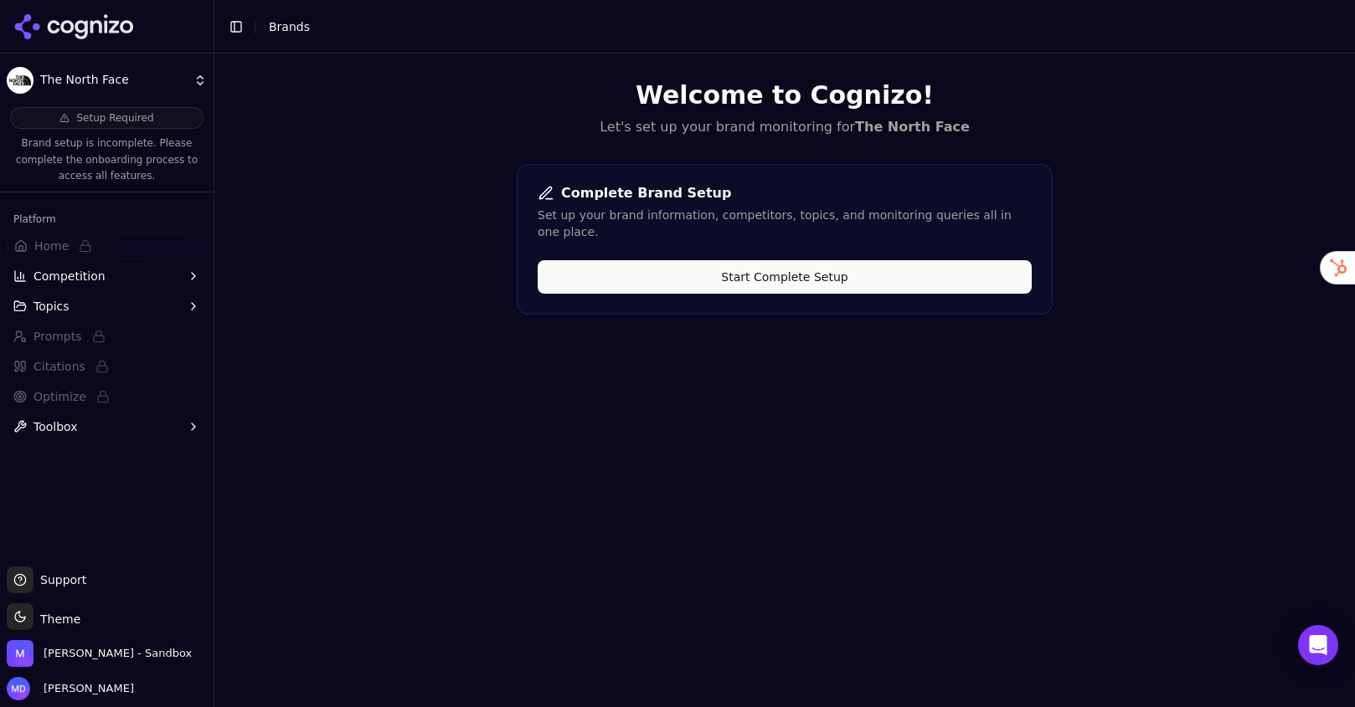
click at [837, 260] on button "Start Complete Setup" at bounding box center [784, 276] width 494 height 33
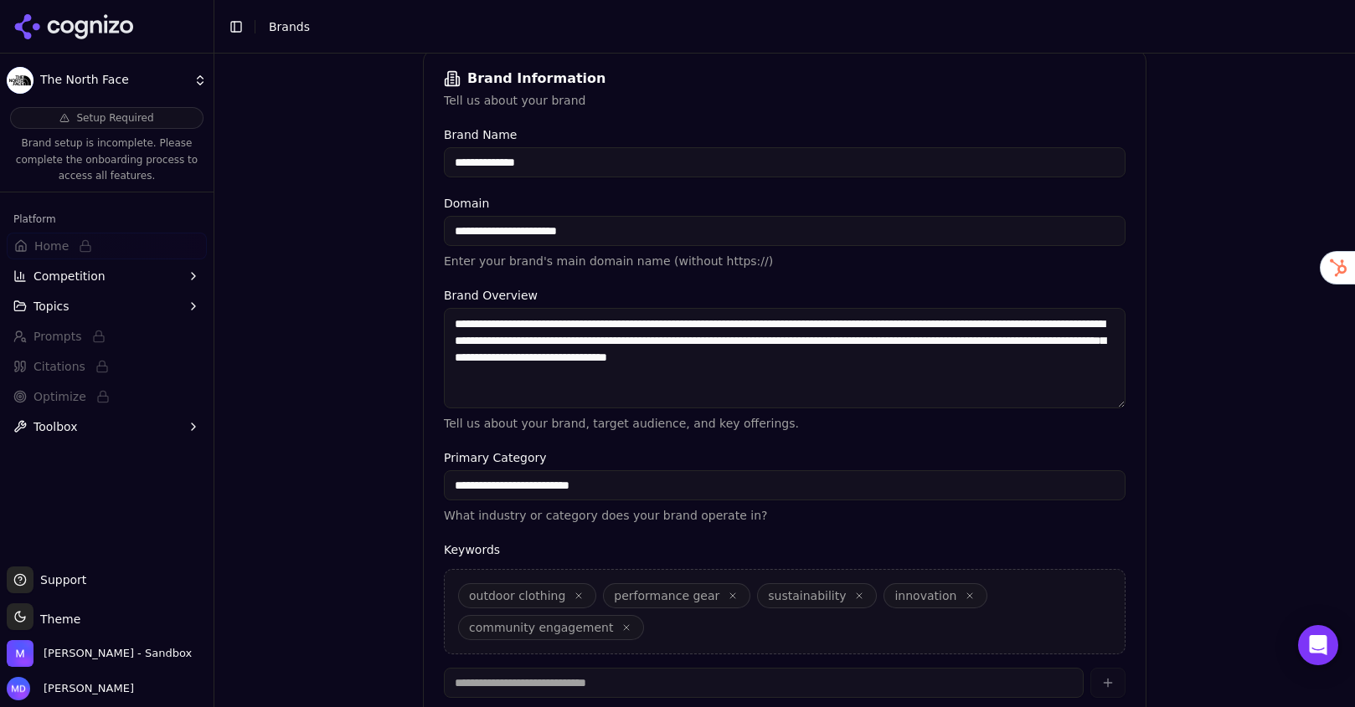
scroll to position [374, 0]
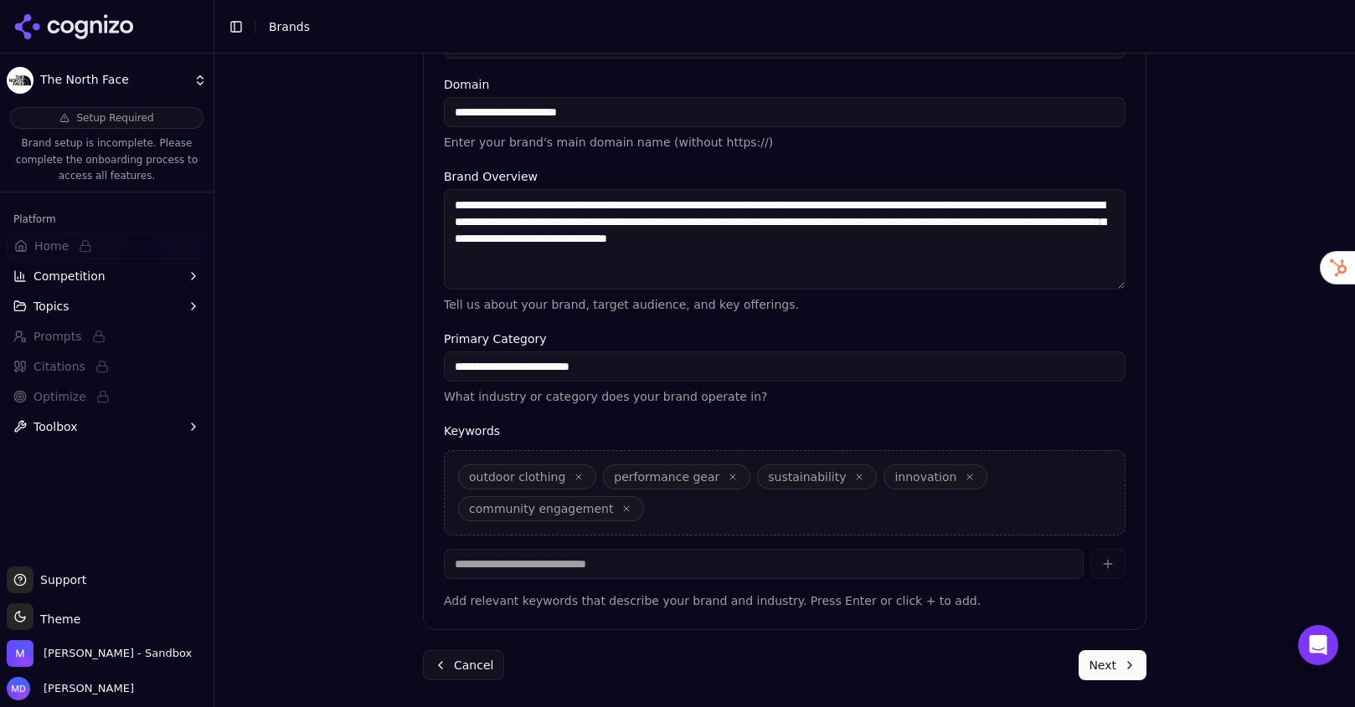
click at [609, 601] on p "Add relevant keywords that describe your brand and industry. Press Enter or cli…" at bounding box center [784, 601] width 681 height 17
click at [599, 566] on input at bounding box center [764, 564] width 640 height 30
type input "********"
click at [1109, 561] on button "button" at bounding box center [1107, 564] width 35 height 30
click at [641, 569] on input at bounding box center [764, 564] width 640 height 30
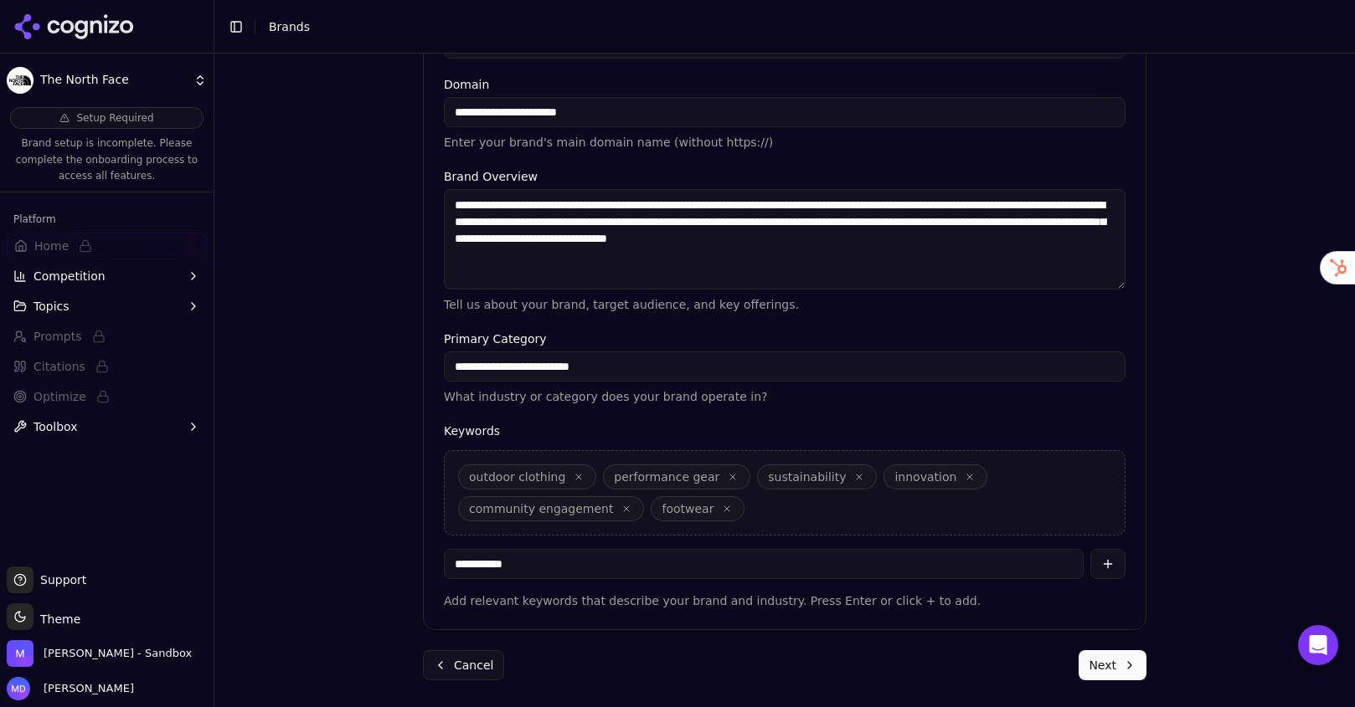
type input "**********"
click at [1115, 676] on button "Next" at bounding box center [1112, 666] width 68 height 30
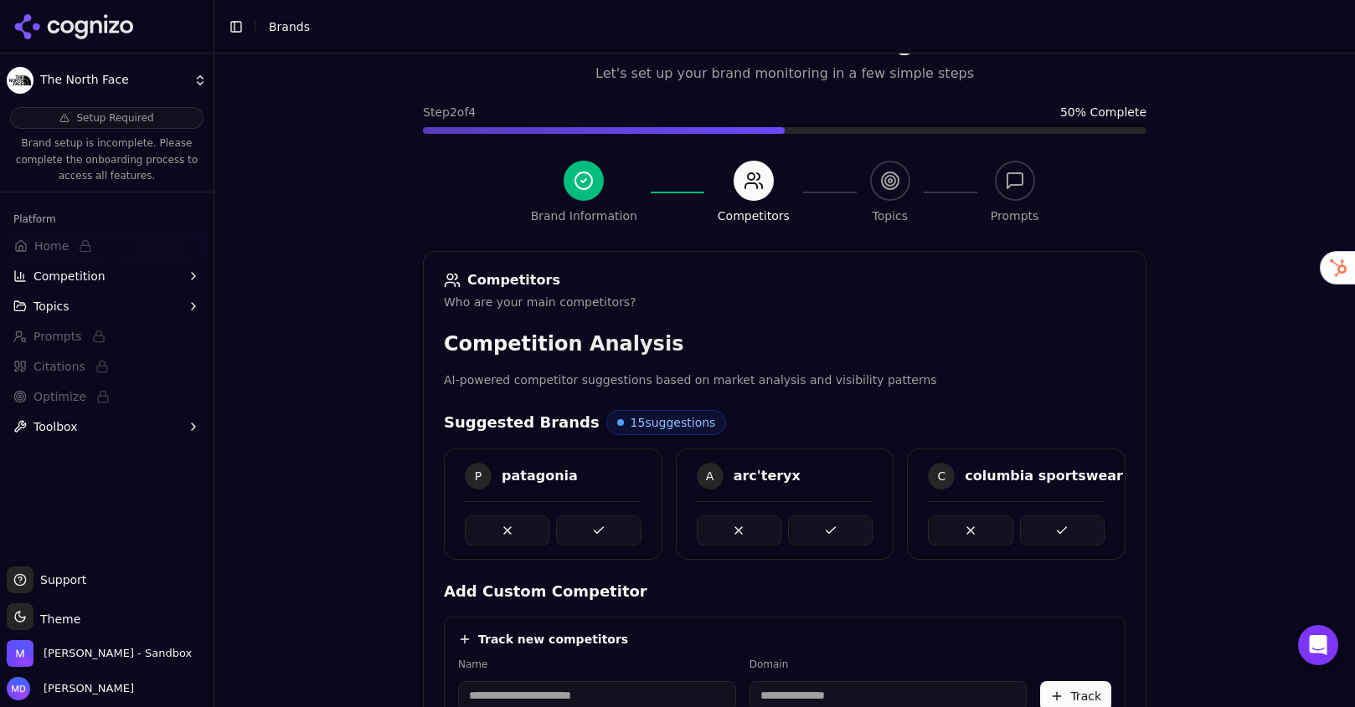
scroll to position [371, 0]
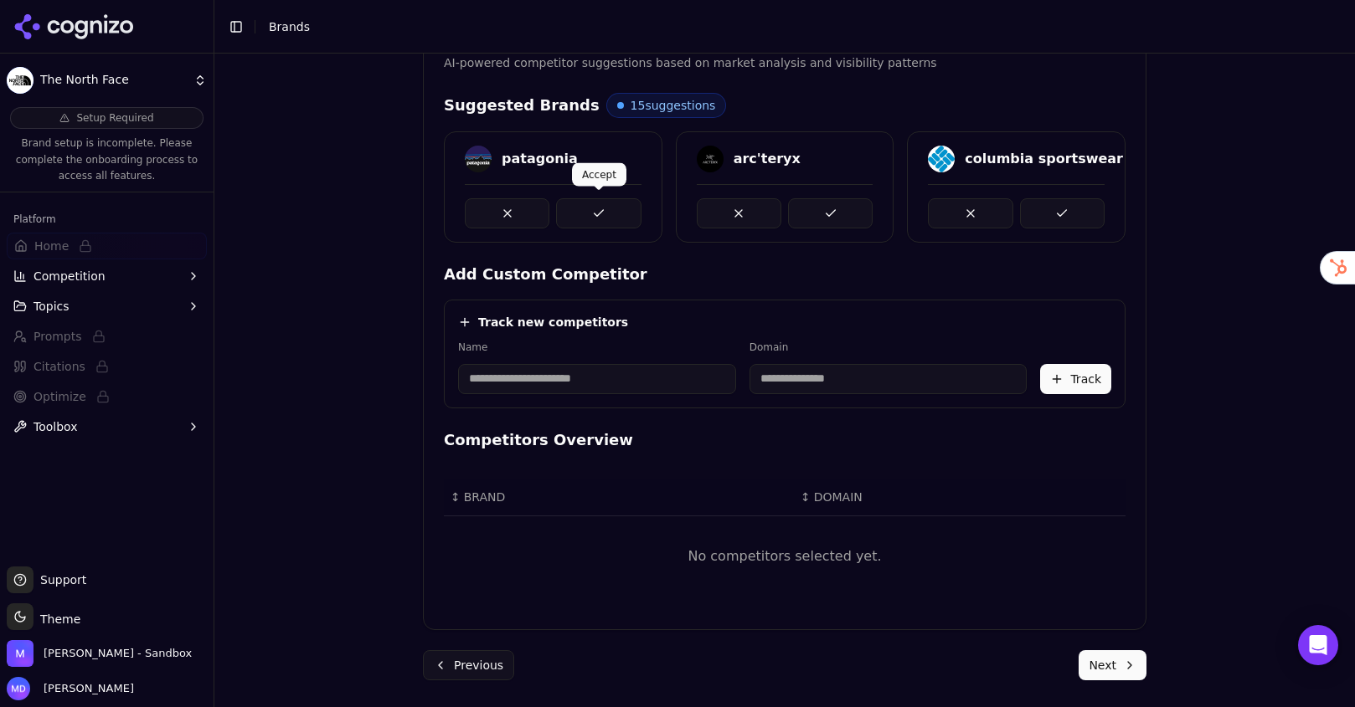
click at [604, 222] on button at bounding box center [598, 213] width 85 height 30
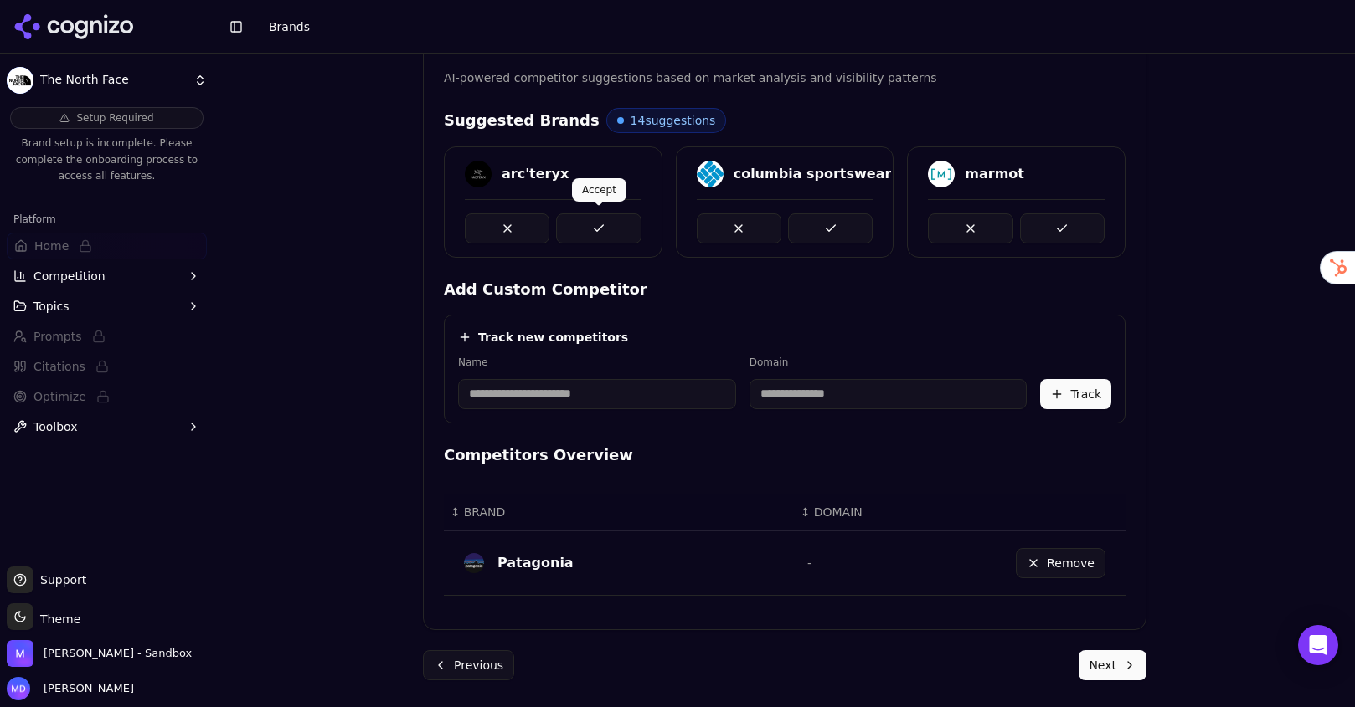
click at [604, 222] on button at bounding box center [598, 228] width 85 height 30
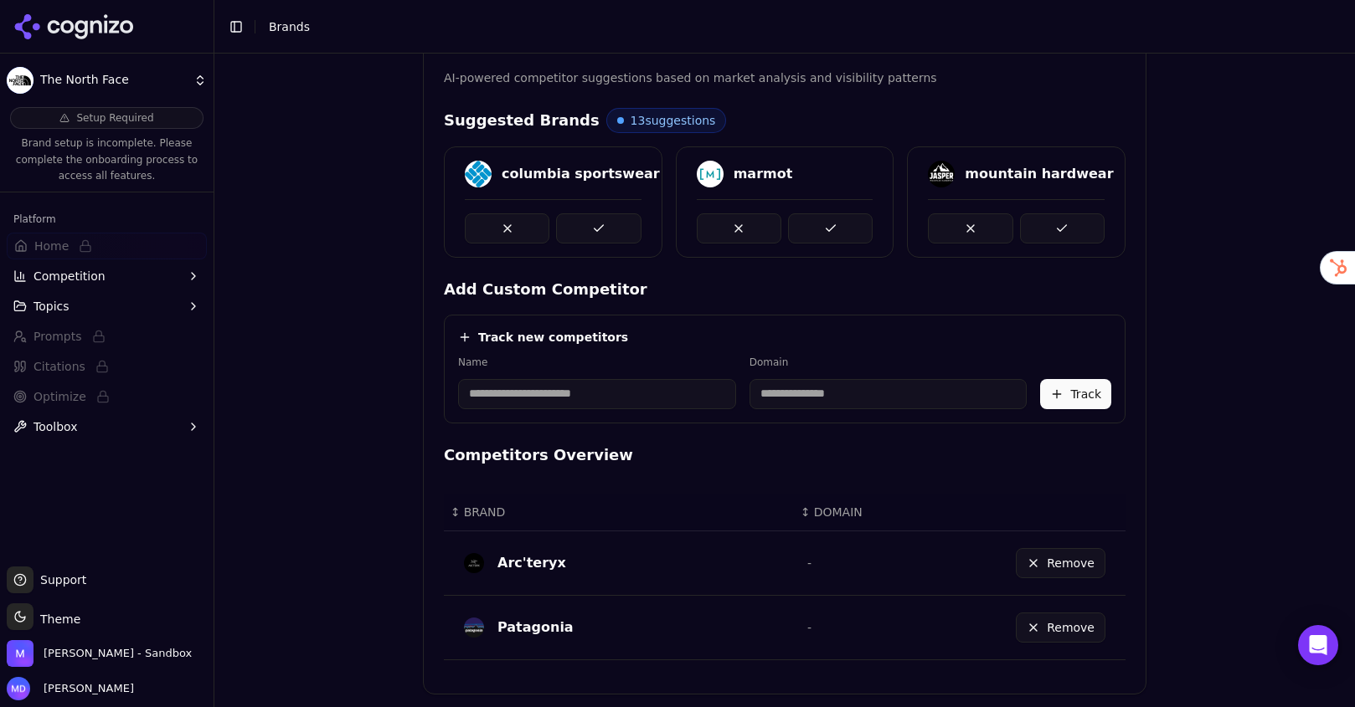
click at [604, 222] on button at bounding box center [598, 228] width 85 height 30
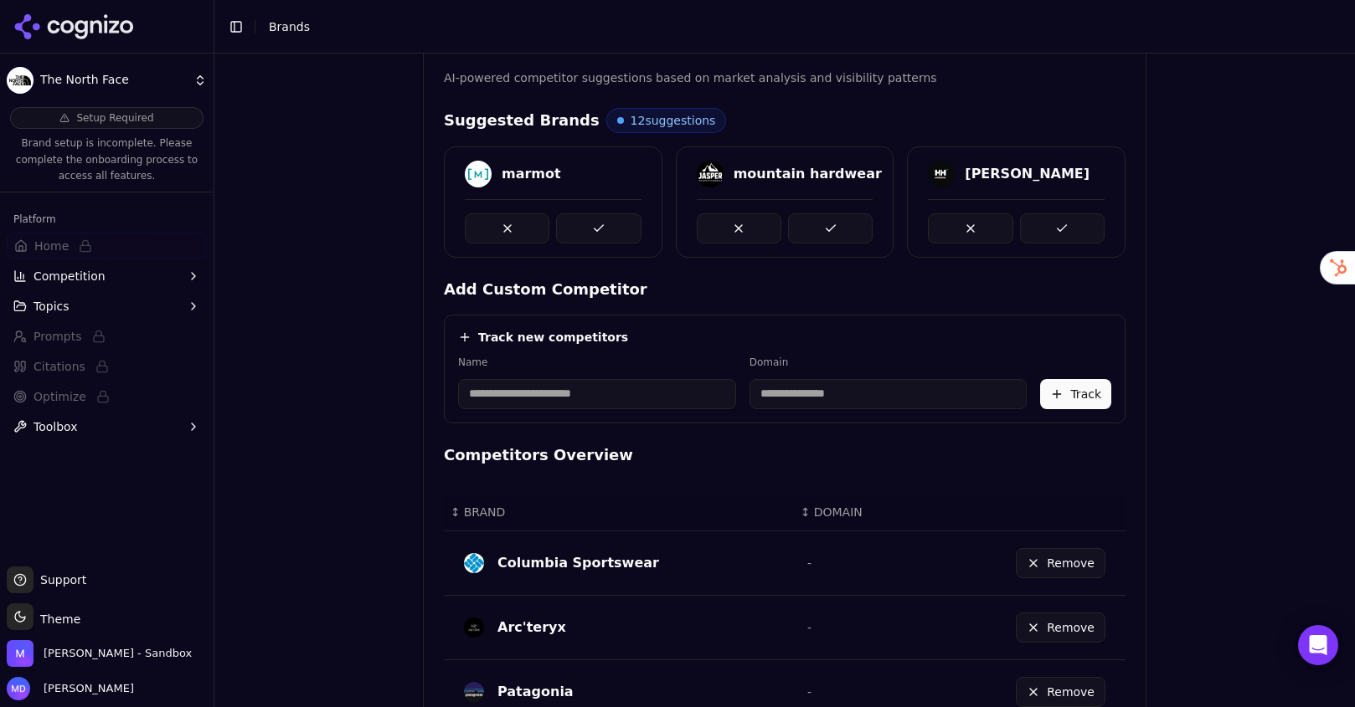
click at [604, 222] on button at bounding box center [598, 228] width 85 height 30
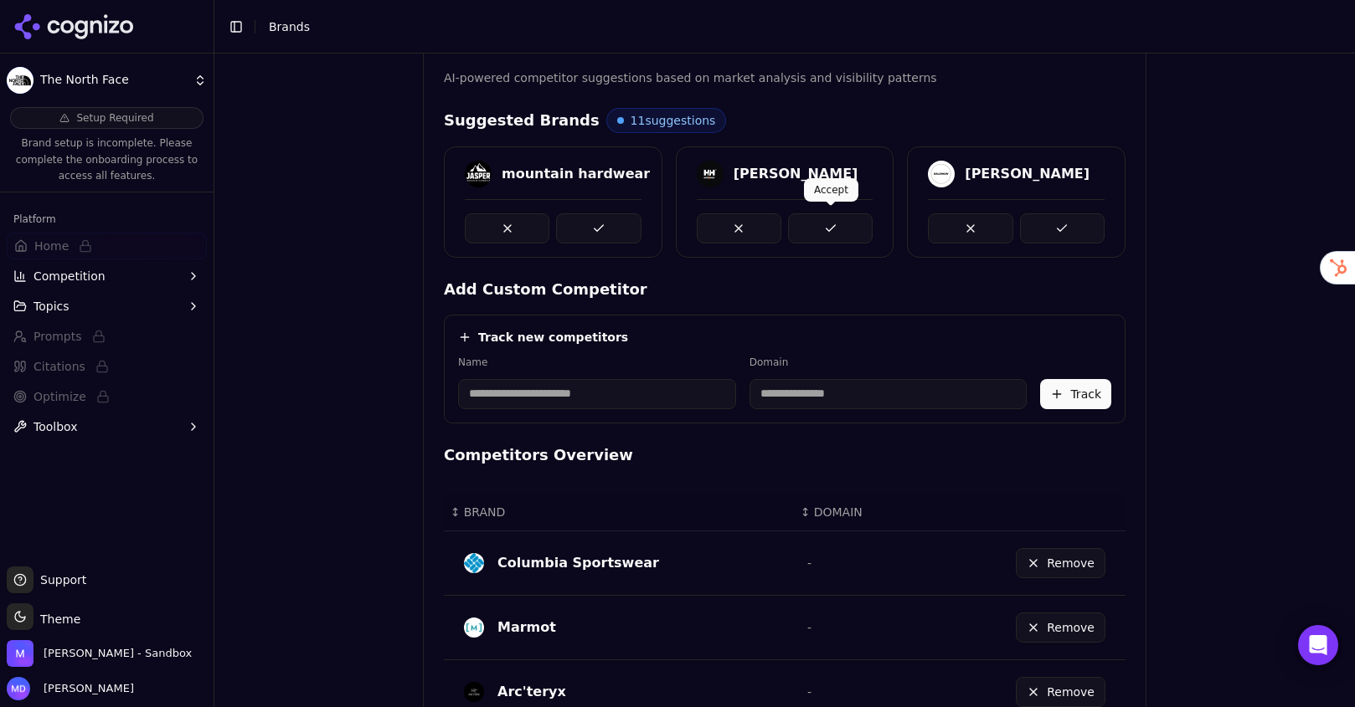
click at [837, 227] on button at bounding box center [830, 228] width 85 height 30
click at [1068, 222] on button at bounding box center [1062, 228] width 85 height 30
click at [1065, 230] on button at bounding box center [1062, 228] width 85 height 30
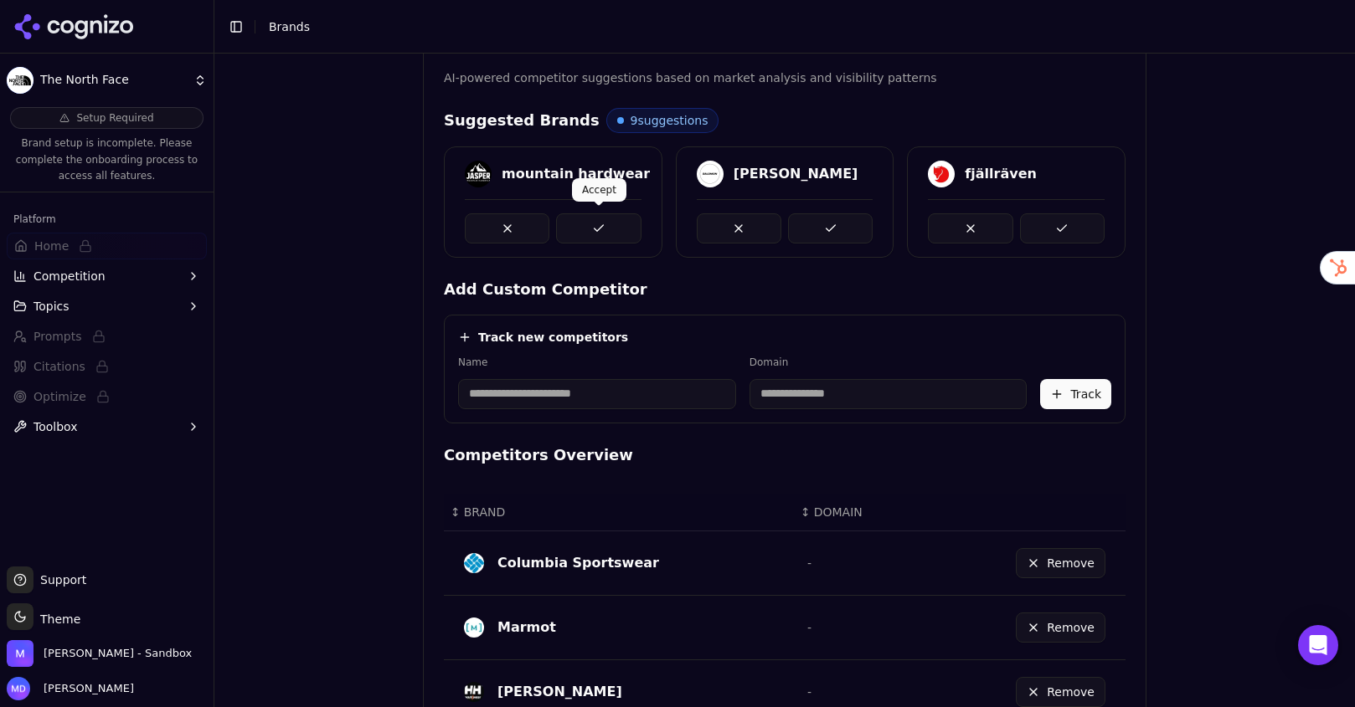
click at [624, 233] on button at bounding box center [598, 228] width 85 height 30
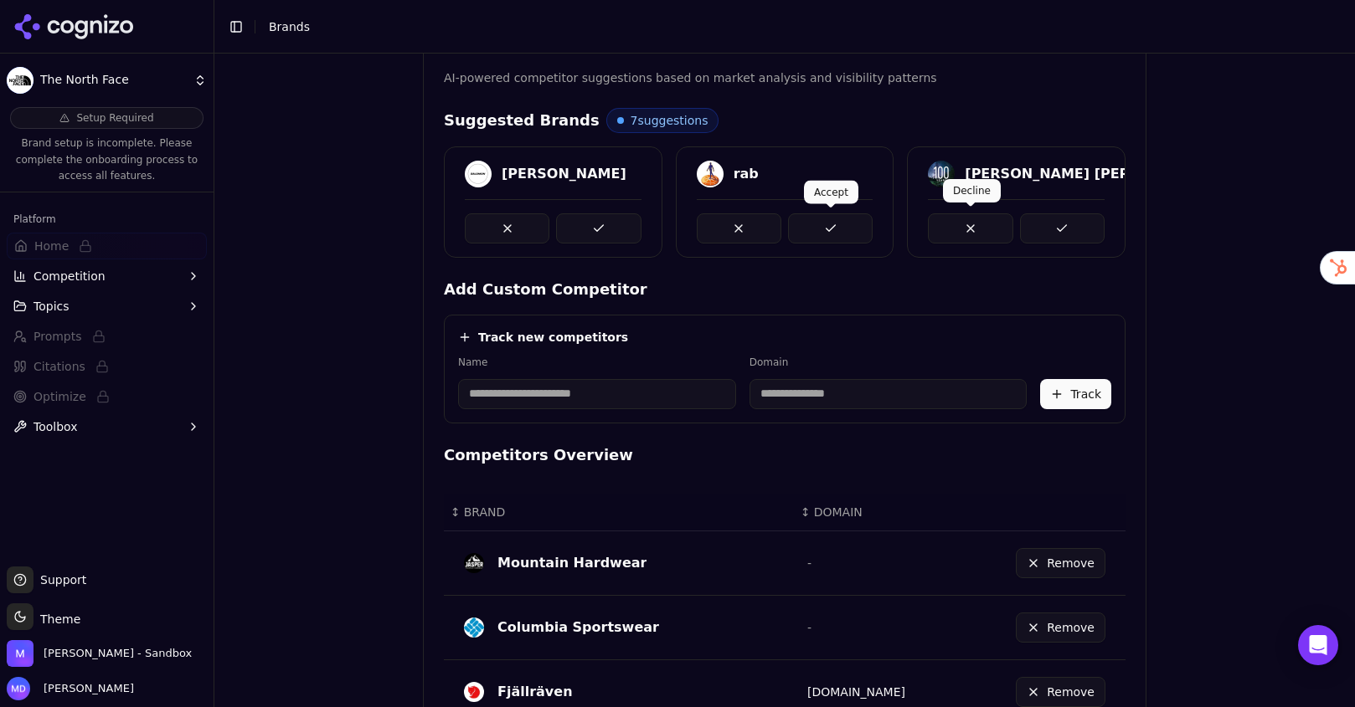
click at [949, 233] on button at bounding box center [970, 228] width 85 height 30
click at [499, 233] on button at bounding box center [507, 228] width 85 height 30
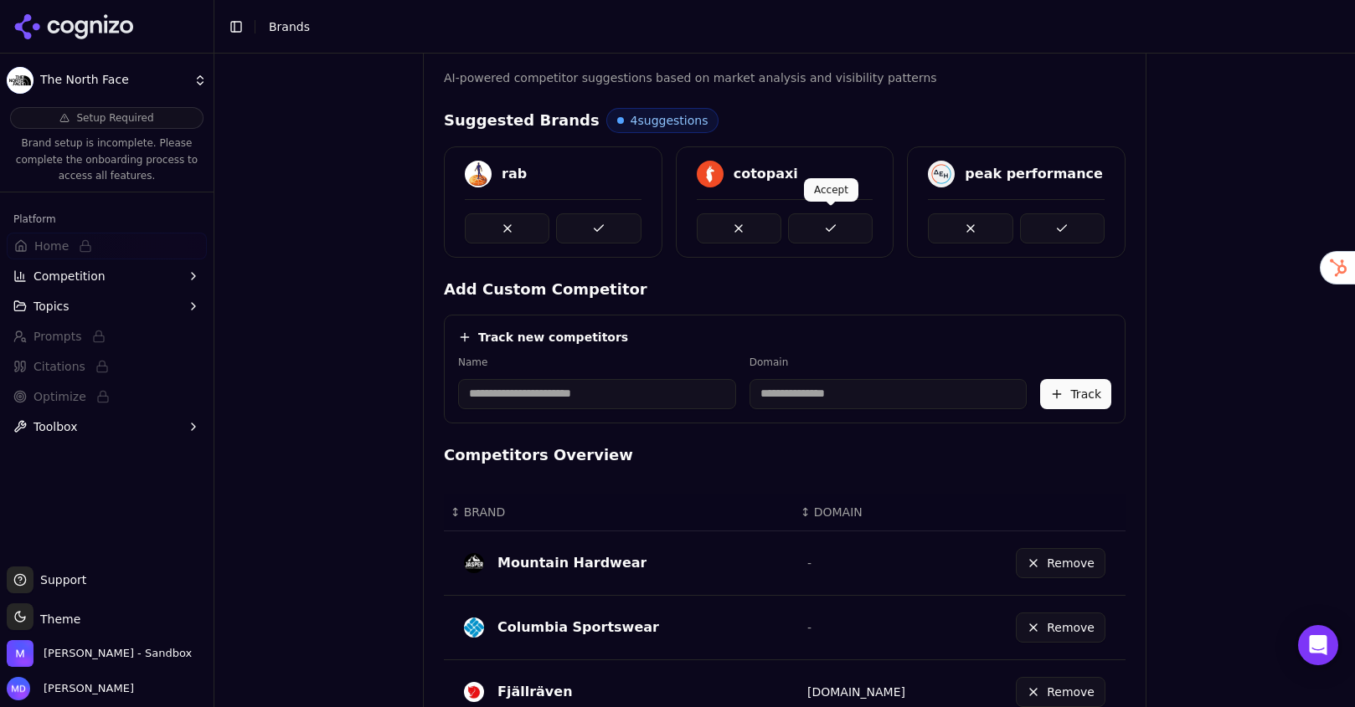
click at [812, 230] on button at bounding box center [830, 228] width 85 height 30
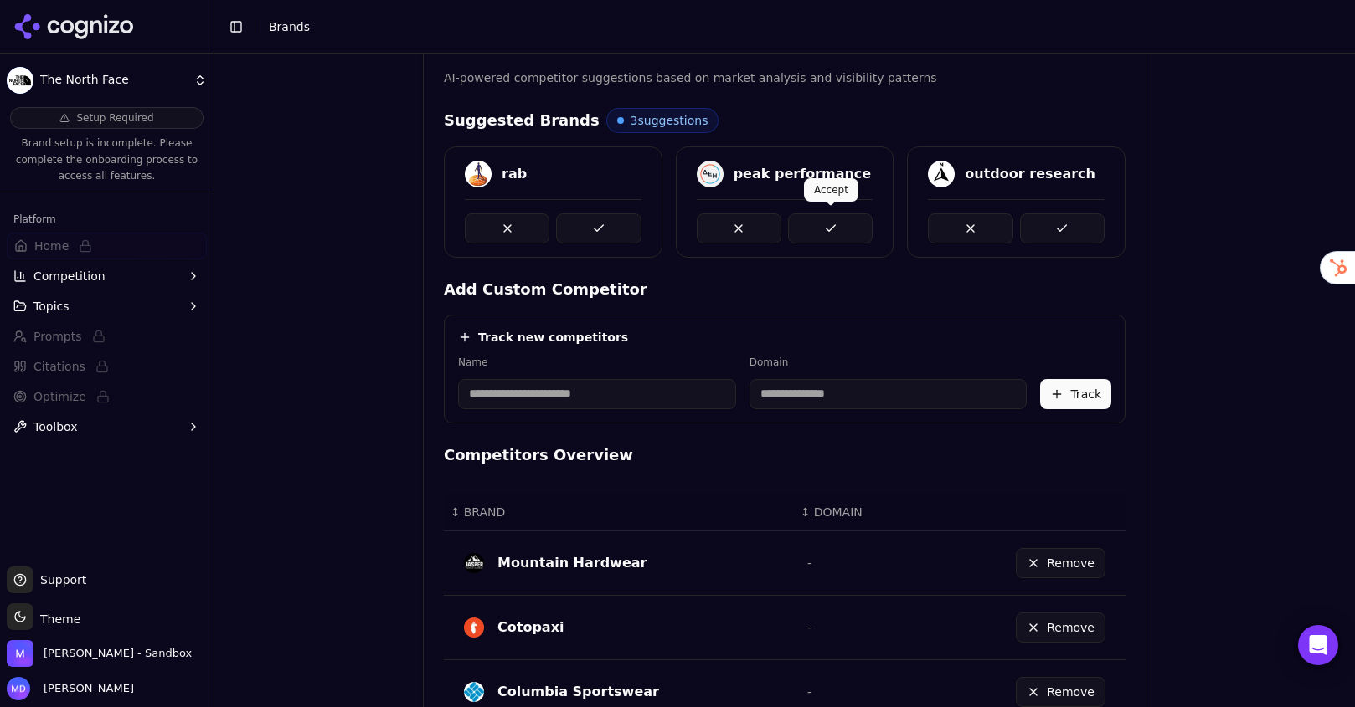
click at [838, 230] on button at bounding box center [830, 228] width 85 height 30
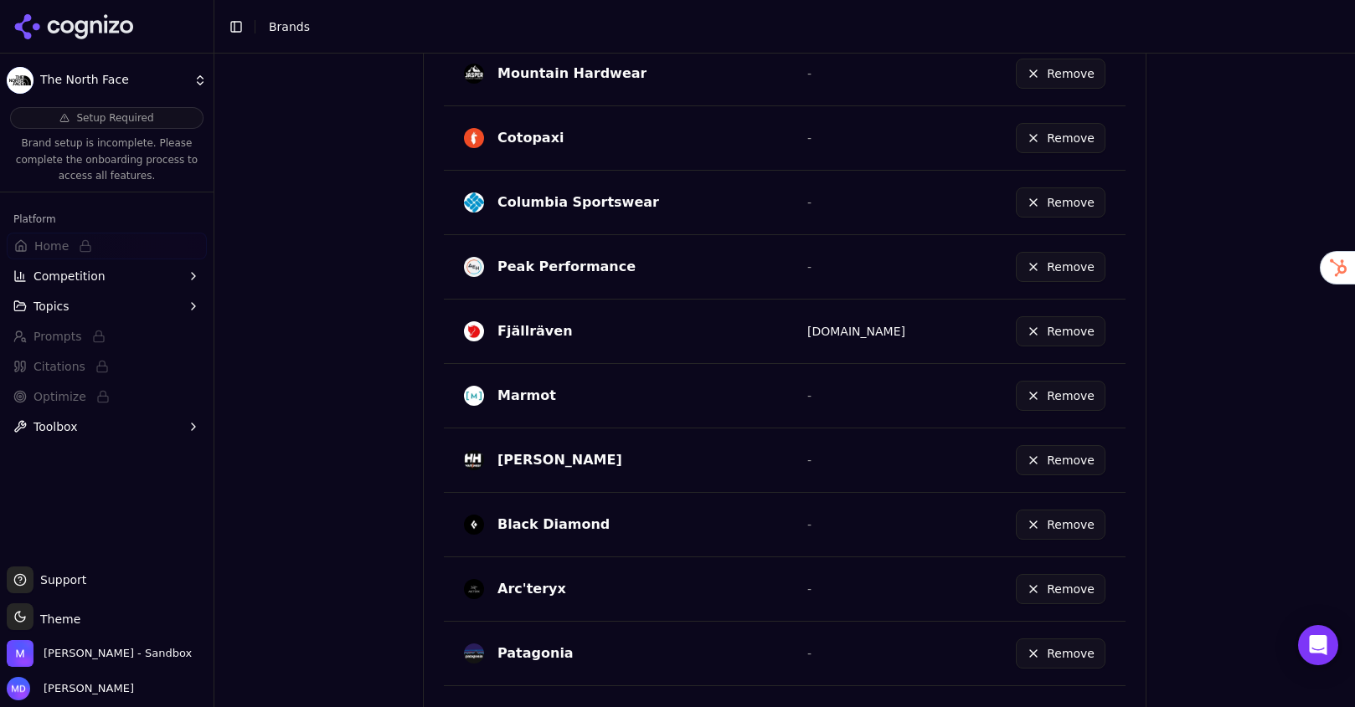
scroll to position [936, 0]
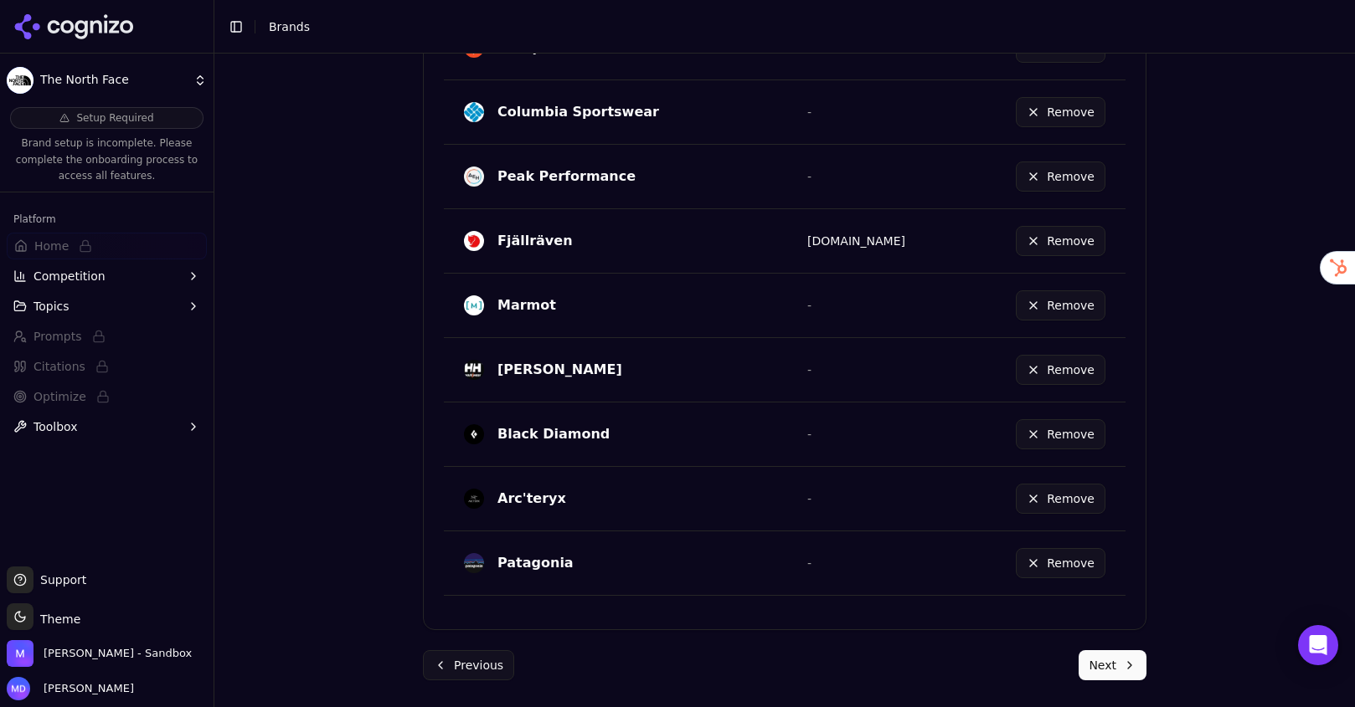
click at [1117, 663] on button "Next" at bounding box center [1112, 666] width 68 height 30
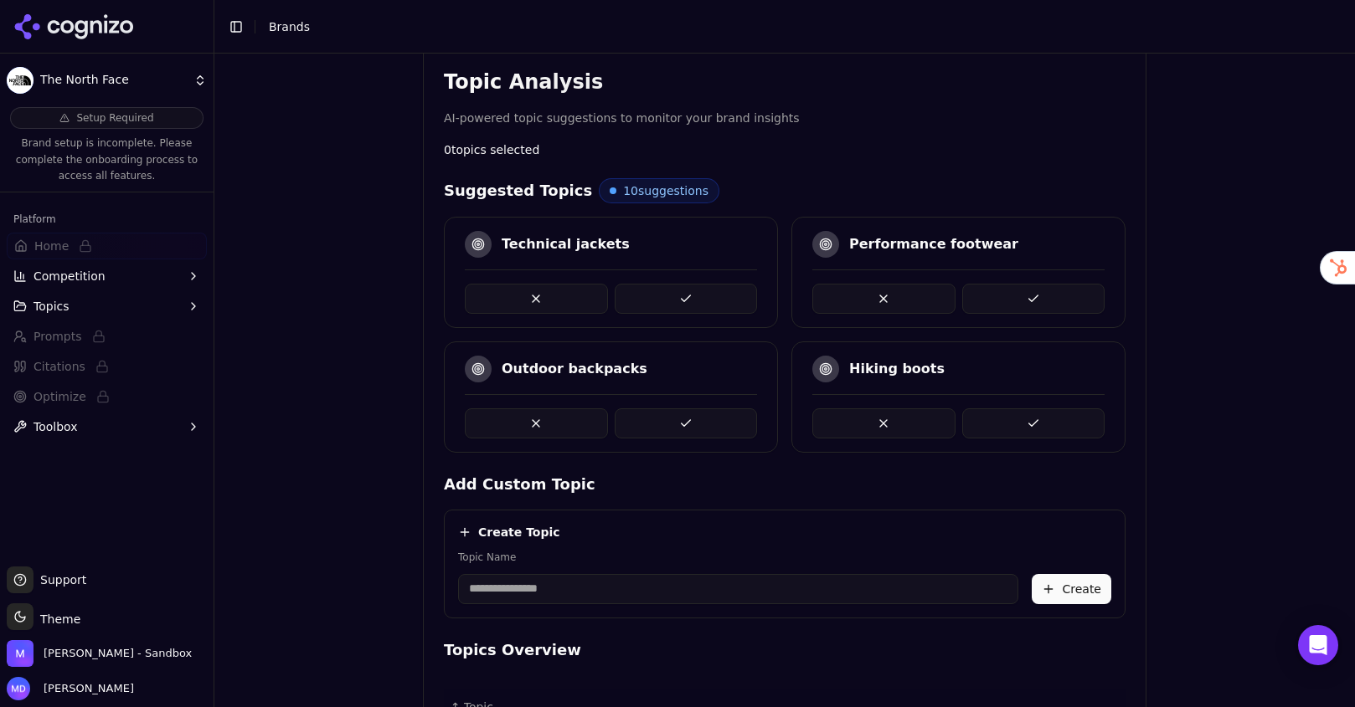
scroll to position [315, 0]
click at [1006, 287] on button at bounding box center [1033, 300] width 143 height 30
click at [1014, 414] on button at bounding box center [1033, 424] width 143 height 30
click at [1009, 300] on button at bounding box center [1033, 300] width 143 height 30
click at [562, 595] on input "Topic Name" at bounding box center [738, 590] width 560 height 30
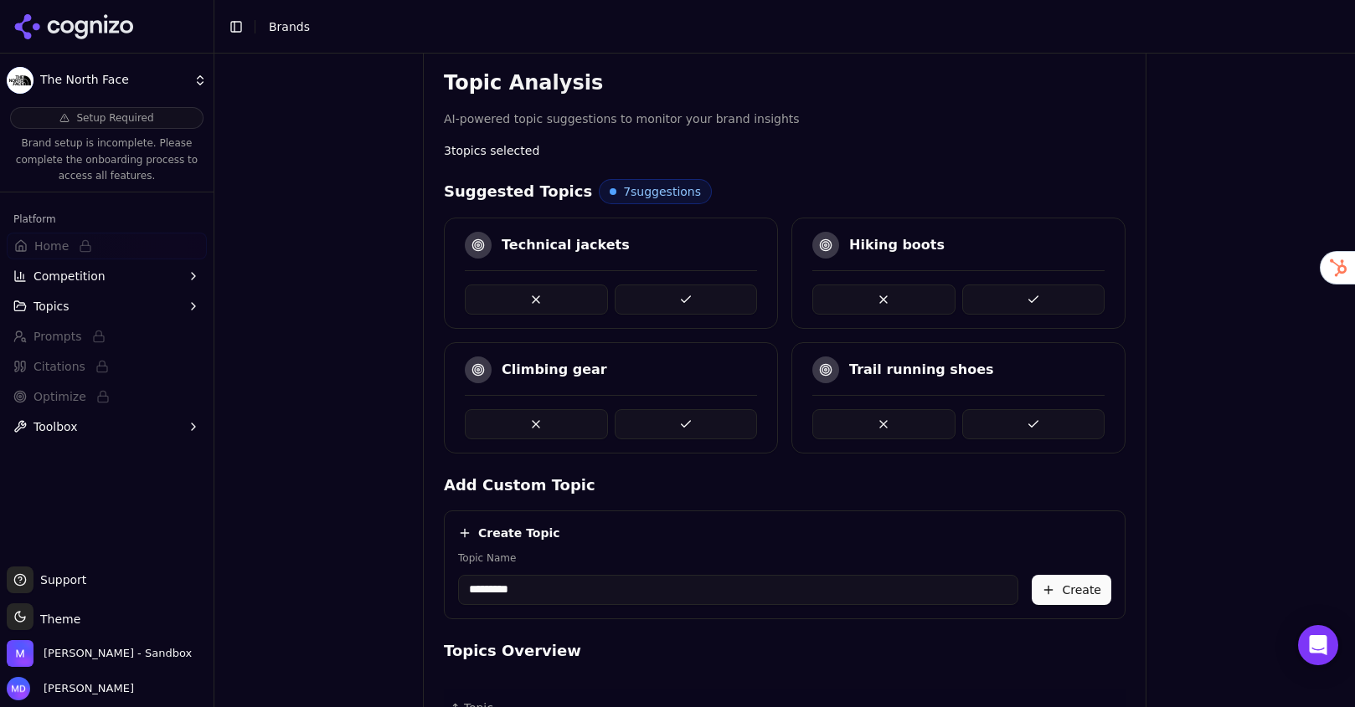
type input "*********"
click at [1074, 600] on button "Create" at bounding box center [1071, 590] width 80 height 30
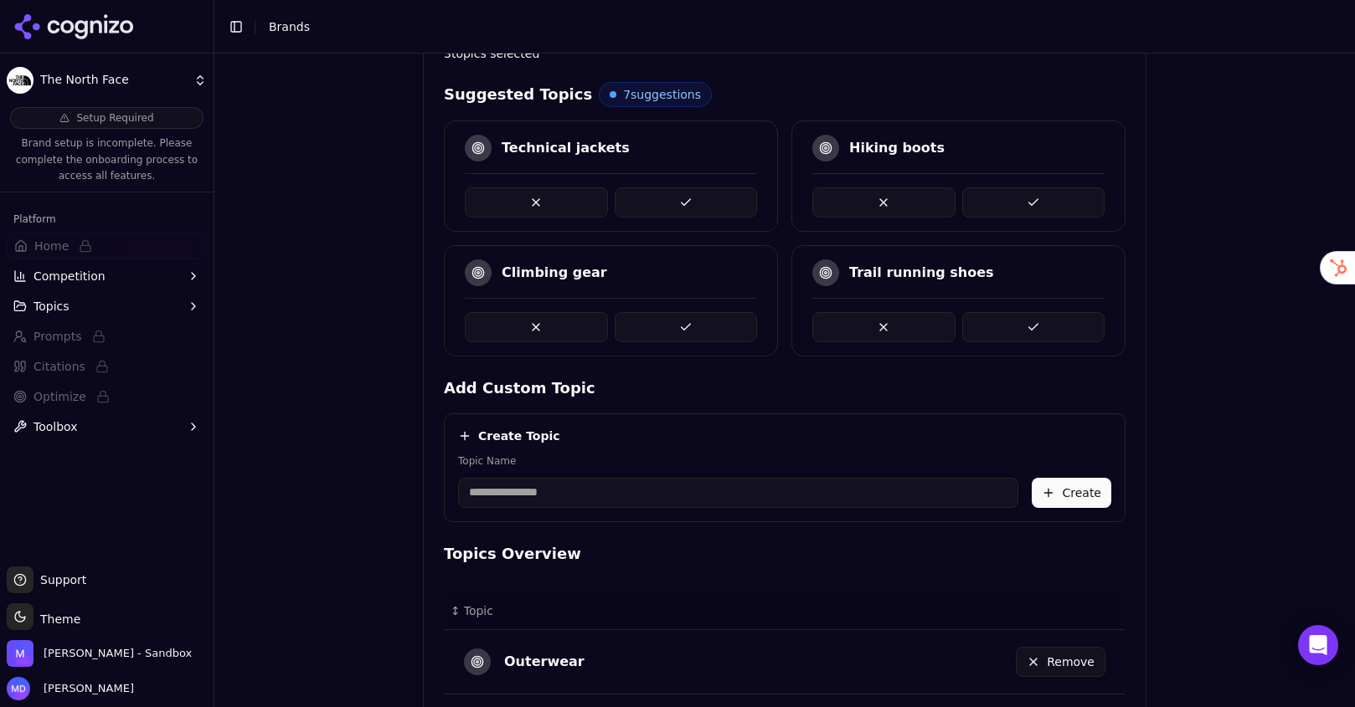
scroll to position [376, 0]
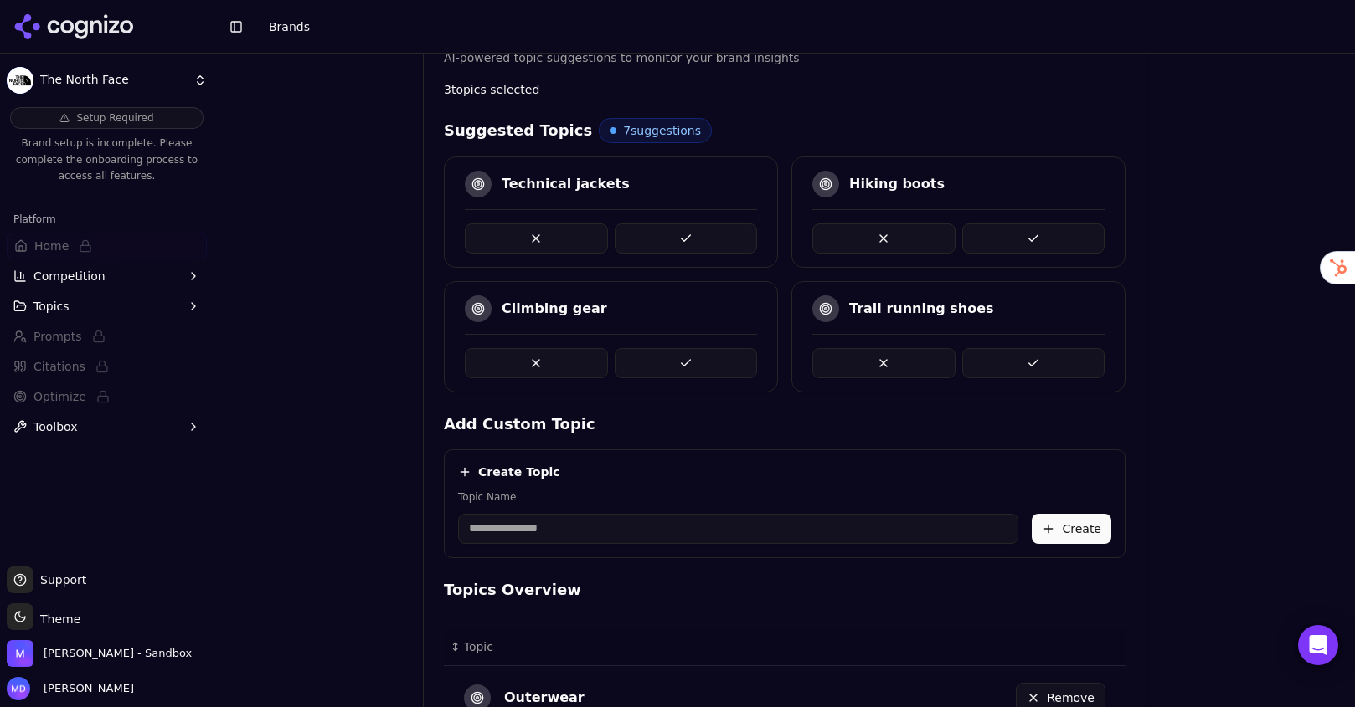
click at [575, 236] on button at bounding box center [536, 239] width 143 height 30
click at [1036, 356] on button at bounding box center [1033, 363] width 143 height 30
click at [908, 369] on button at bounding box center [883, 363] width 143 height 30
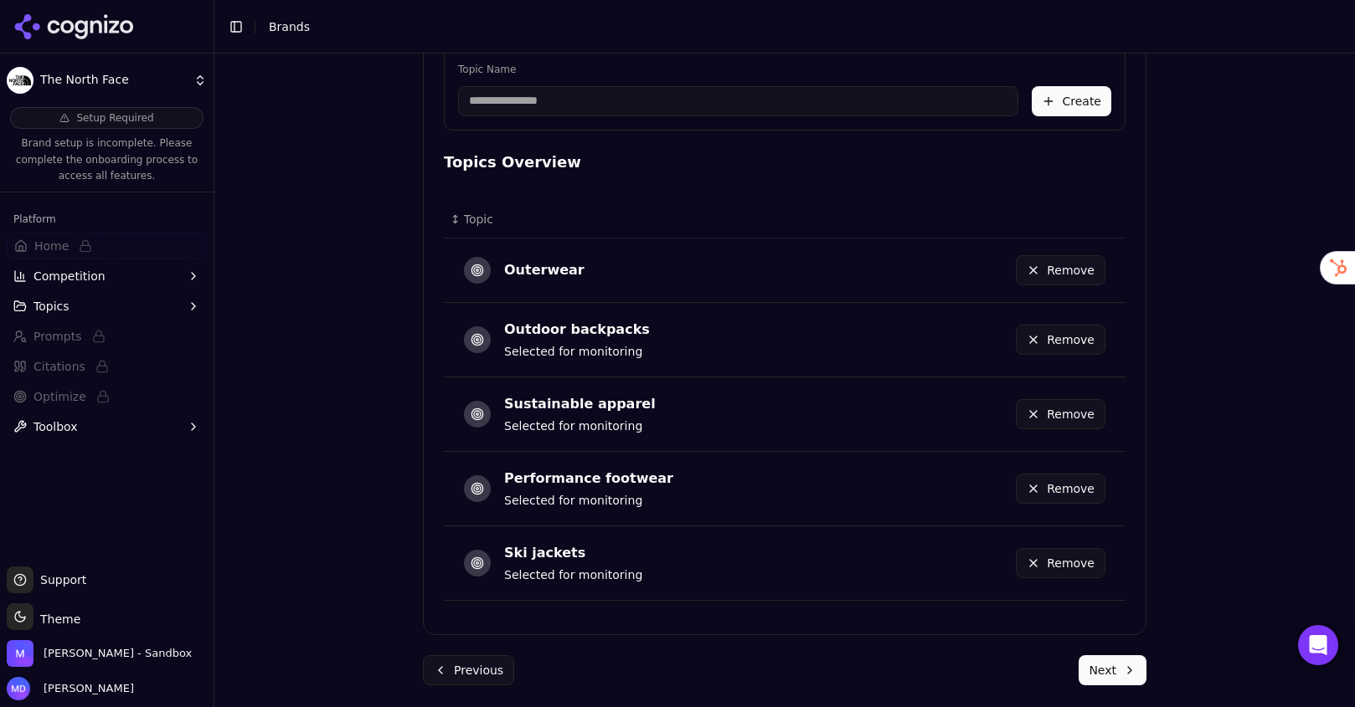
scroll to position [809, 0]
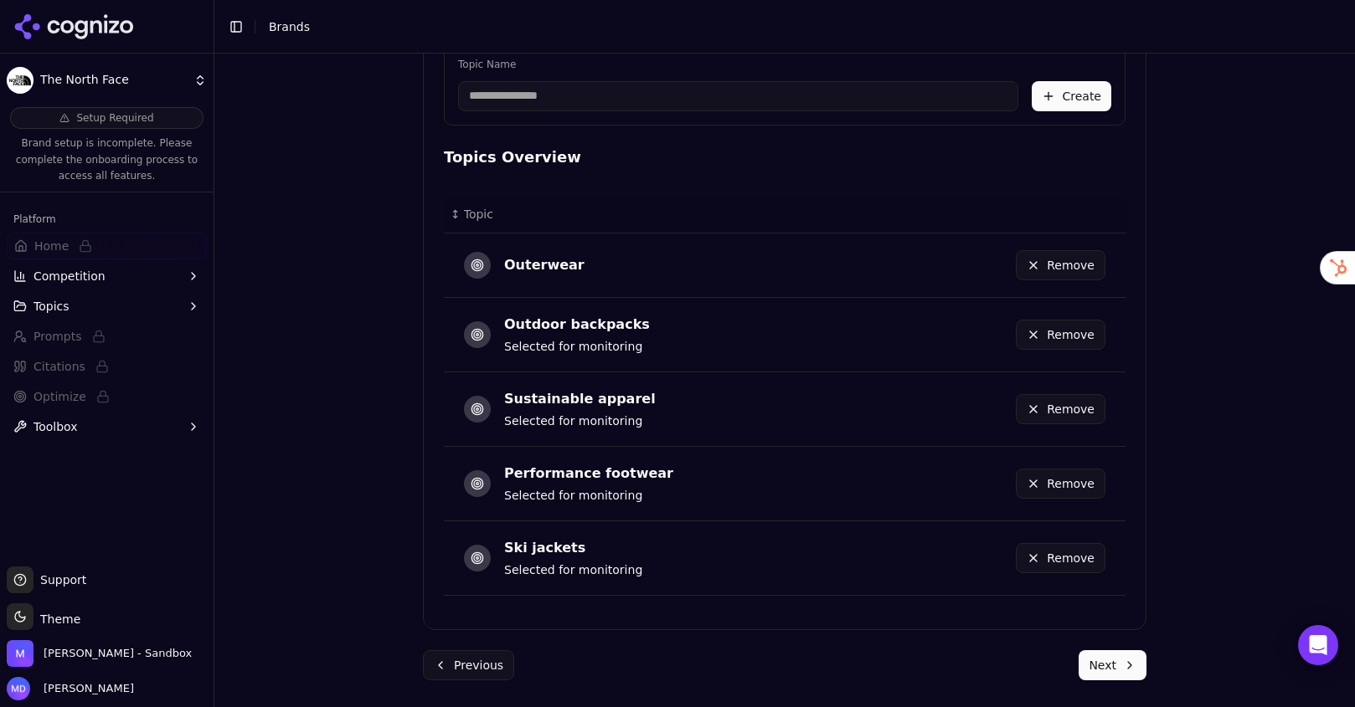
click at [1058, 558] on button "Remove" at bounding box center [1061, 558] width 90 height 30
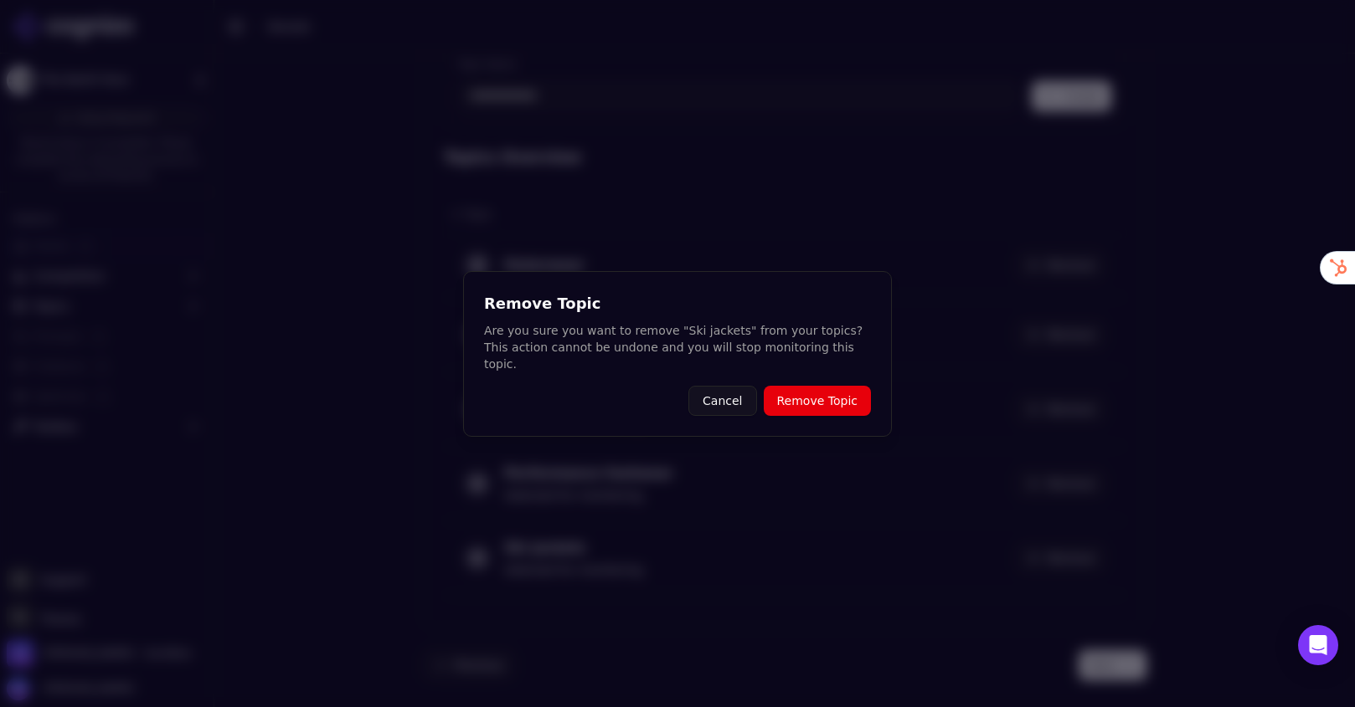
click at [841, 386] on button "Remove Topic" at bounding box center [817, 401] width 107 height 30
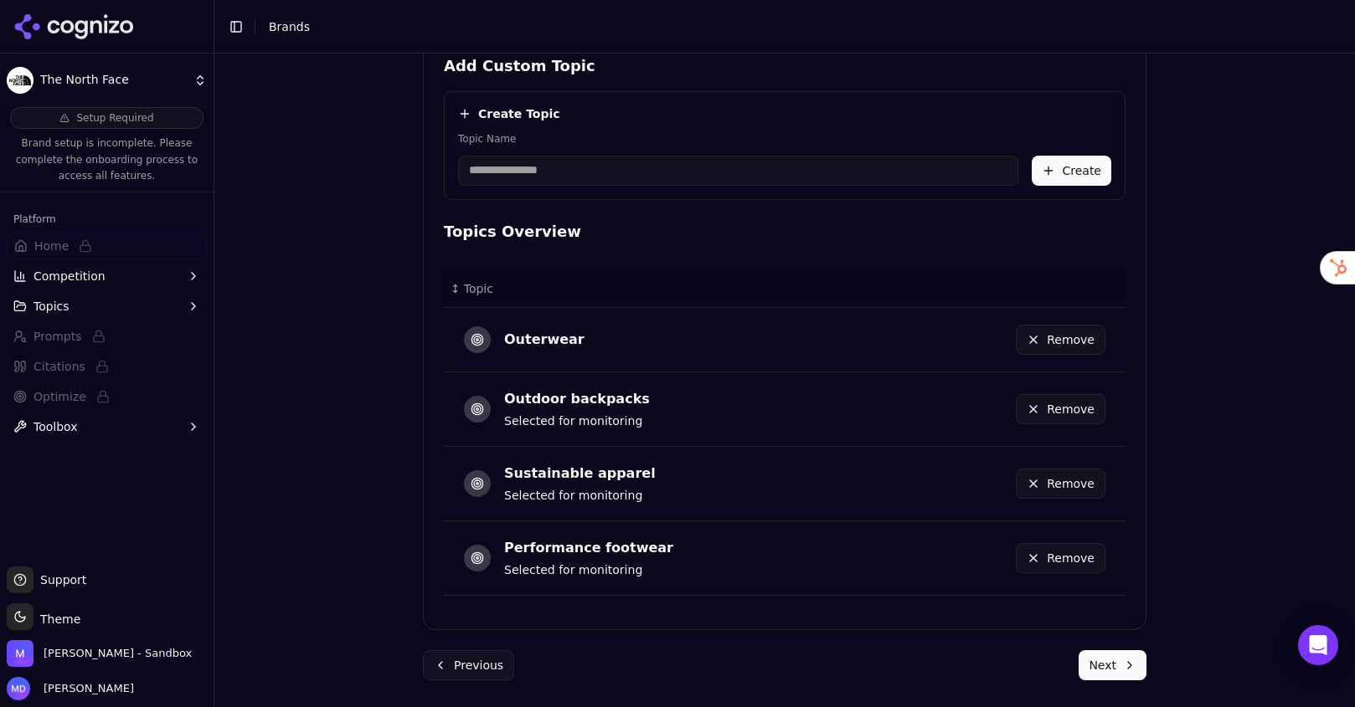
scroll to position [548, 0]
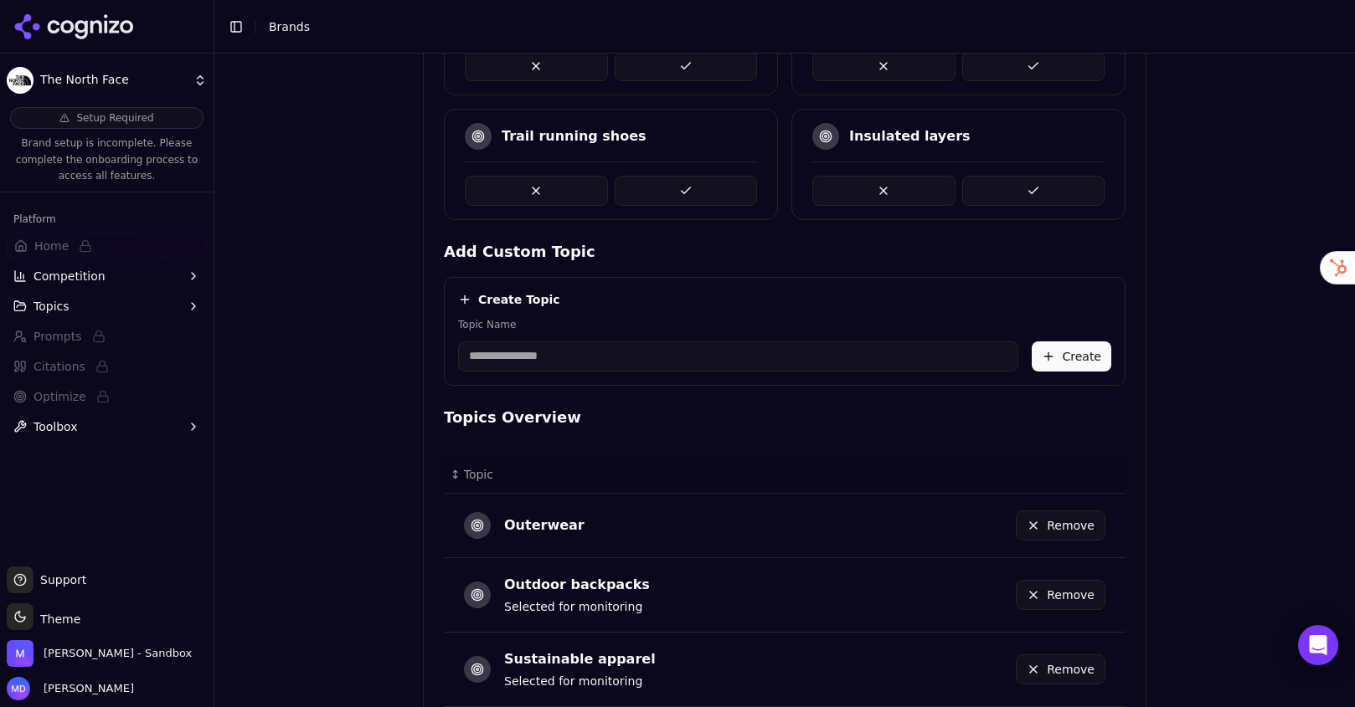
click at [507, 354] on input "Topic Name" at bounding box center [738, 357] width 560 height 30
type input "**********"
click at [1059, 356] on button "Create" at bounding box center [1071, 357] width 80 height 30
click at [512, 355] on input "Topic Name" at bounding box center [738, 357] width 560 height 30
type input "*"
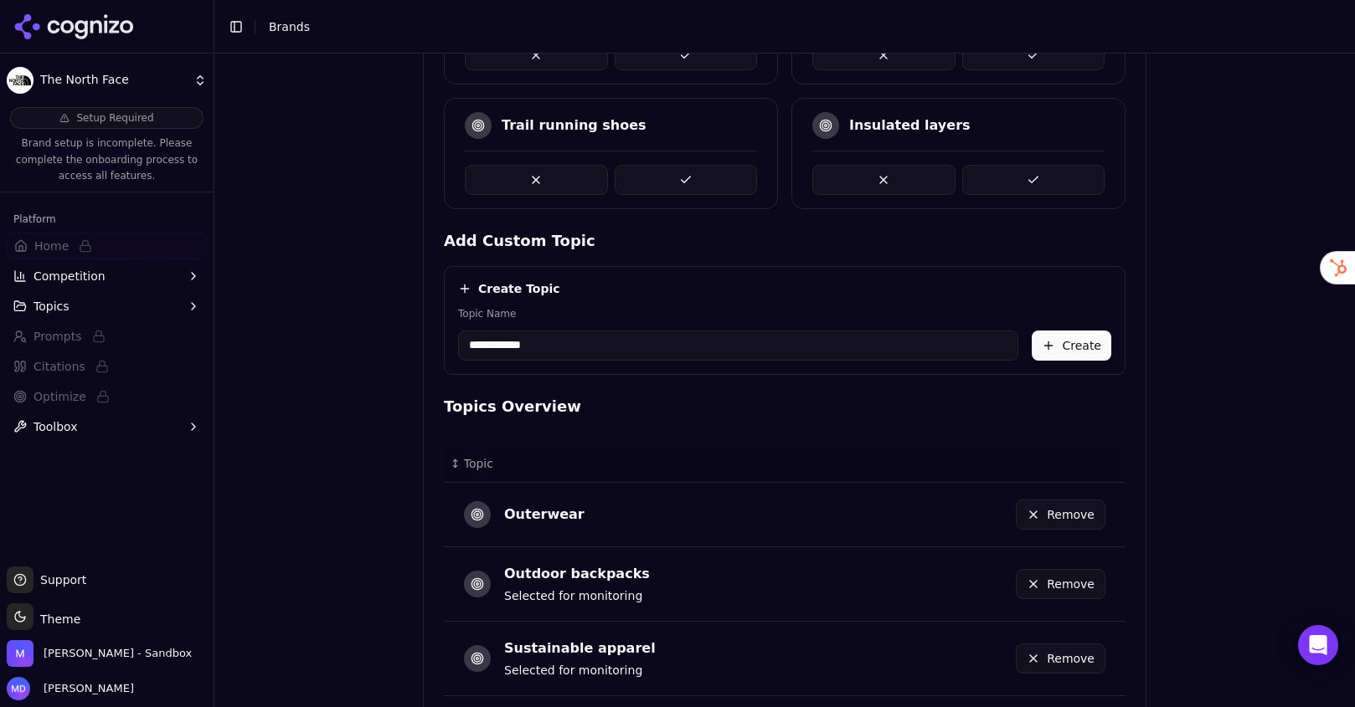
scroll to position [495, 0]
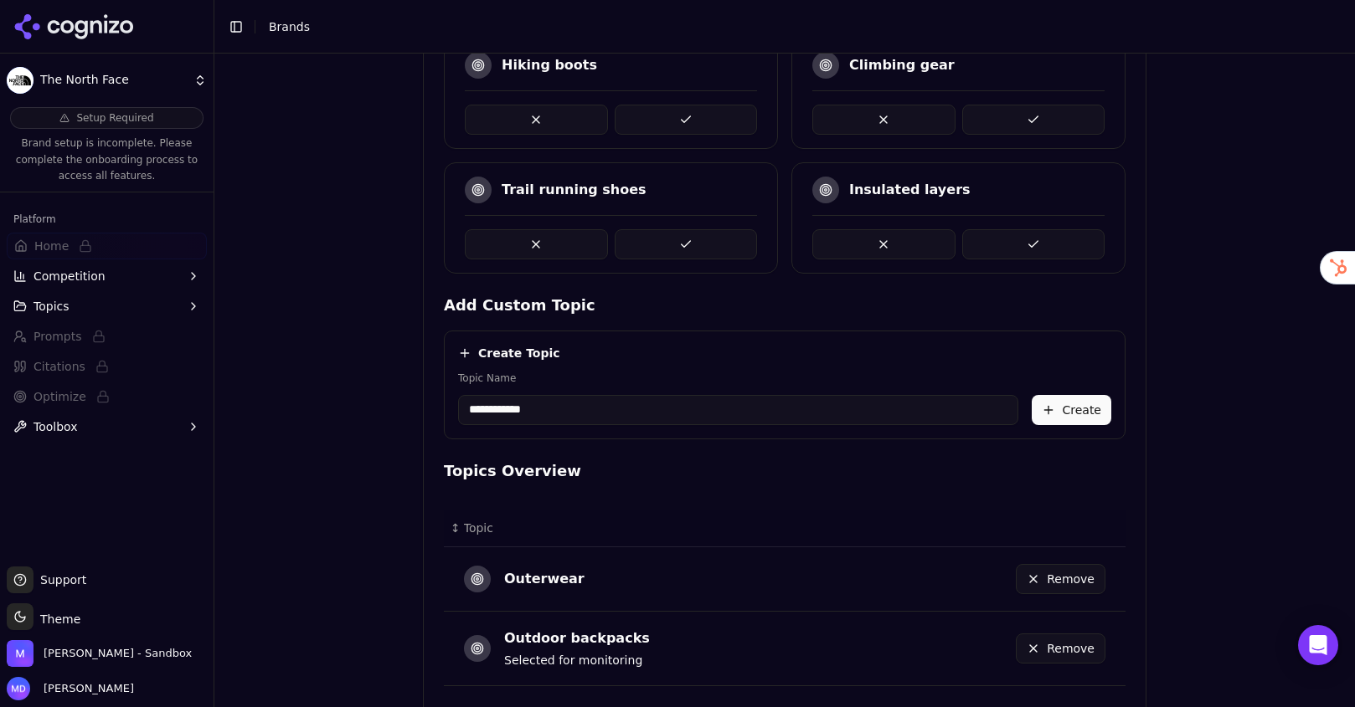
type input "**********"
click at [1097, 410] on button "Create" at bounding box center [1071, 410] width 80 height 30
click at [511, 404] on input "Topic Name" at bounding box center [738, 410] width 560 height 30
type input "**********"
click at [1089, 405] on button "Create" at bounding box center [1071, 410] width 80 height 30
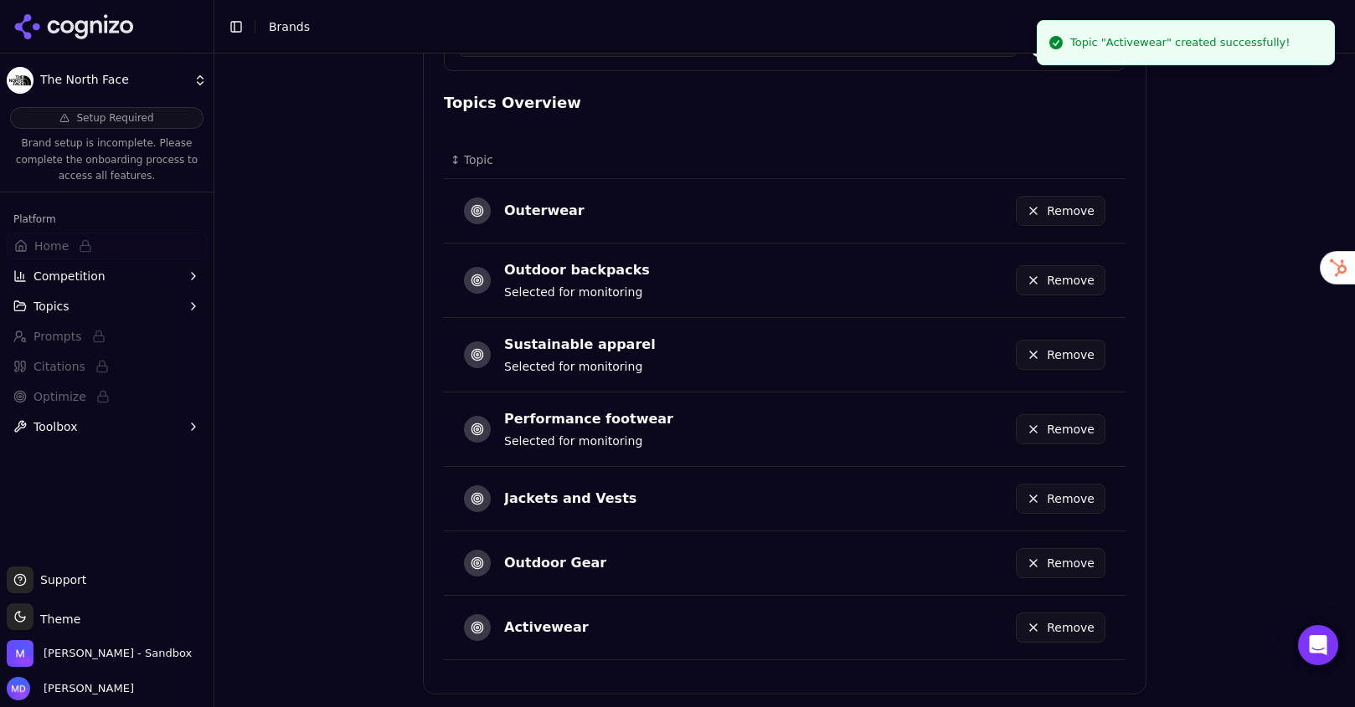
scroll to position [928, 0]
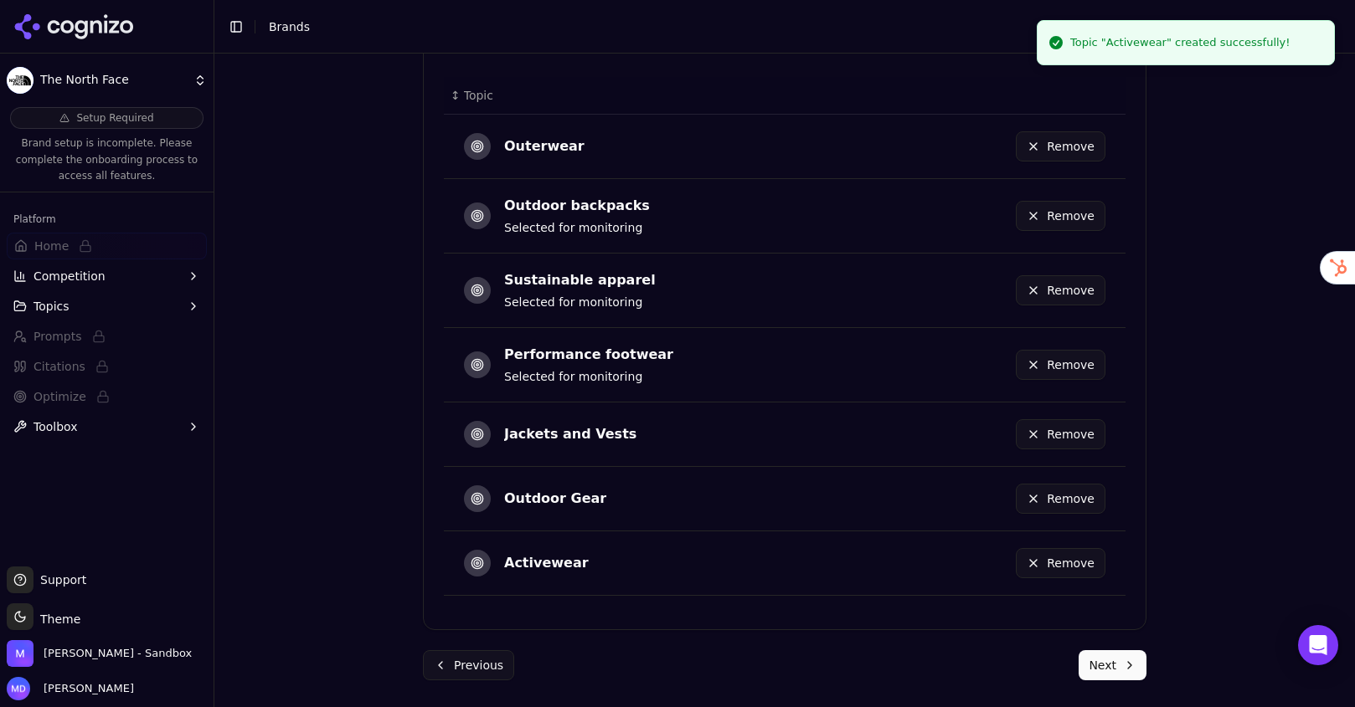
click at [1129, 671] on button "Next" at bounding box center [1112, 666] width 68 height 30
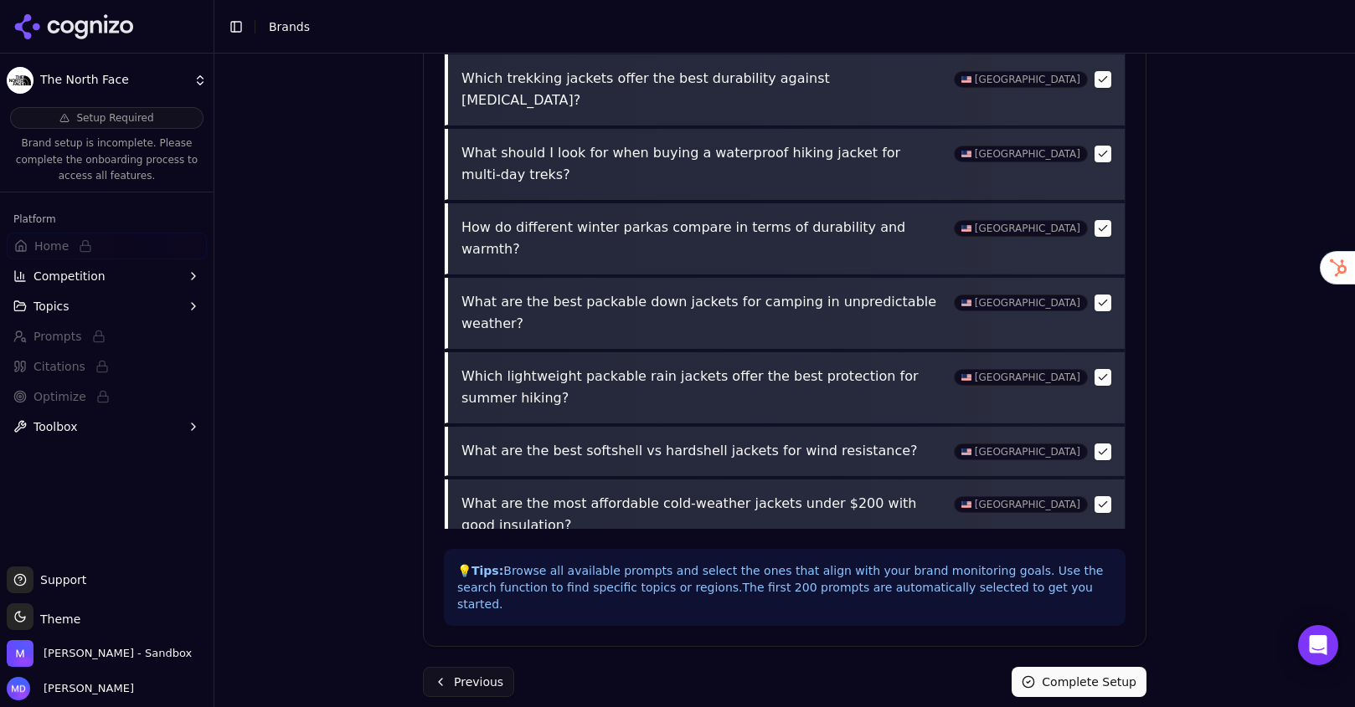
scroll to position [0, 0]
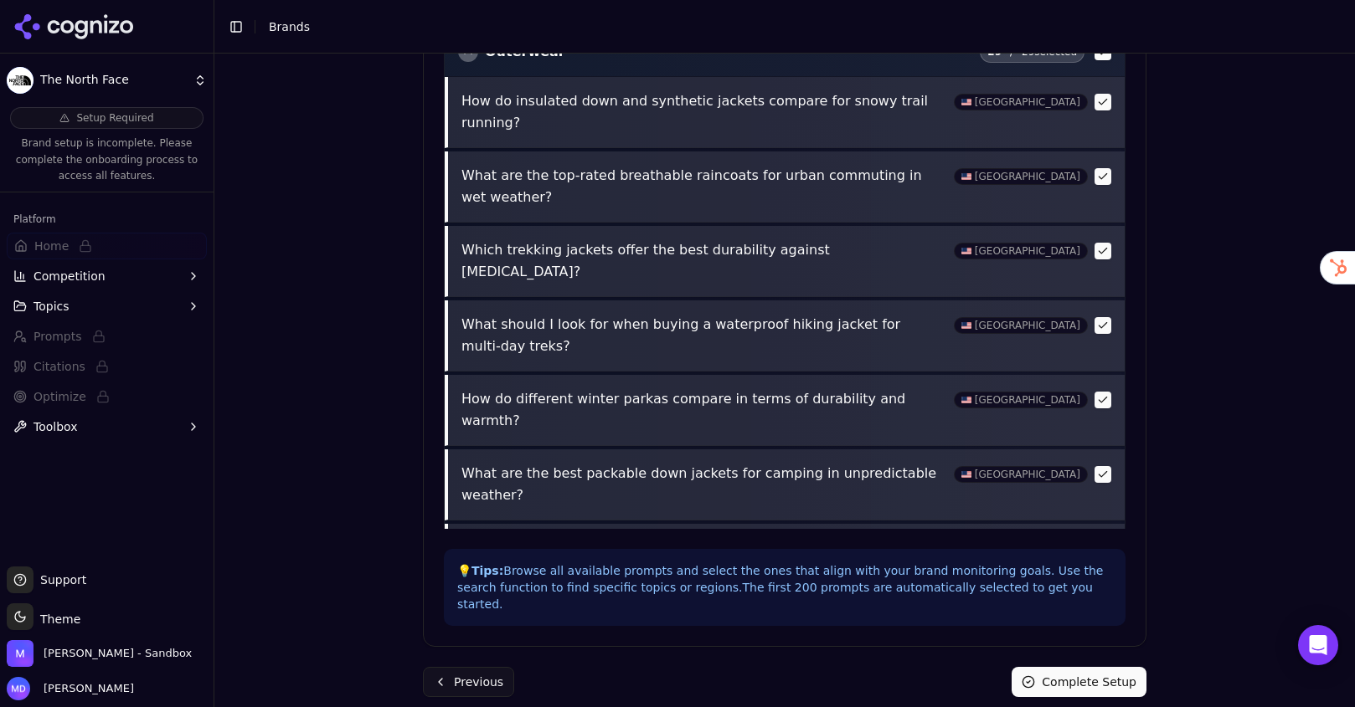
click at [1057, 667] on button "Complete Setup" at bounding box center [1078, 682] width 135 height 30
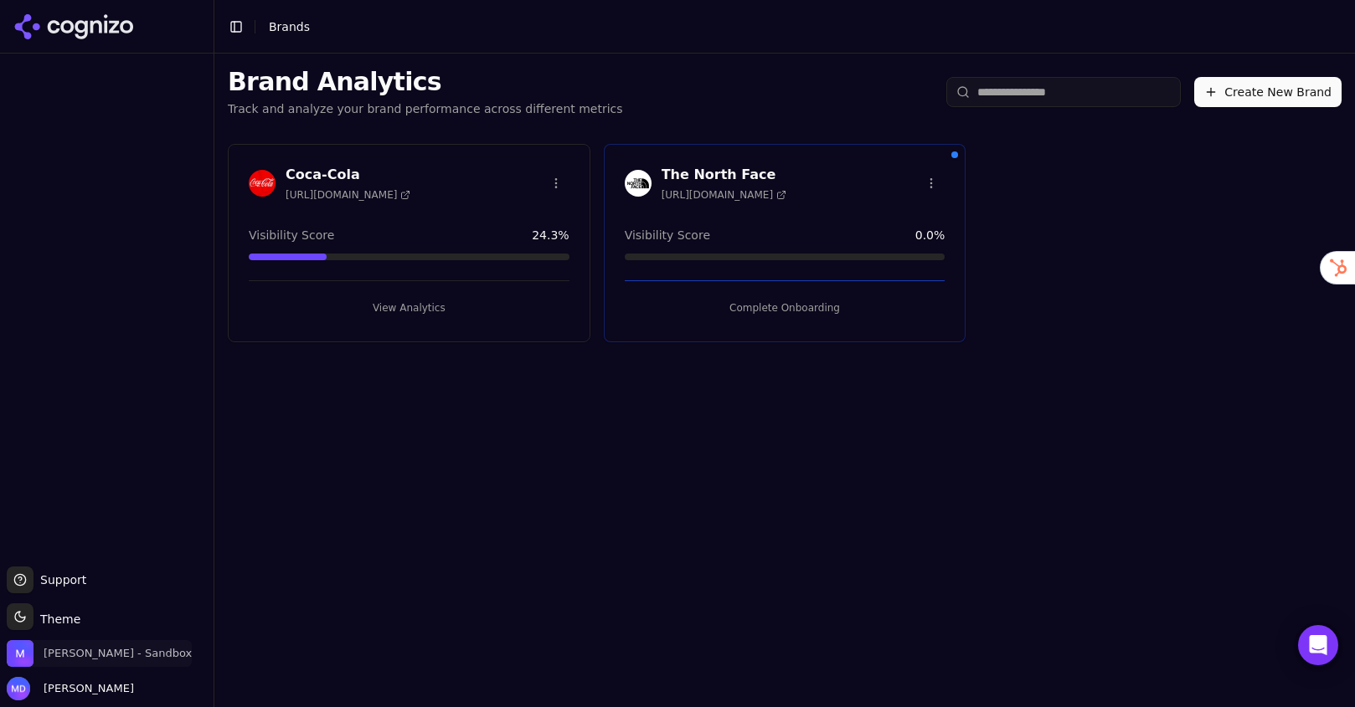
click at [90, 653] on span "[PERSON_NAME] - Sandbox" at bounding box center [118, 653] width 148 height 15
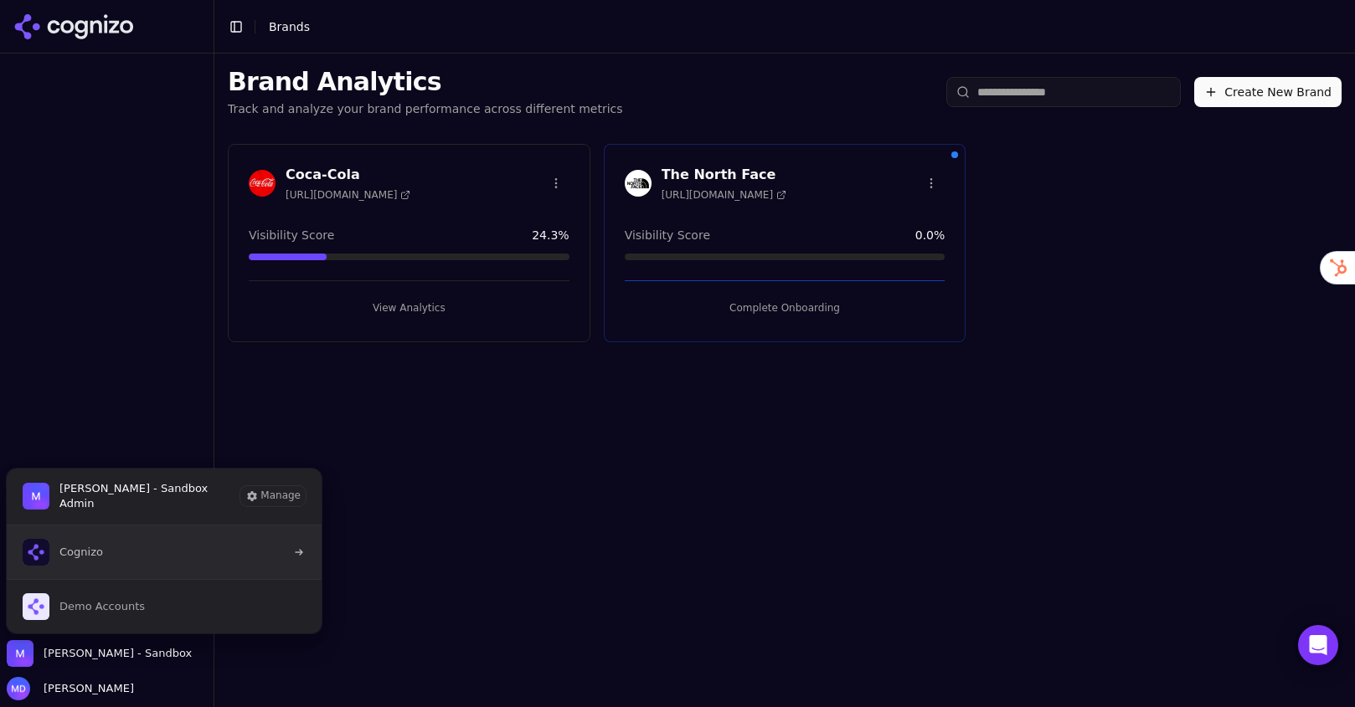
click at [98, 547] on span "Cognizo" at bounding box center [81, 552] width 44 height 15
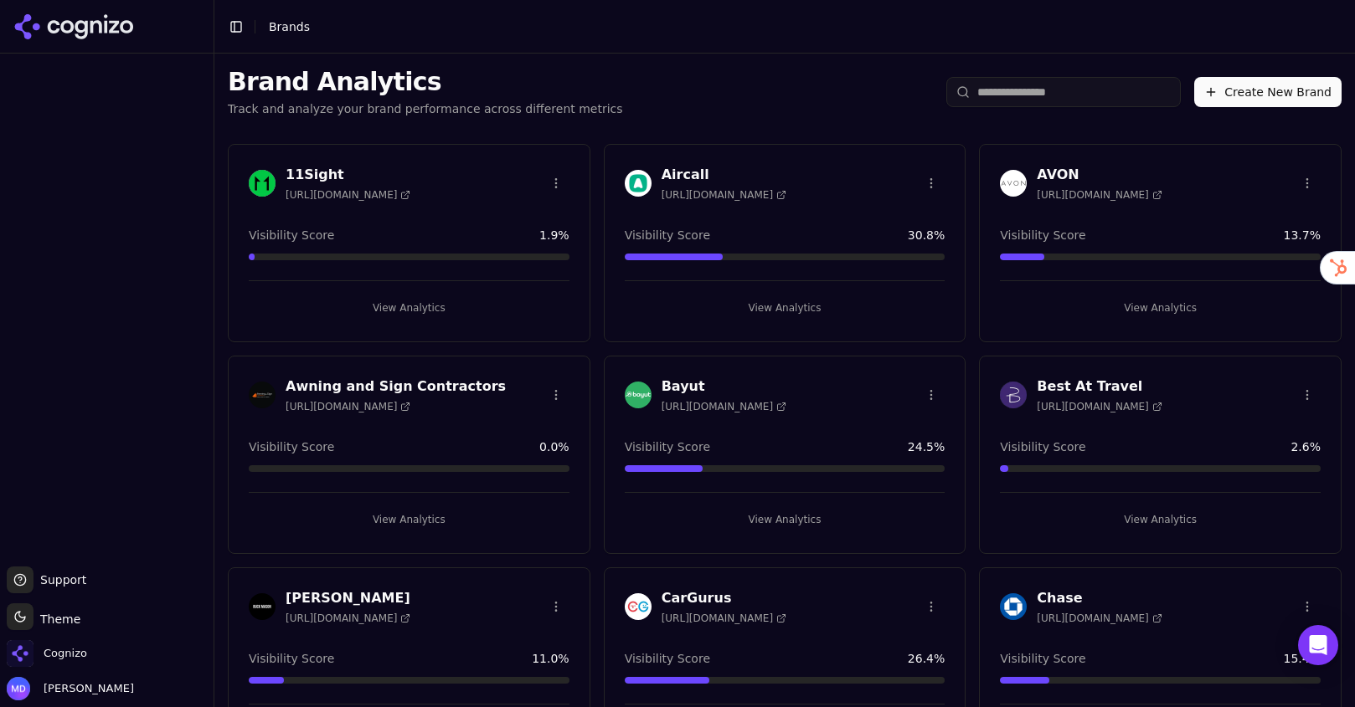
click at [1047, 100] on input "search" at bounding box center [1063, 92] width 234 height 30
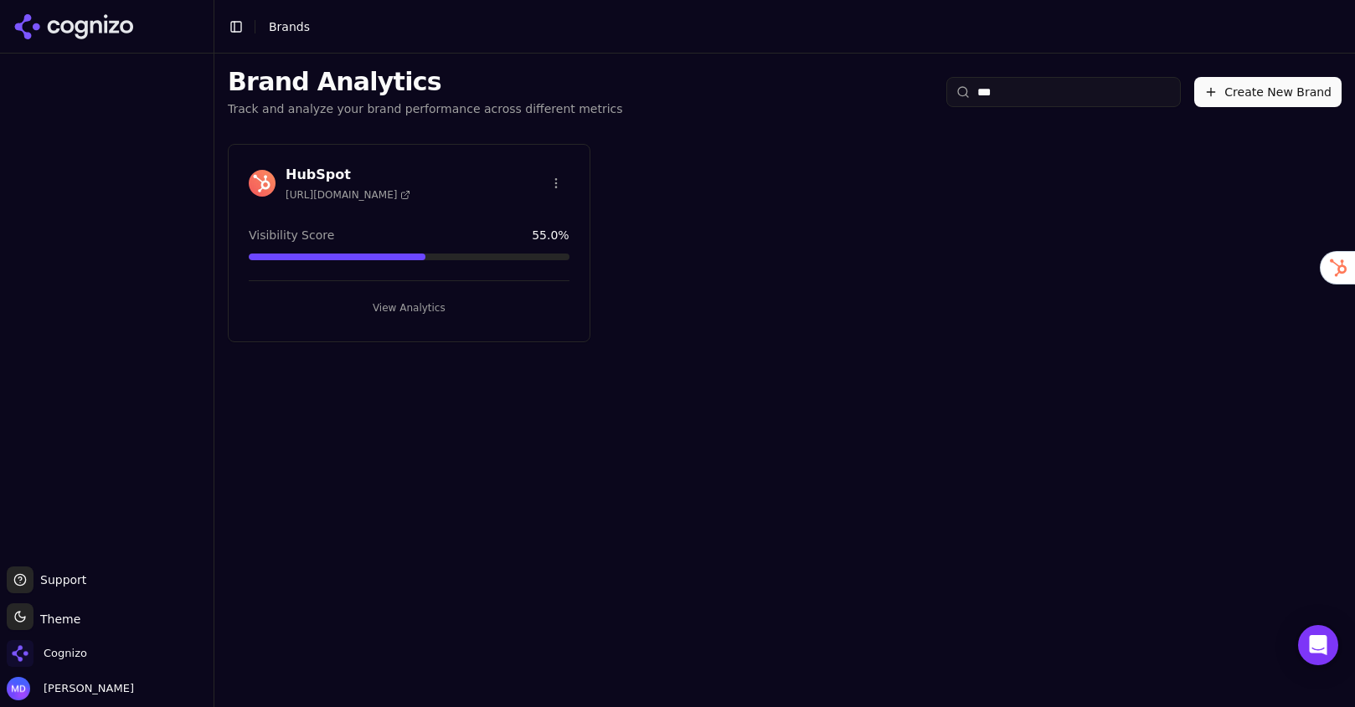
type input "***"
click at [399, 302] on button "View Analytics" at bounding box center [409, 308] width 321 height 27
